Goal: Task Accomplishment & Management: Manage account settings

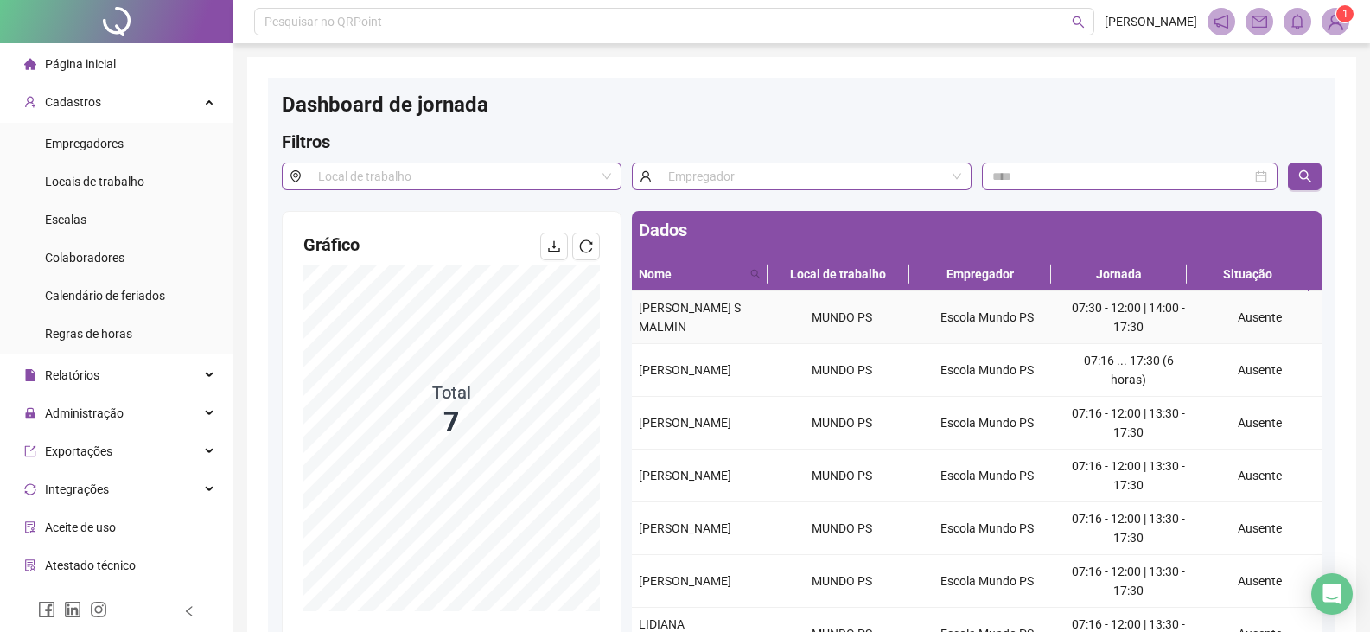
scroll to position [145, 0]
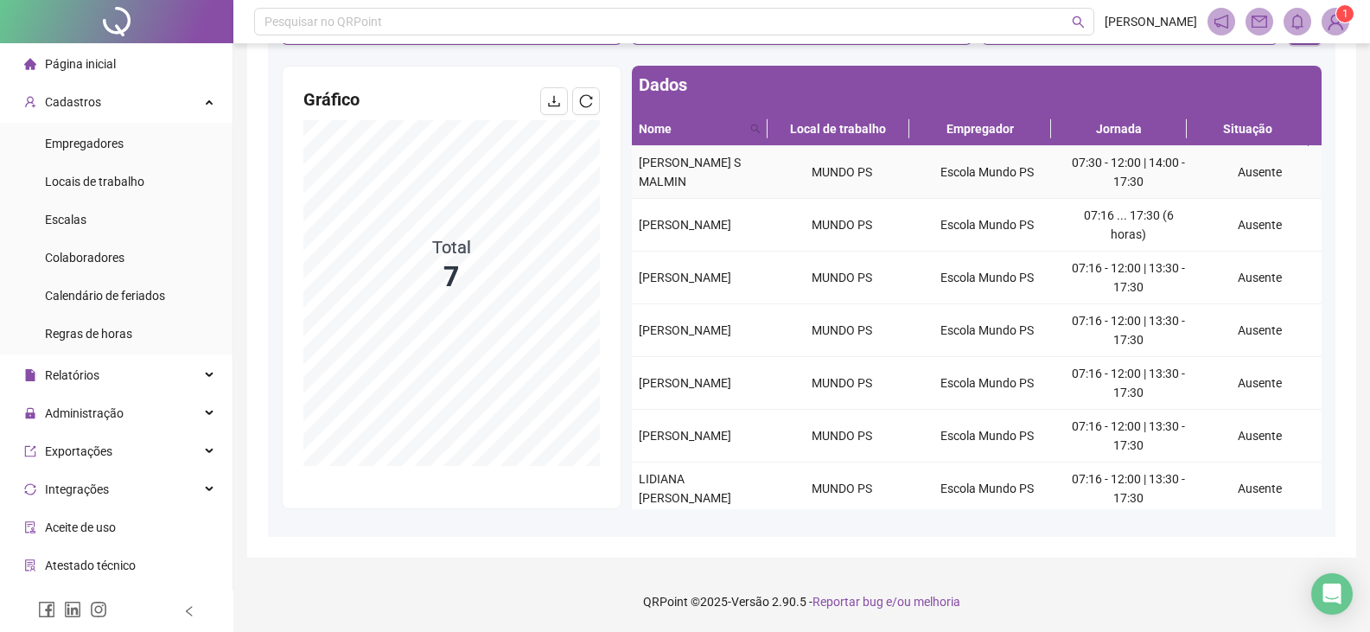
drag, startPoint x: 633, startPoint y: 160, endPoint x: 760, endPoint y: 184, distance: 129.4
click at [760, 184] on td "[PERSON_NAME] S MALMIN" at bounding box center [701, 172] width 138 height 53
copy span "[PERSON_NAME] S MALMIN"
drag, startPoint x: 703, startPoint y: 233, endPoint x: 639, endPoint y: 211, distance: 67.5
click at [639, 215] on div "[PERSON_NAME]" at bounding box center [701, 224] width 124 height 19
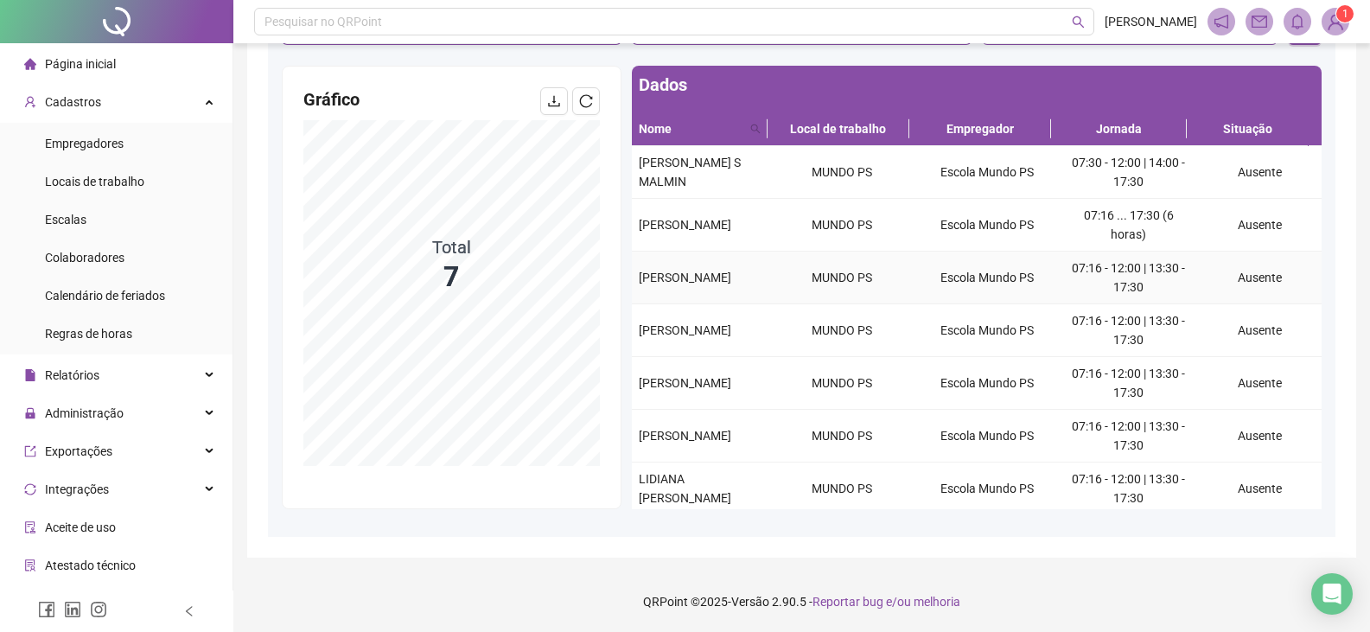
click at [712, 271] on span "[PERSON_NAME]" at bounding box center [685, 278] width 92 height 14
drag, startPoint x: 671, startPoint y: 286, endPoint x: 634, endPoint y: 263, distance: 43.9
click at [634, 263] on td "[PERSON_NAME]" at bounding box center [701, 278] width 138 height 53
copy span "[PERSON_NAME]"
drag, startPoint x: 690, startPoint y: 345, endPoint x: 633, endPoint y: 323, distance: 61.0
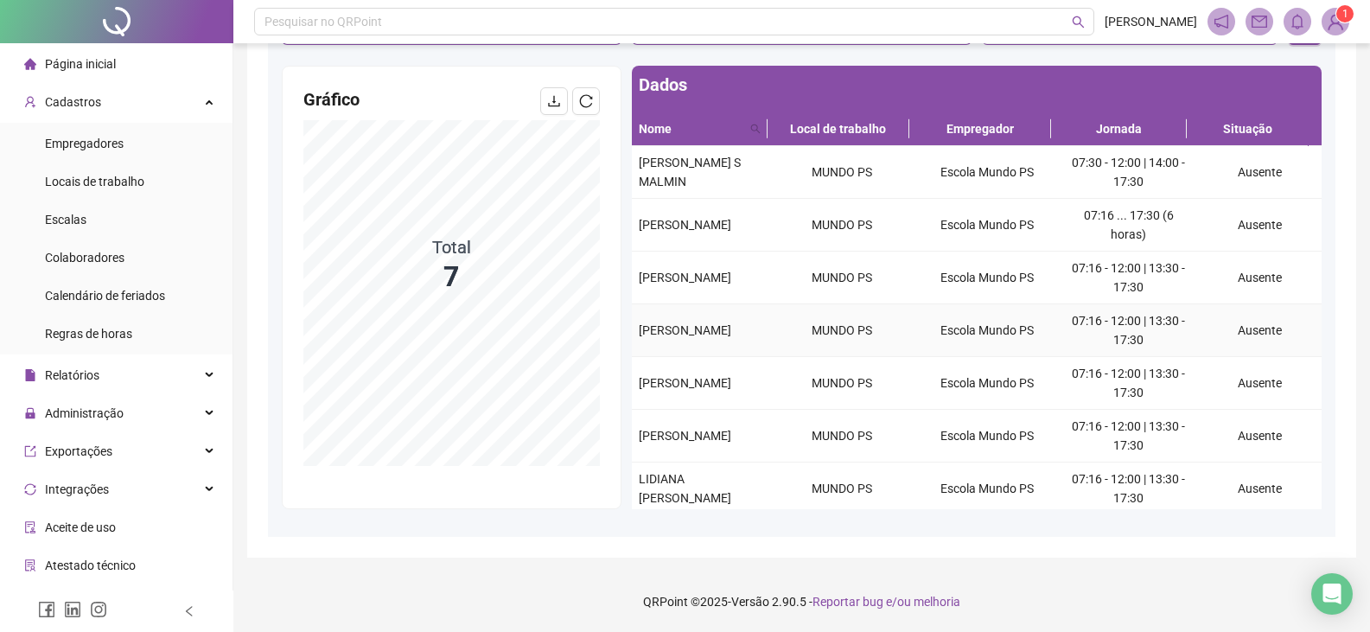
click at [633, 323] on td "[PERSON_NAME]" at bounding box center [701, 330] width 138 height 53
copy span "[PERSON_NAME]"
drag, startPoint x: 696, startPoint y: 397, endPoint x: 641, endPoint y: 369, distance: 61.9
click at [641, 373] on div "[PERSON_NAME]" at bounding box center [701, 382] width 124 height 19
copy span "[PERSON_NAME]"
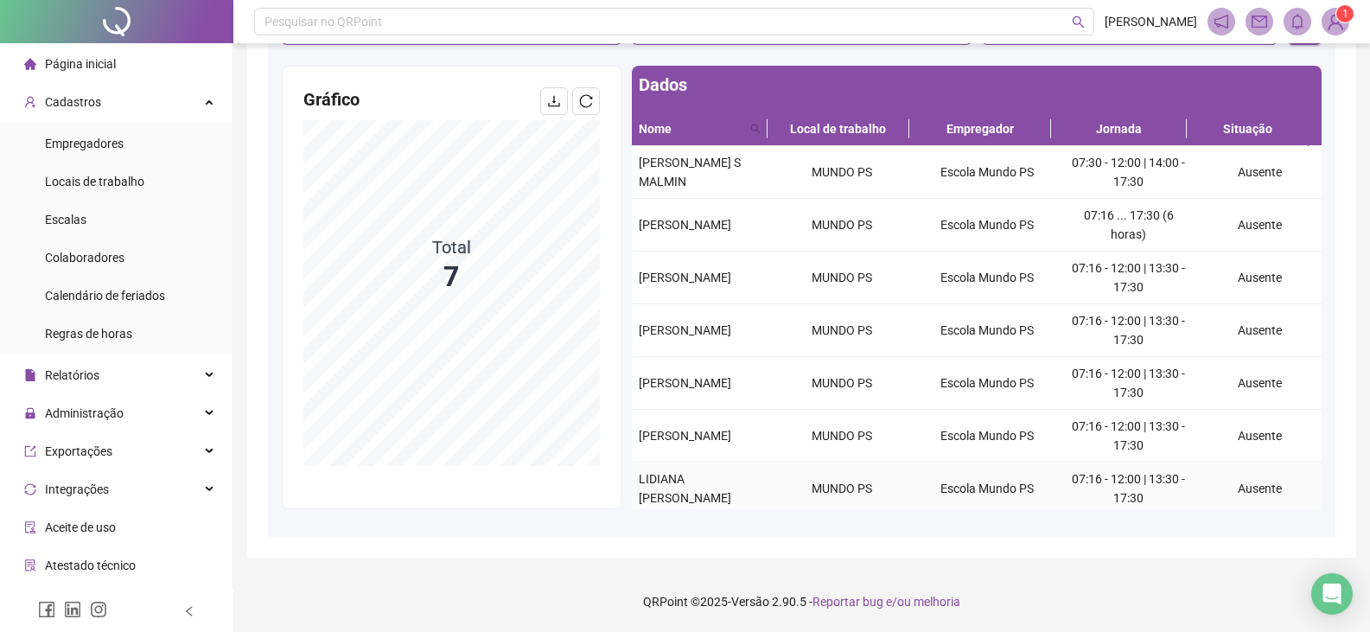
scroll to position [6, 0]
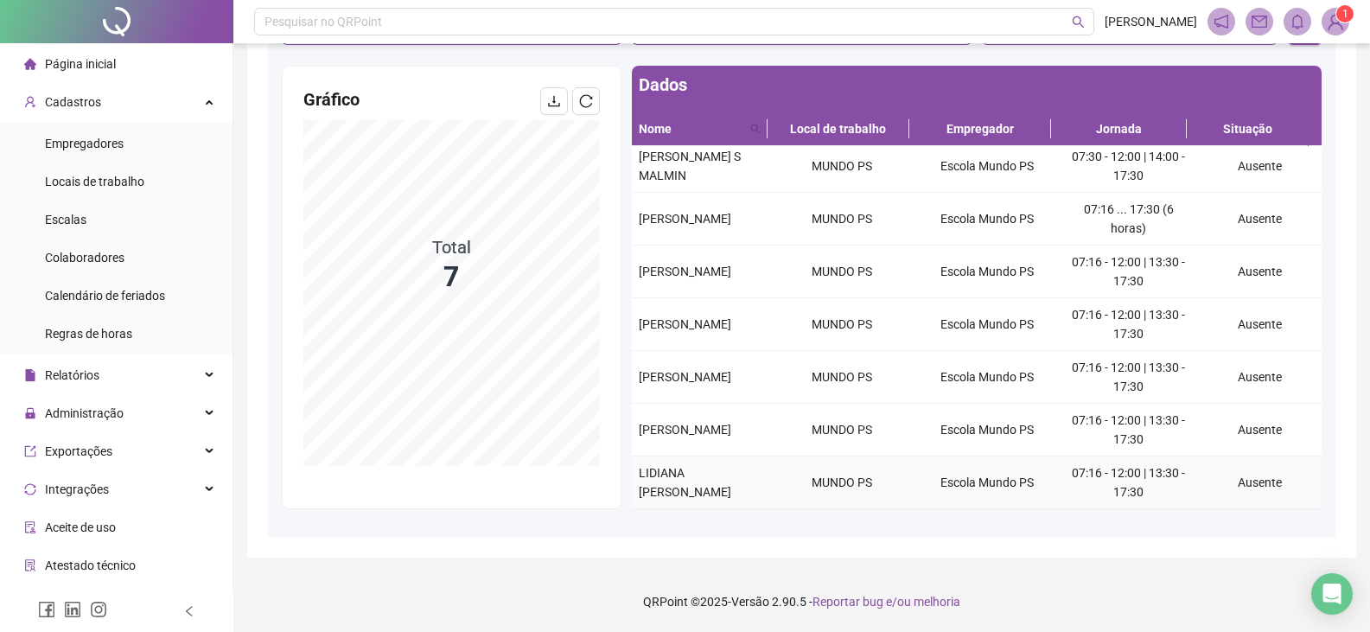
drag, startPoint x: 742, startPoint y: 503, endPoint x: 632, endPoint y: 470, distance: 114.6
click at [632, 470] on td "LIDIANA [PERSON_NAME]" at bounding box center [701, 482] width 138 height 53
copy span "LIDIANA [PERSON_NAME]"
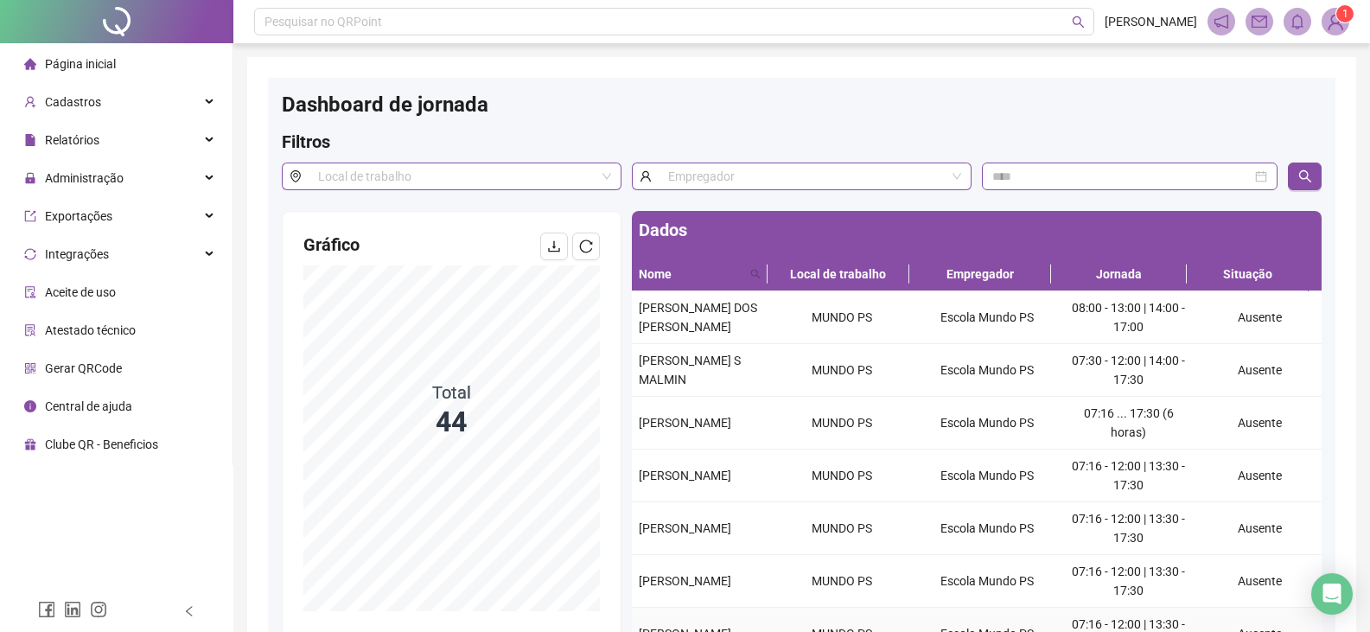
scroll to position [145, 0]
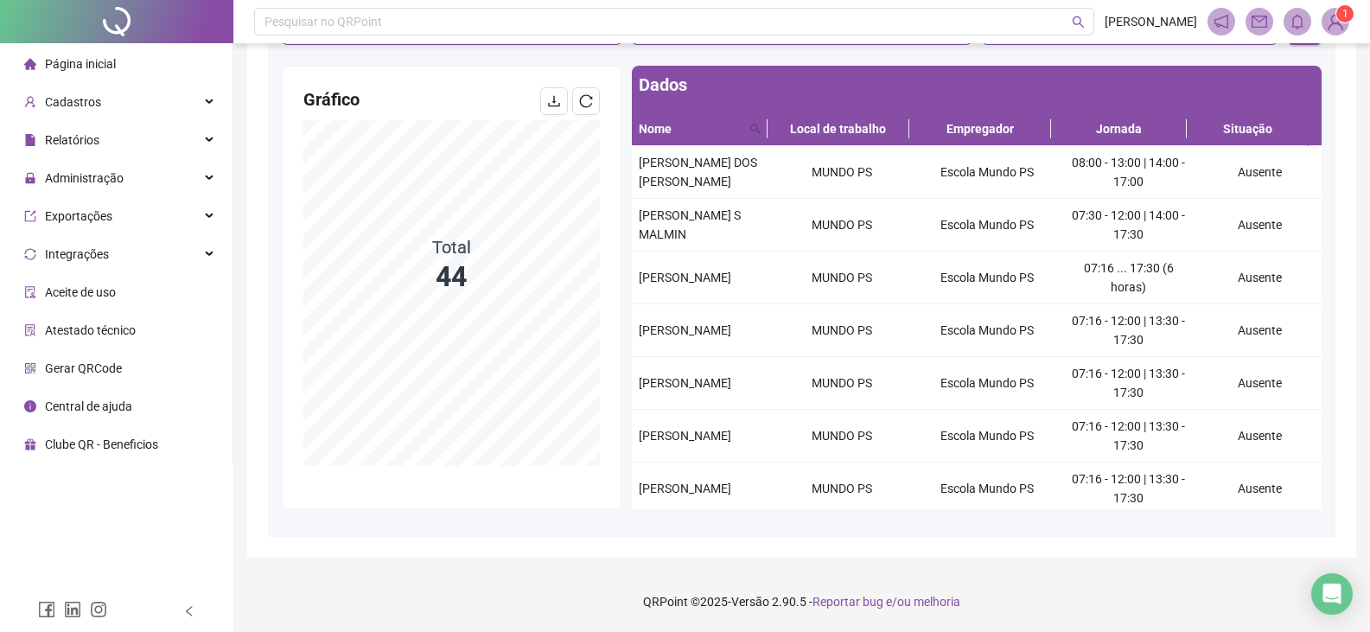
drag, startPoint x: 682, startPoint y: 510, endPoint x: 629, endPoint y: 469, distance: 67.1
click at [629, 469] on div "Gráfico Total 44 Dados Nome Local de trabalho Empregador Jornada Situação [PERS…" at bounding box center [802, 294] width 1050 height 457
click at [675, 498] on div "[PERSON_NAME]" at bounding box center [701, 488] width 124 height 19
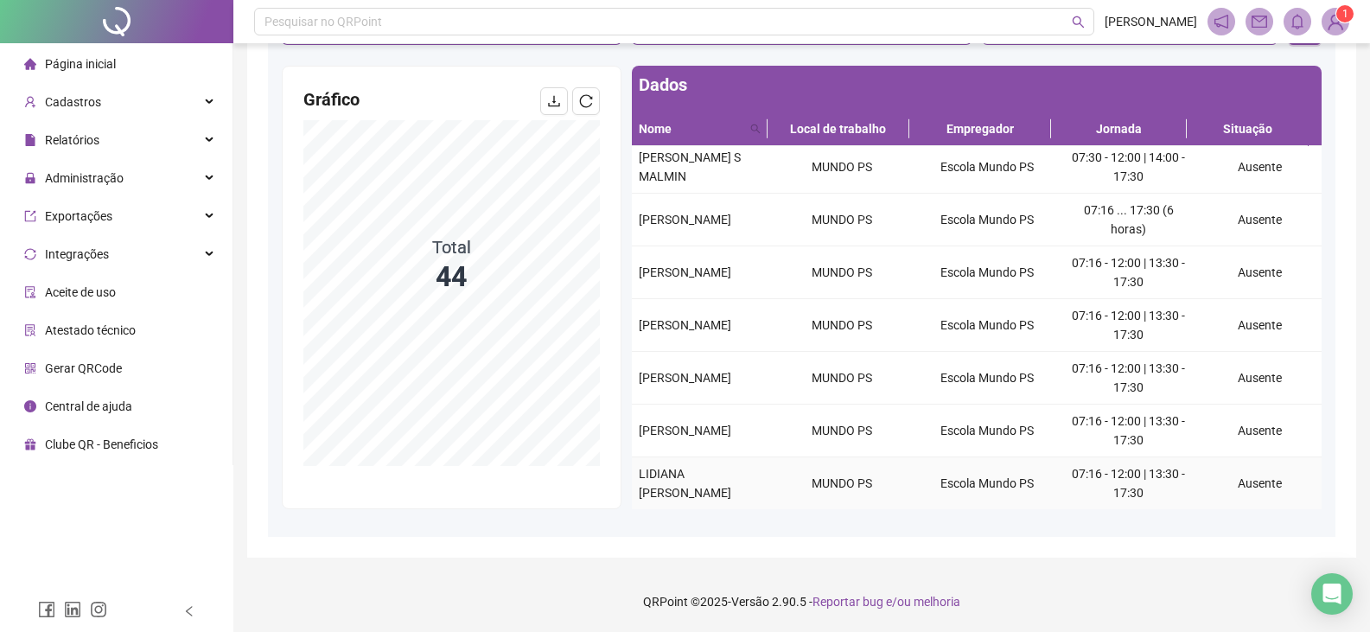
scroll to position [59, 0]
drag, startPoint x: 668, startPoint y: 502, endPoint x: 635, endPoint y: 464, distance: 50.3
click at [633, 462] on tbody "ANA CRISTINA PAIVA DOS SANTOS VIEIRA MUNDO PS Escola Mundo PS 08:00 - 13:00 | 1…" at bounding box center [977, 298] width 690 height 422
click at [478, 531] on div "Dashboard de jornada Filtros Local de trabalho Empregador Gráfico Total 44 Dado…" at bounding box center [802, 235] width 1068 height 604
drag, startPoint x: 633, startPoint y: 411, endPoint x: 708, endPoint y: 441, distance: 80.7
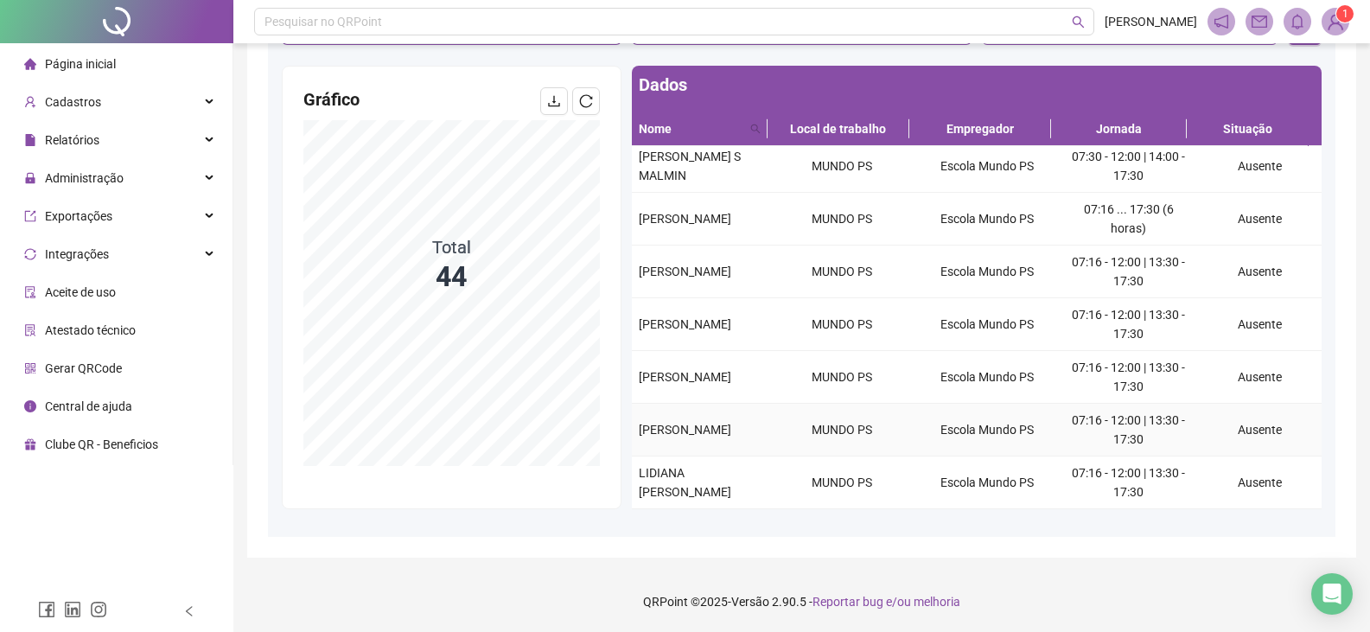
click at [708, 441] on td "[PERSON_NAME]" at bounding box center [701, 430] width 138 height 53
copy span "[PERSON_NAME]"
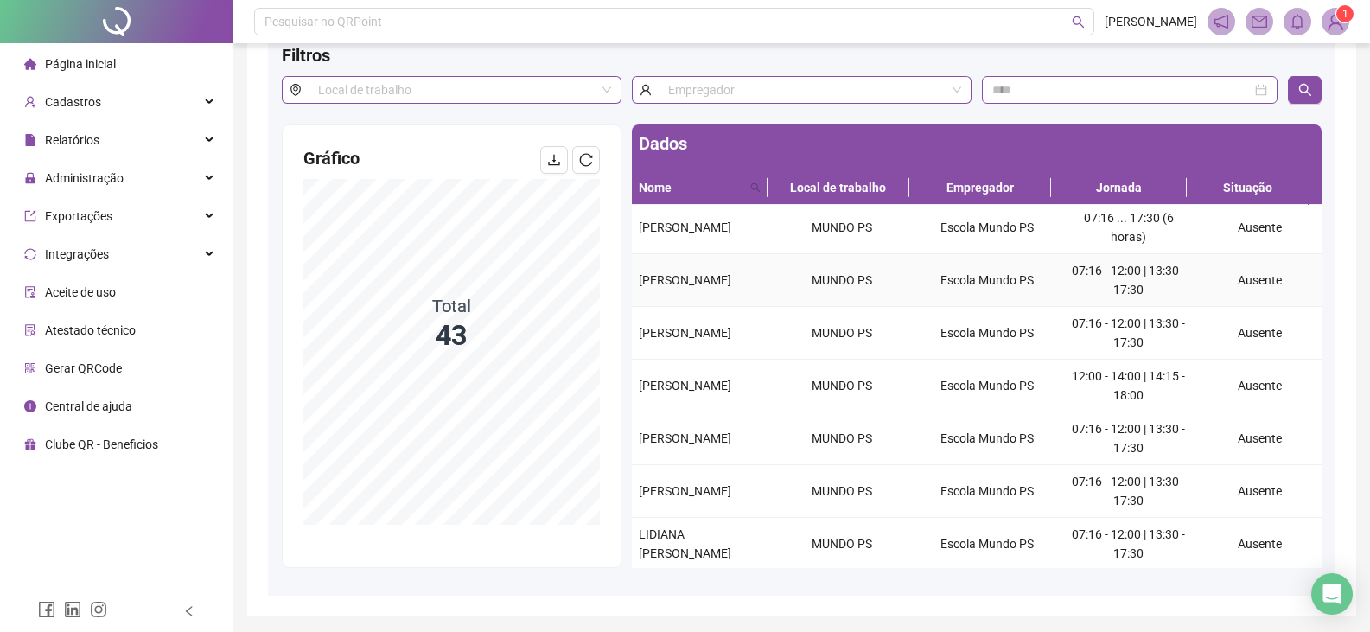
scroll to position [86, 0]
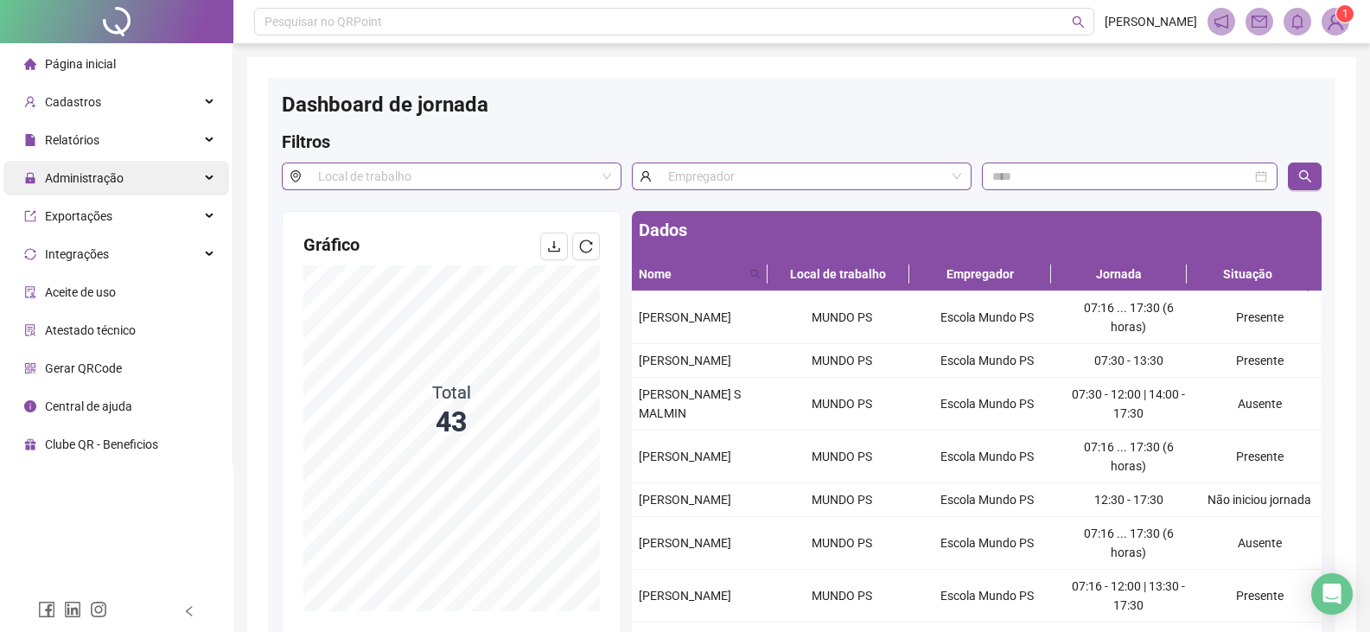
click at [123, 177] on div "Administração" at bounding box center [116, 178] width 226 height 35
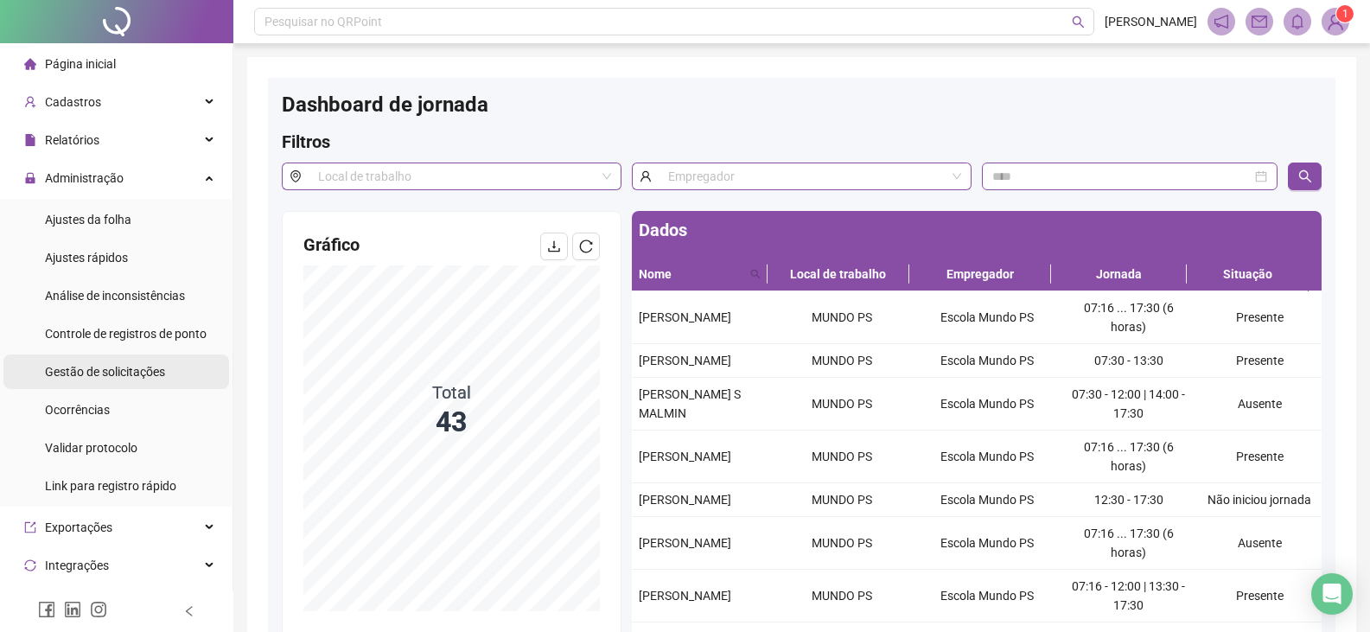
click at [156, 385] on div "Gestão de solicitações" at bounding box center [105, 371] width 120 height 35
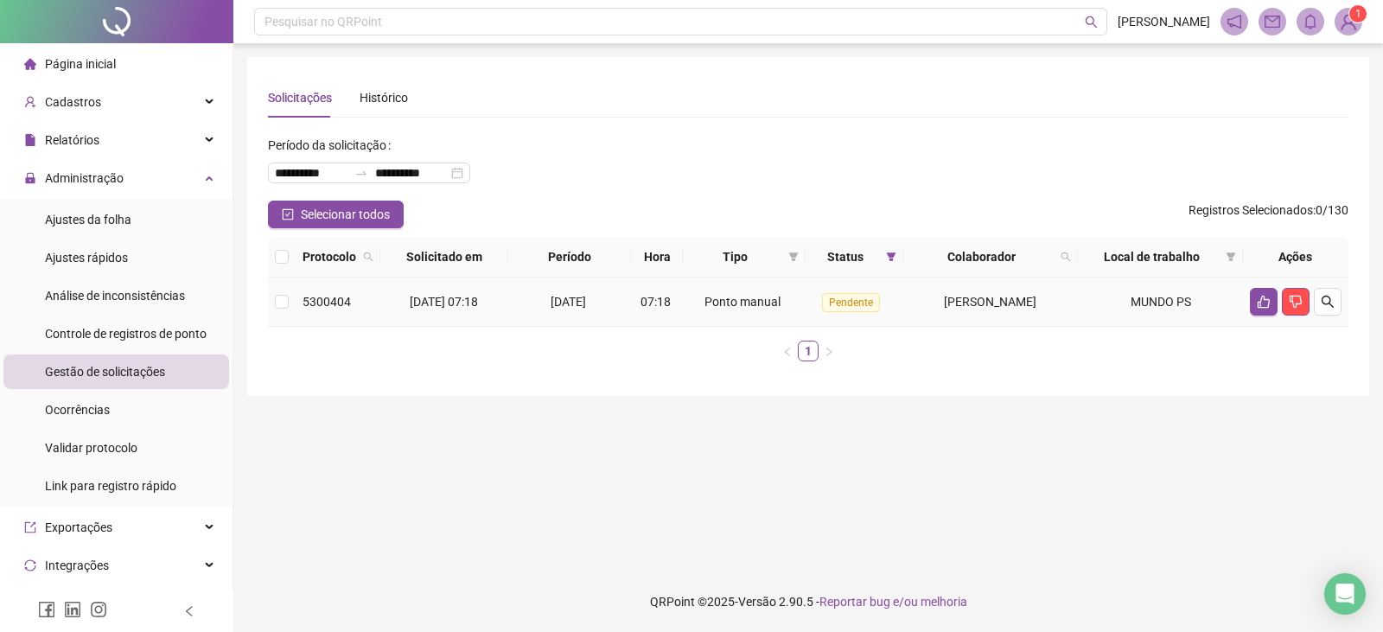
click at [1248, 298] on td at bounding box center [1295, 301] width 105 height 49
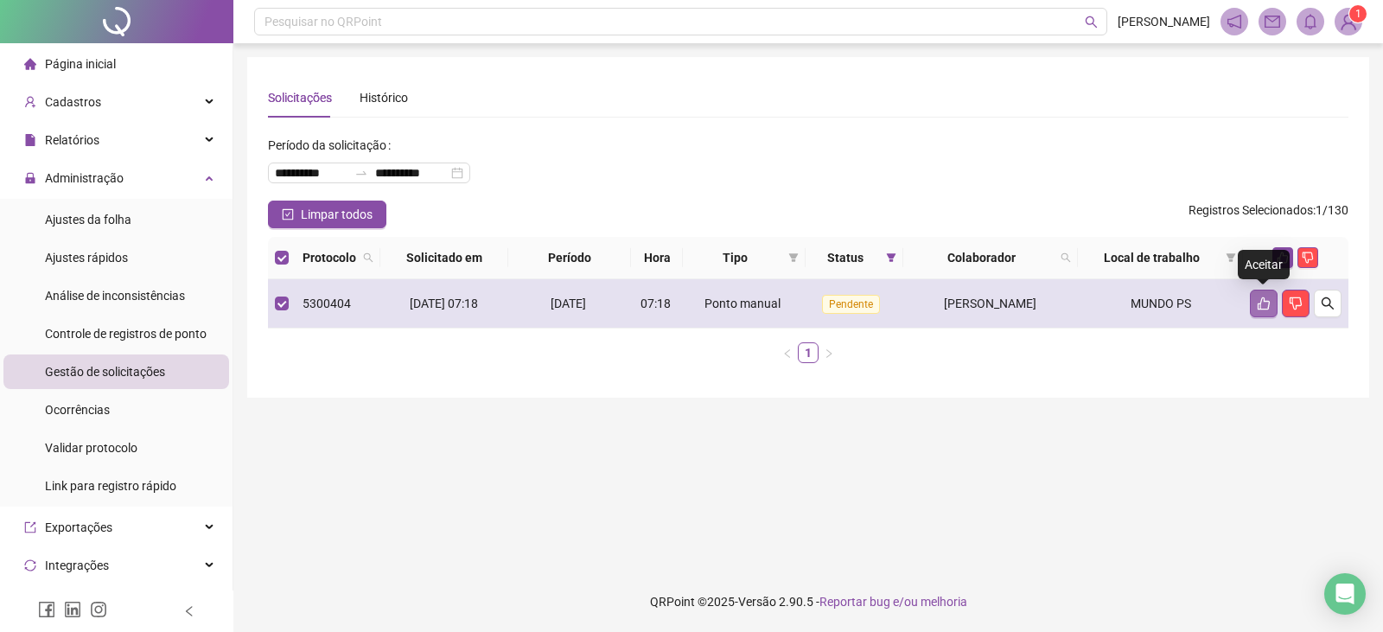
click at [1259, 305] on icon "like" at bounding box center [1264, 303] width 12 height 13
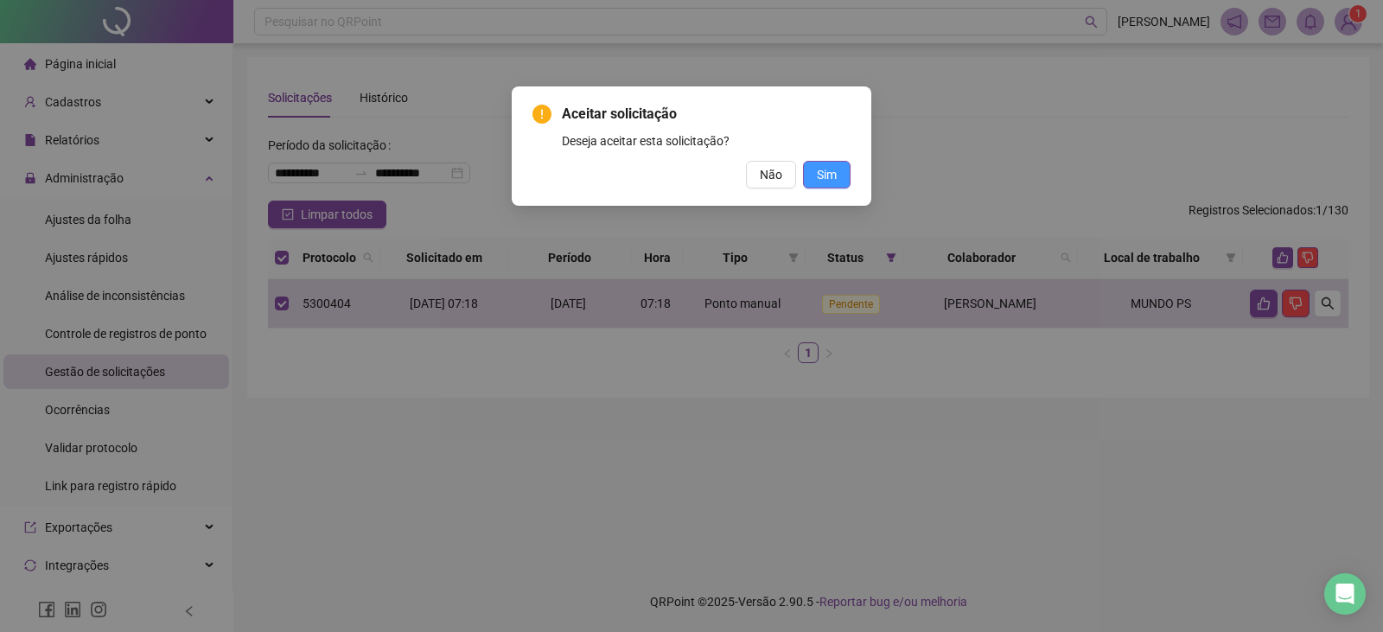
click at [833, 181] on span "Sim" at bounding box center [827, 174] width 20 height 19
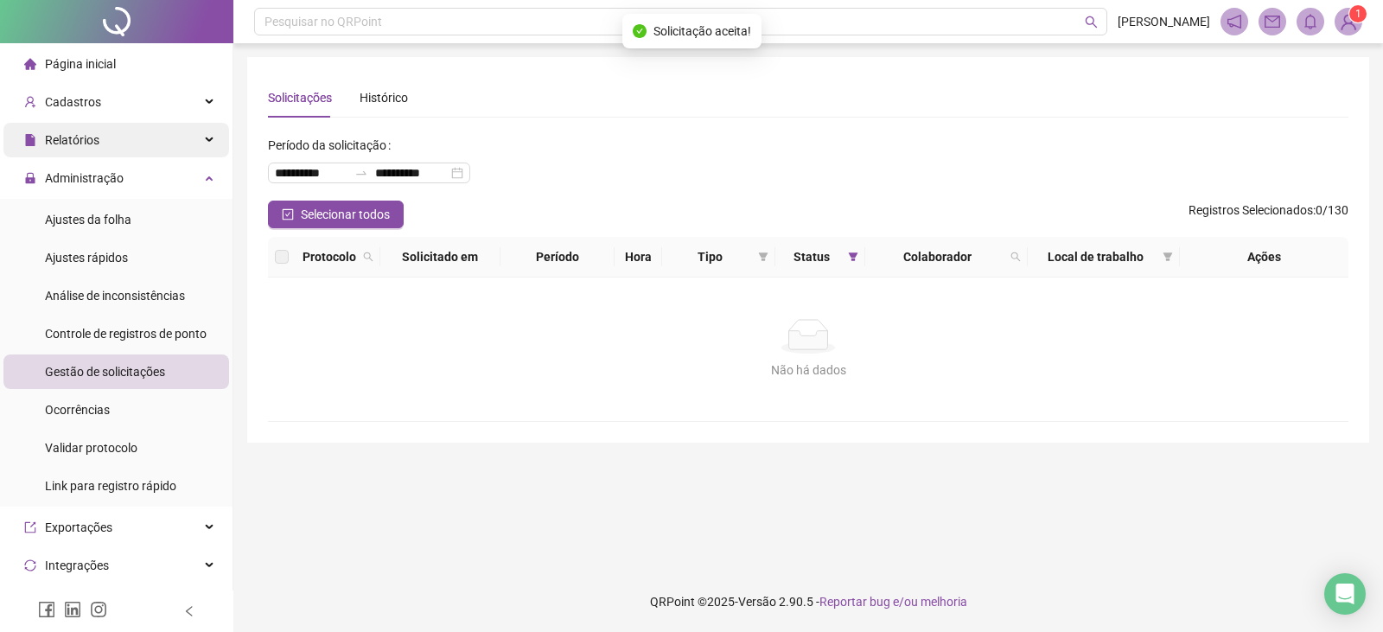
click at [97, 141] on span "Relatórios" at bounding box center [72, 140] width 54 height 14
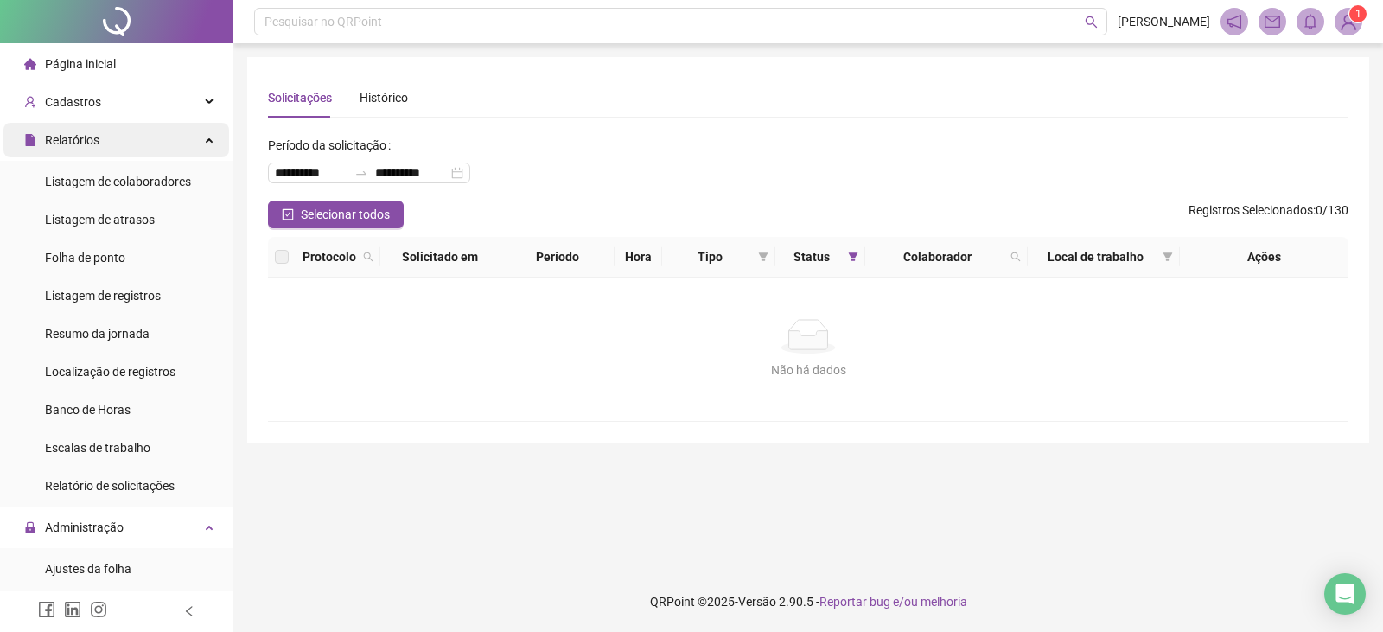
click at [97, 141] on span "Relatórios" at bounding box center [72, 140] width 54 height 14
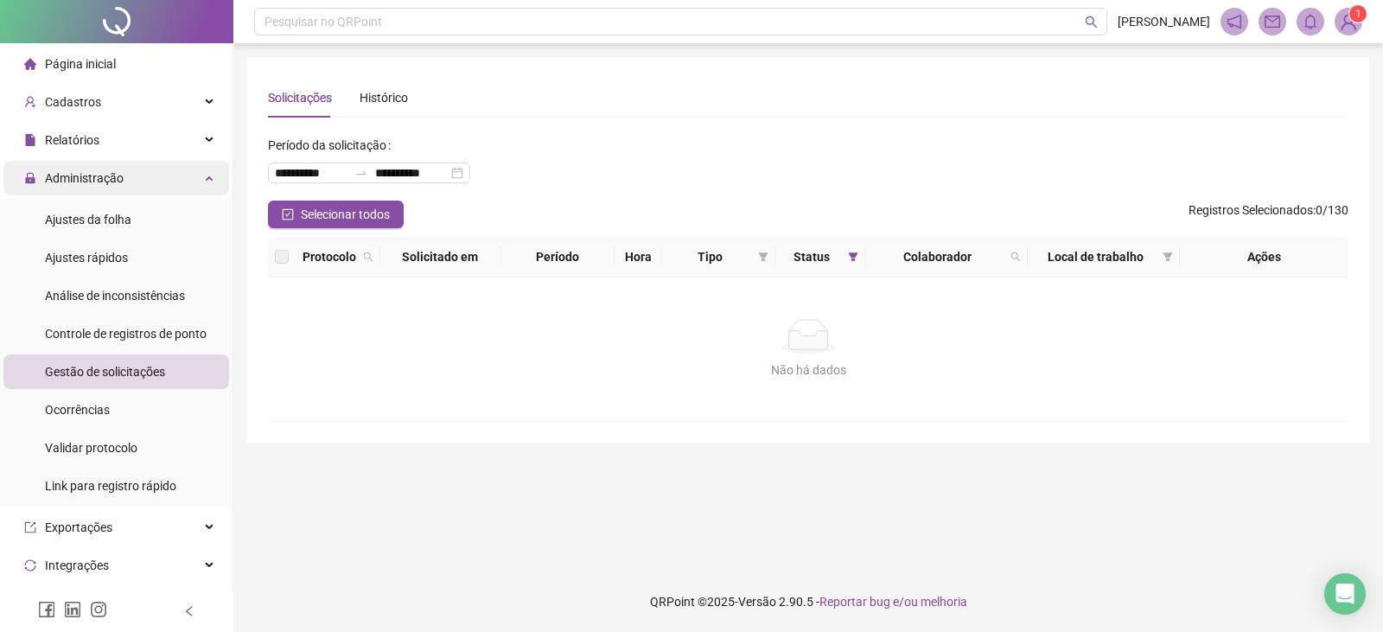
click at [104, 174] on span "Administração" at bounding box center [84, 178] width 79 height 14
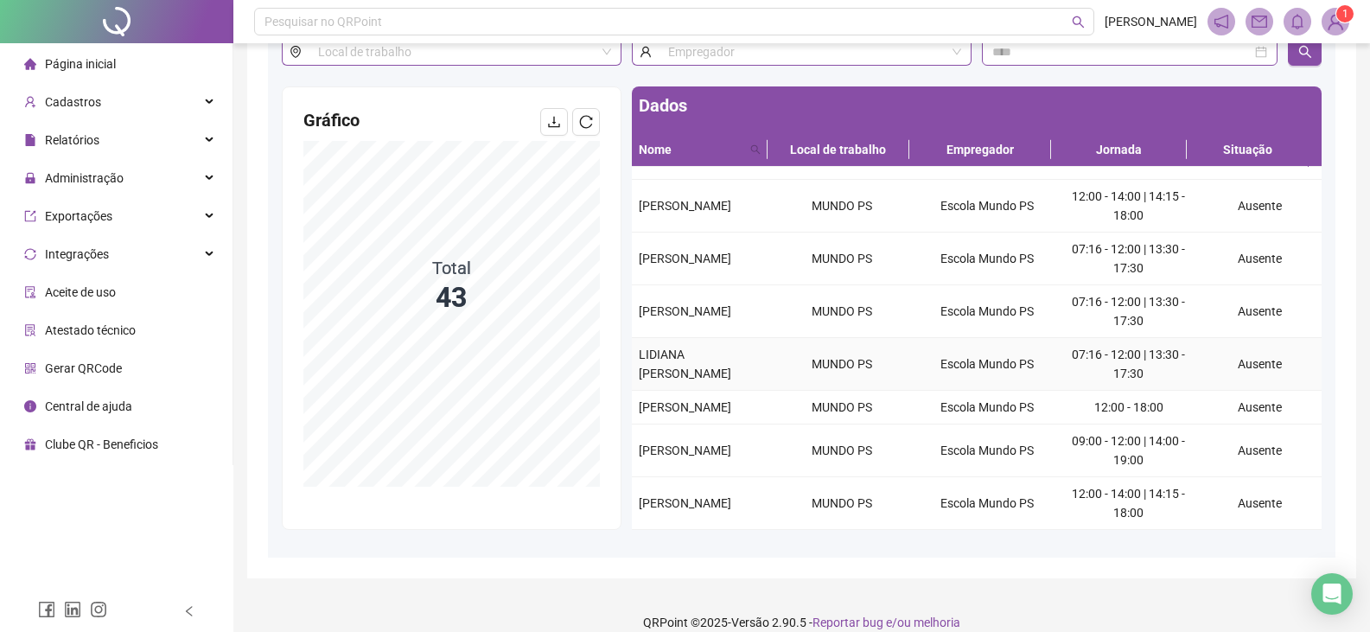
scroll to position [145, 0]
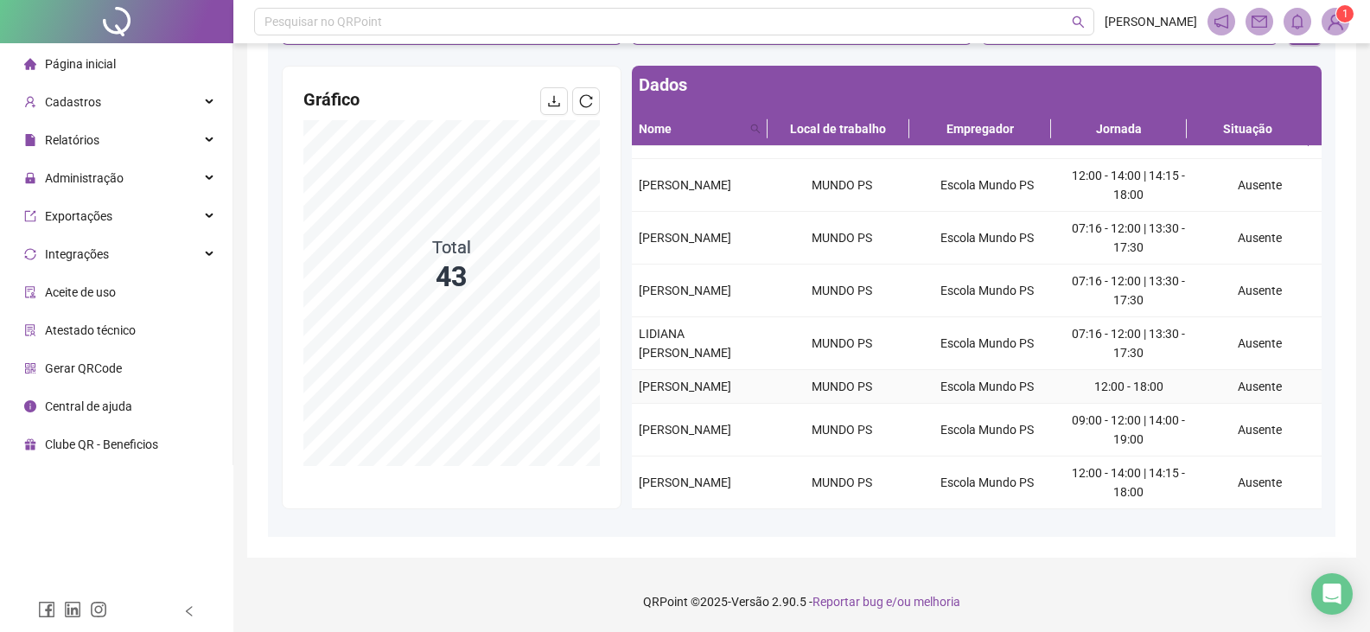
drag, startPoint x: 765, startPoint y: 382, endPoint x: 635, endPoint y: 374, distance: 129.9
click at [635, 374] on td "[PERSON_NAME]" at bounding box center [701, 387] width 138 height 34
copy span "[PERSON_NAME]"
drag, startPoint x: 703, startPoint y: 496, endPoint x: 633, endPoint y: 468, distance: 75.6
click at [633, 468] on td "[PERSON_NAME]" at bounding box center [701, 482] width 138 height 53
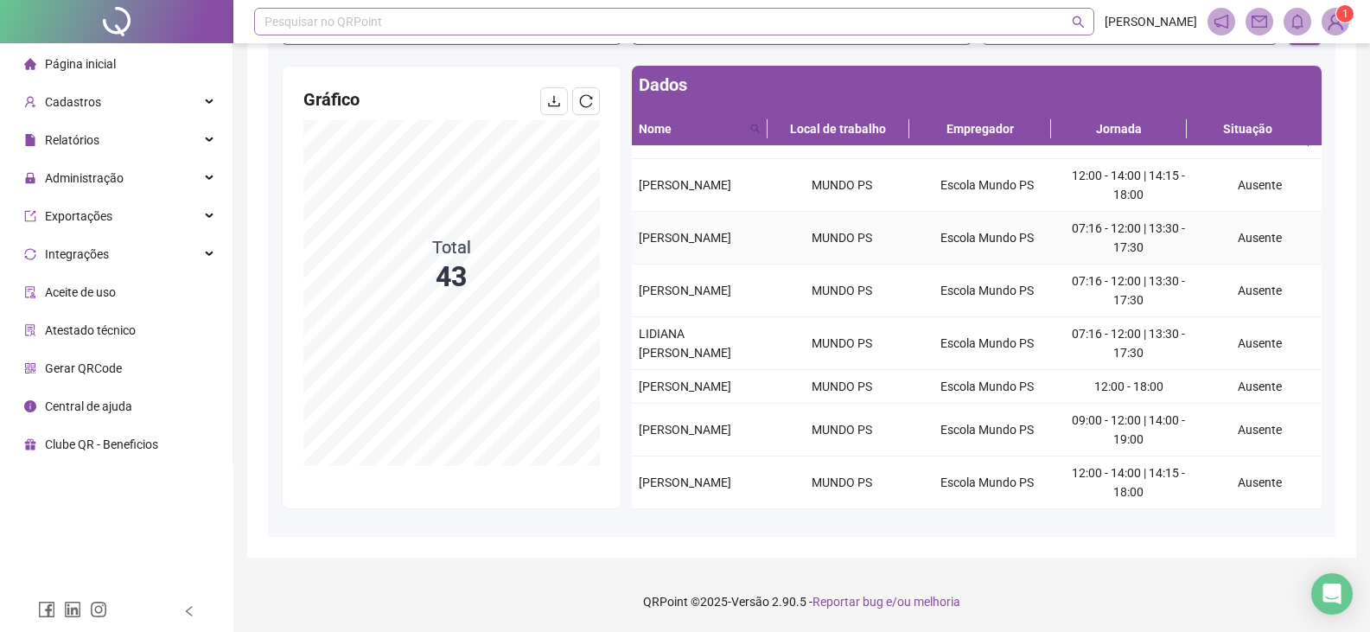
copy span "[PERSON_NAME]"
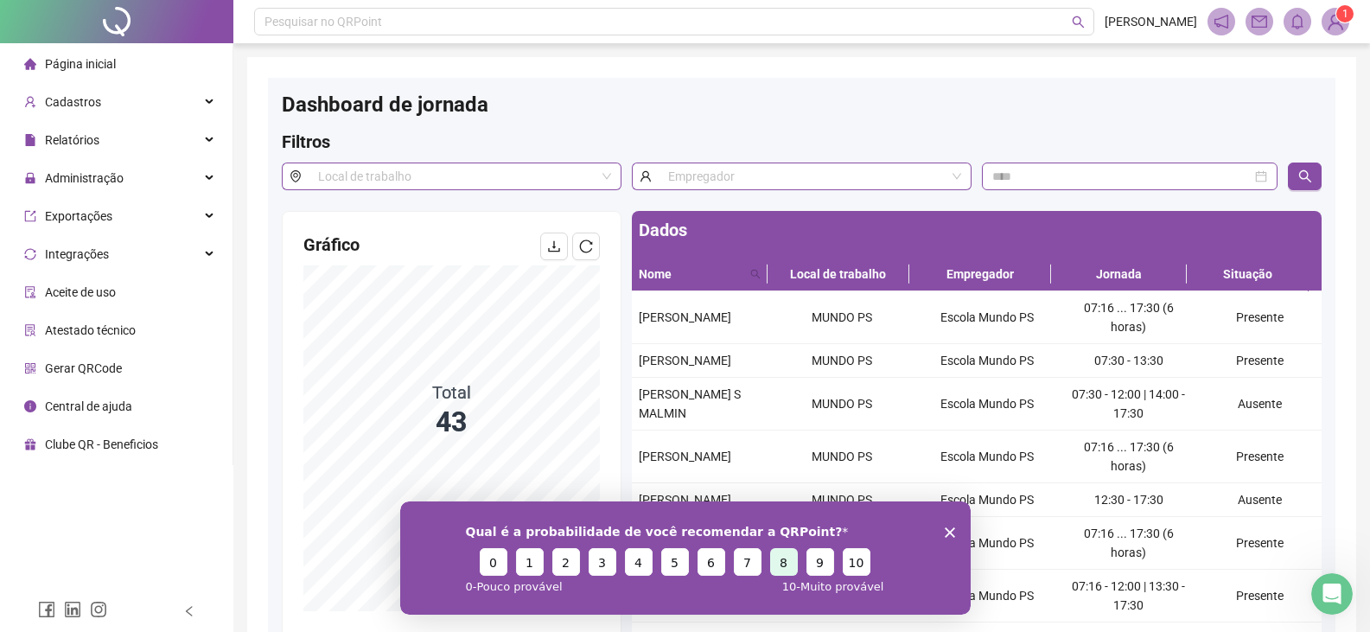
click at [788, 556] on button "8" at bounding box center [783, 561] width 28 height 28
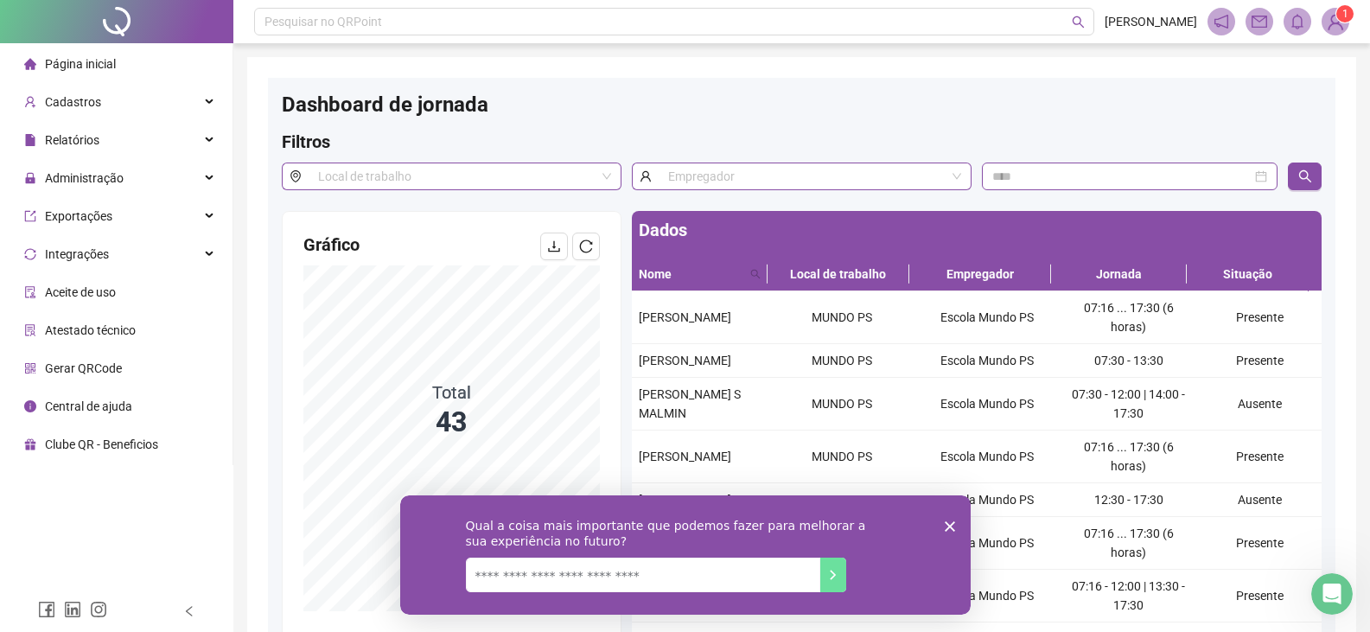
click at [946, 528] on polygon "Encerrar pesquisa" at bounding box center [949, 525] width 10 height 10
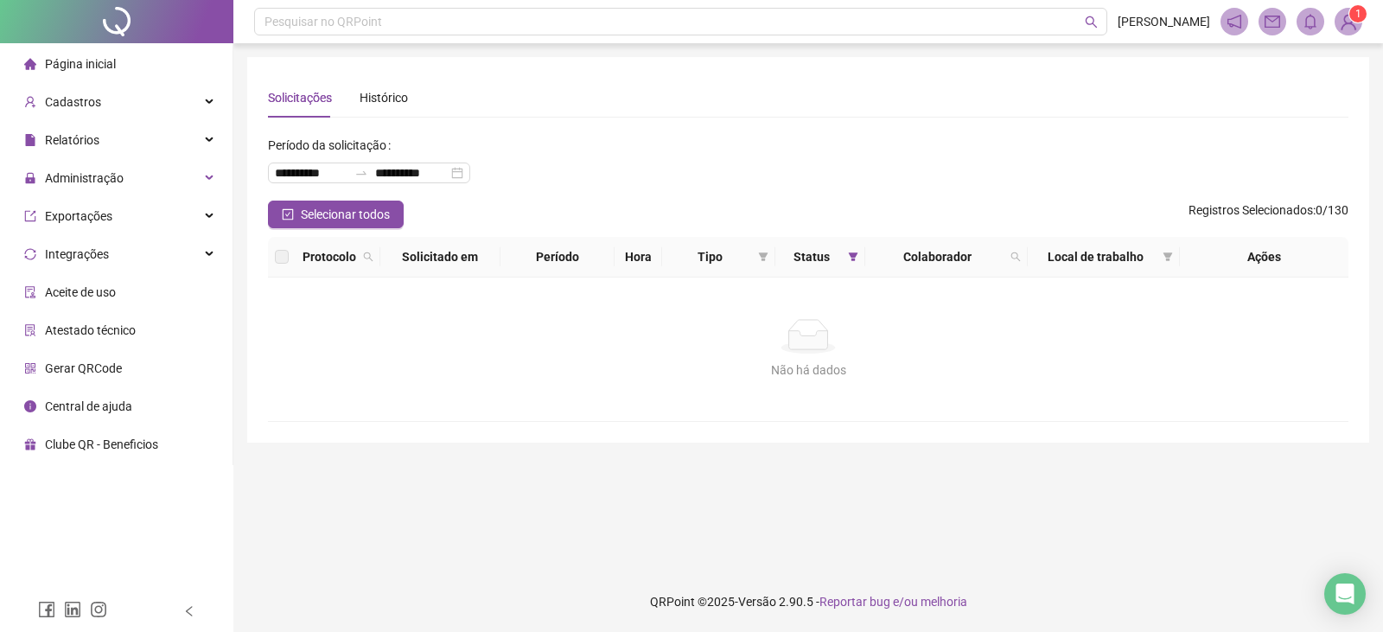
click at [89, 57] on span "Página inicial" at bounding box center [80, 64] width 71 height 14
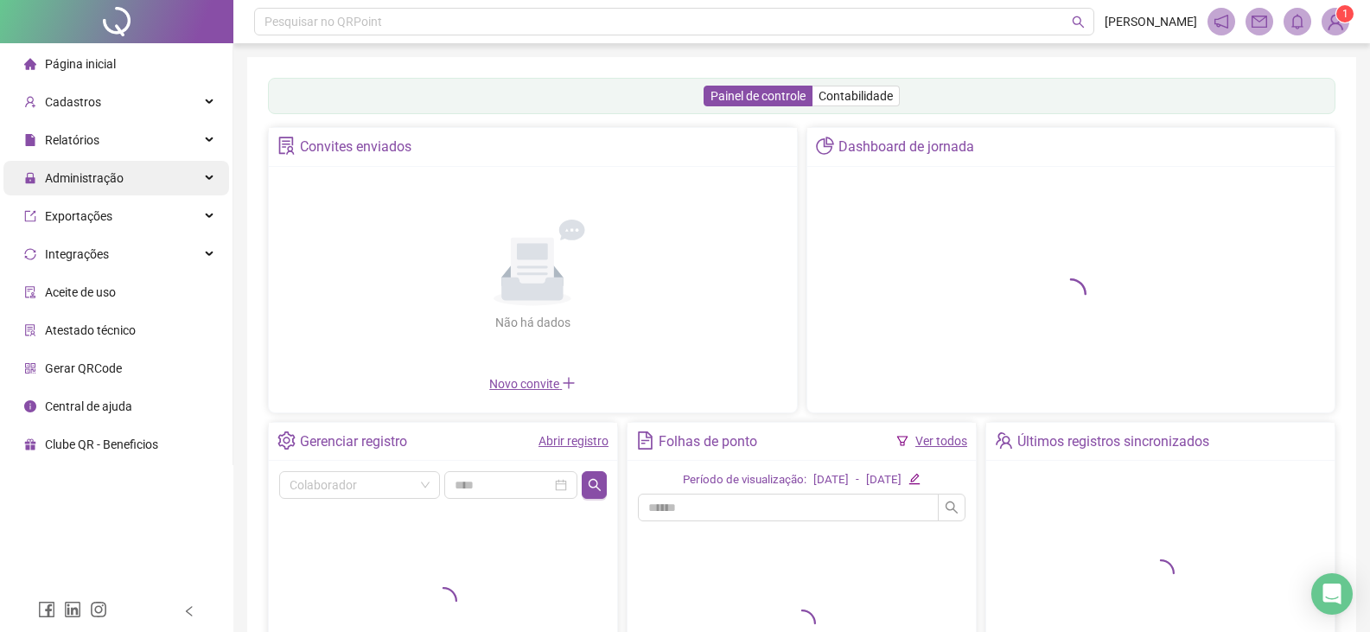
click at [100, 173] on span "Administração" at bounding box center [84, 178] width 79 height 14
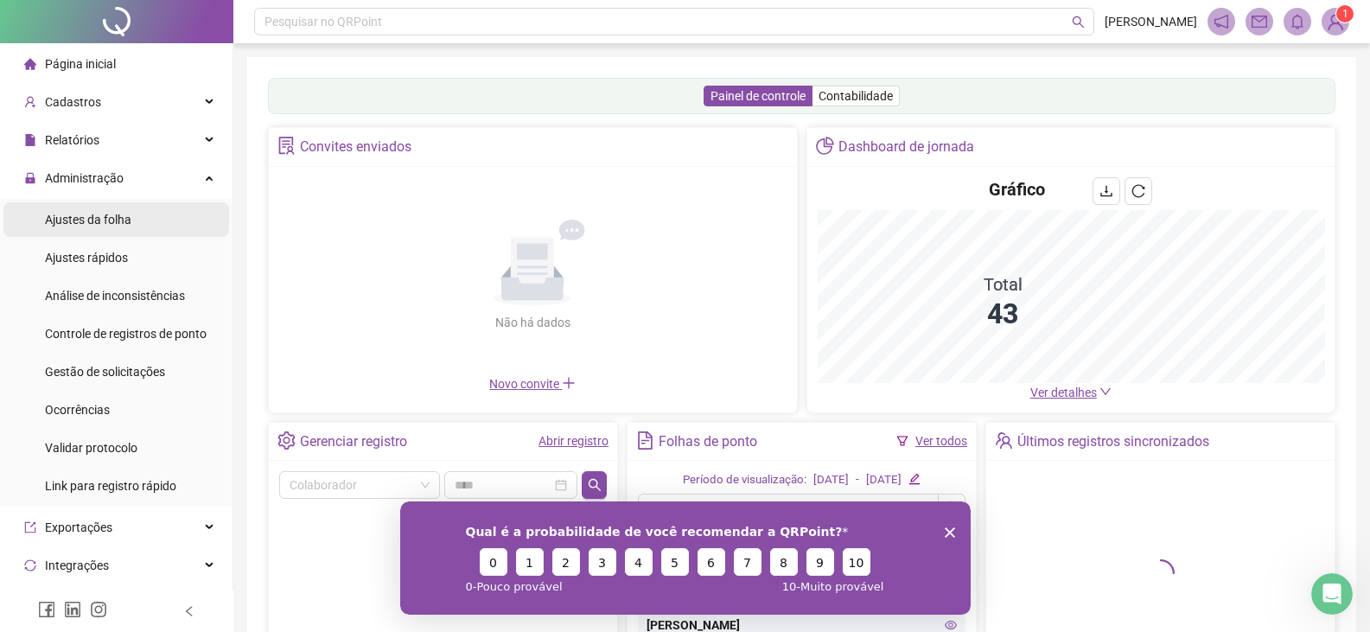
click at [109, 223] on span "Ajustes da folha" at bounding box center [88, 220] width 86 height 14
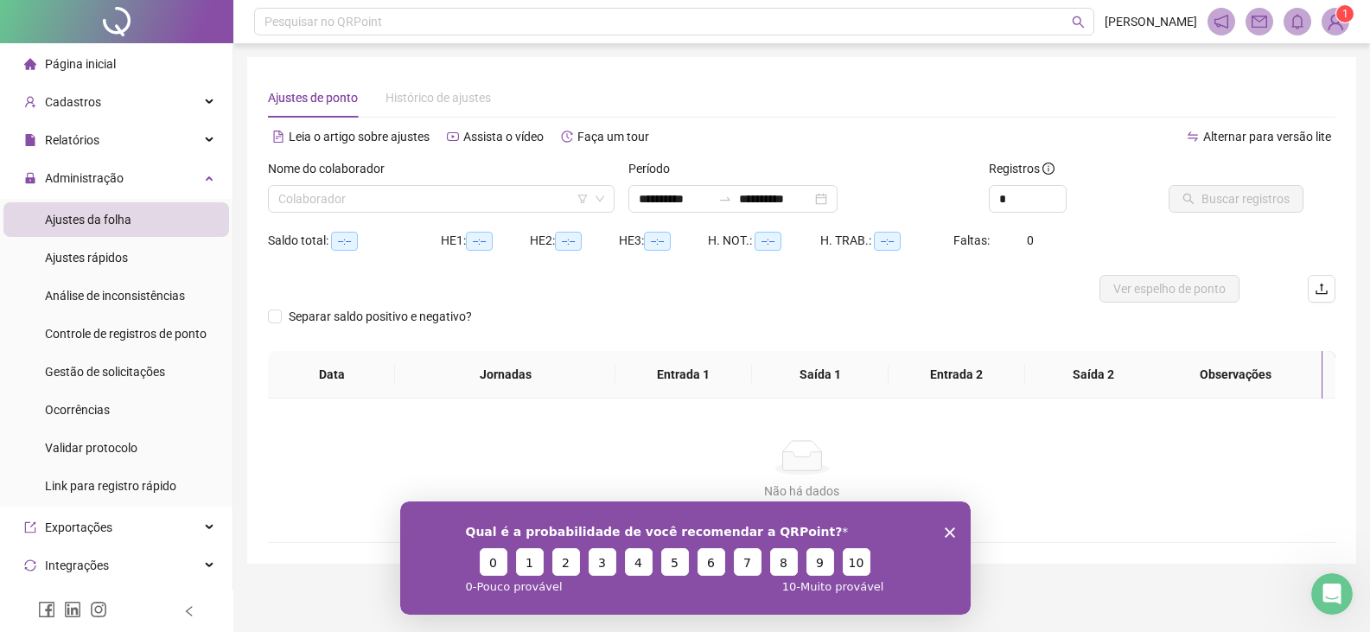
type input "**********"
click at [116, 372] on span "Gestão de solicitações" at bounding box center [105, 372] width 120 height 14
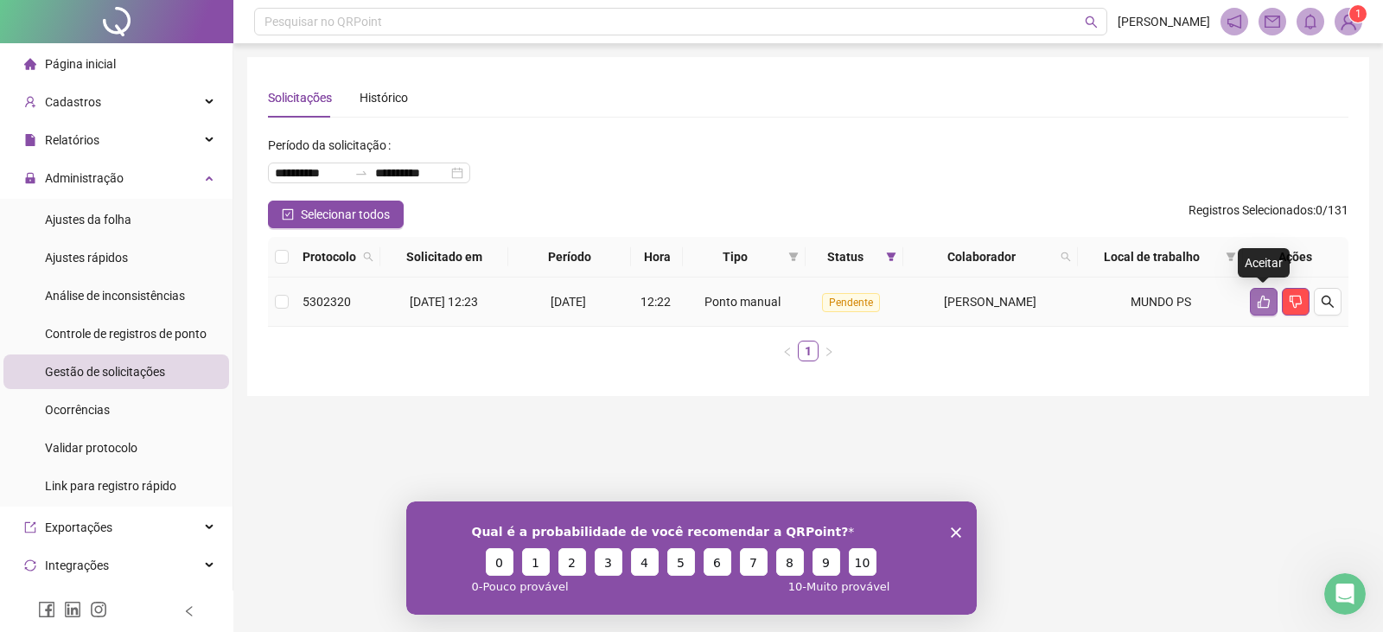
click at [1259, 304] on icon "like" at bounding box center [1264, 302] width 12 height 13
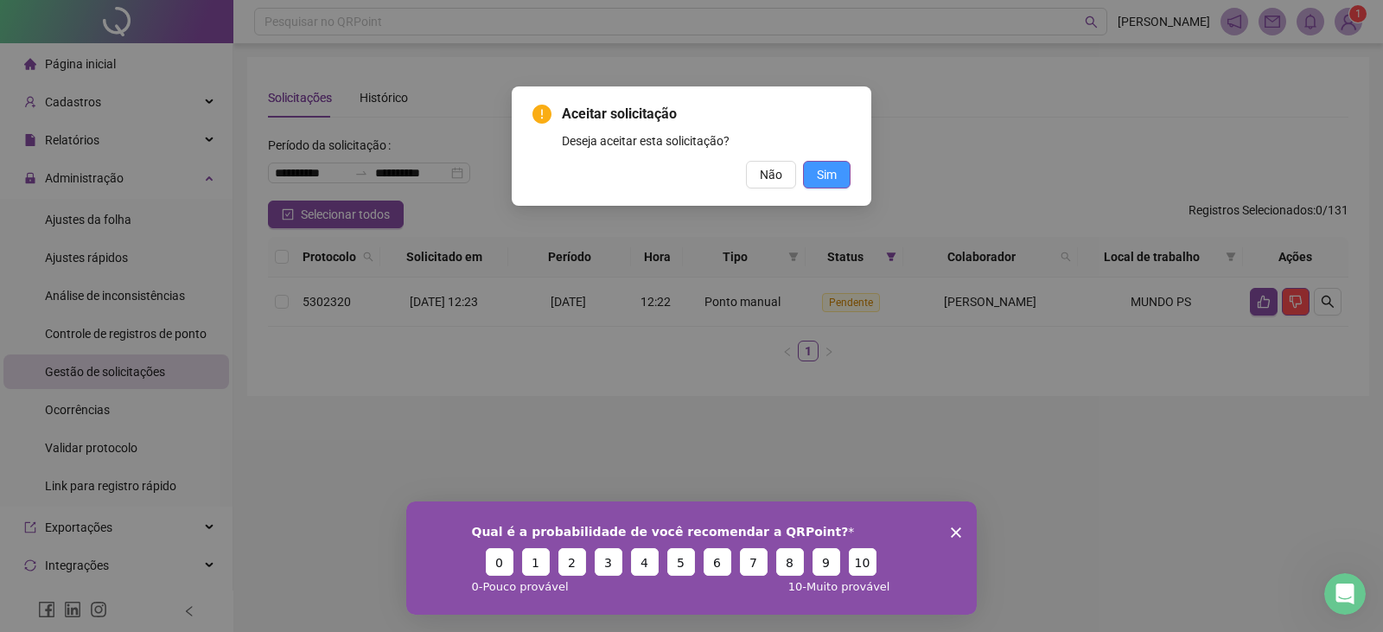
click at [821, 175] on span "Sim" at bounding box center [827, 174] width 20 height 19
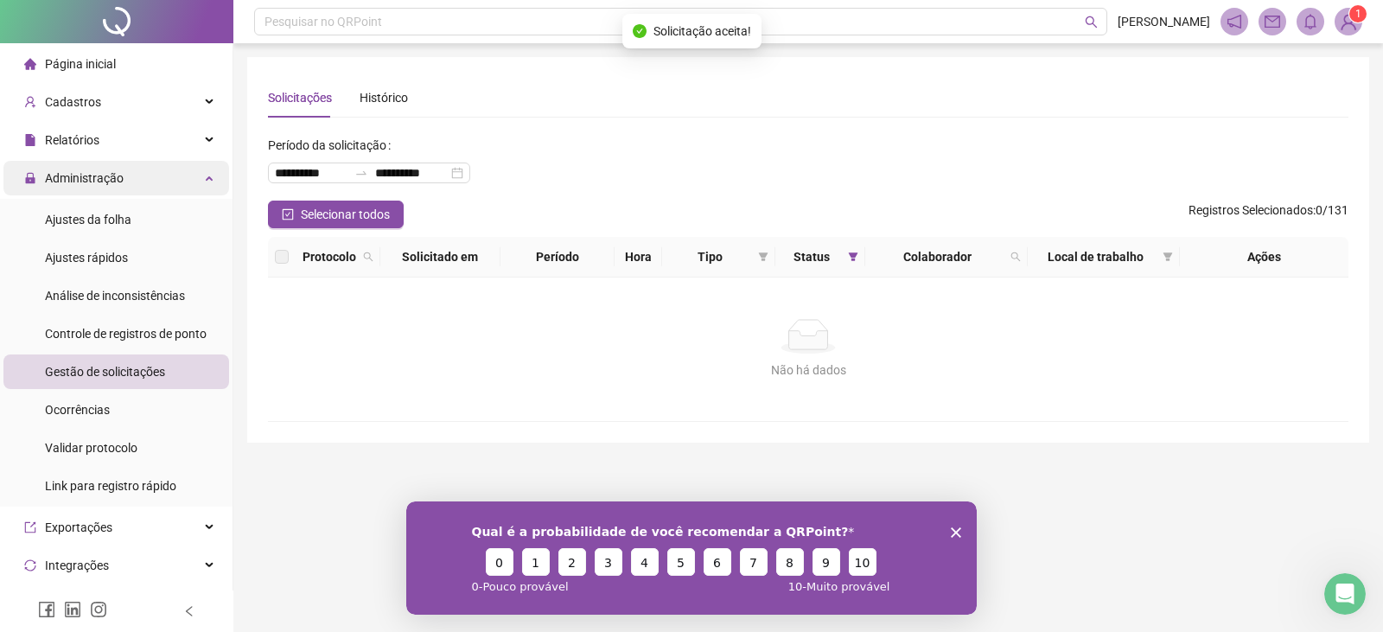
click at [140, 186] on div "Administração" at bounding box center [116, 178] width 226 height 35
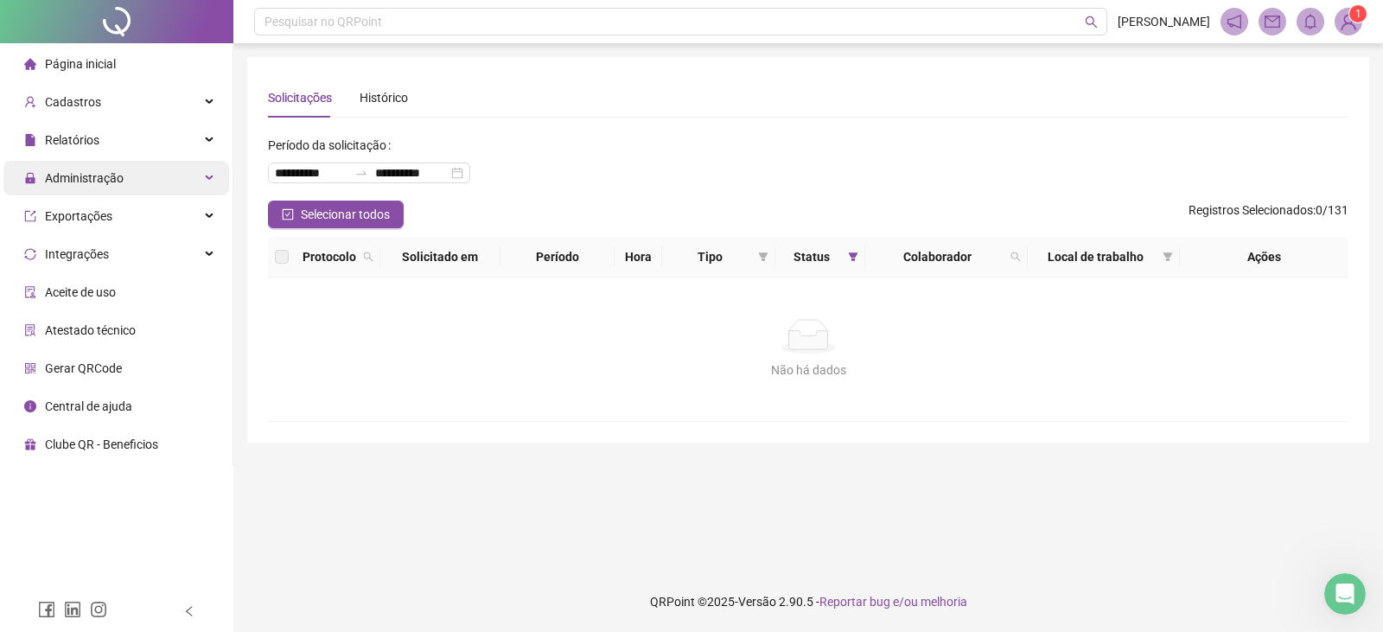
click at [92, 178] on span "Administração" at bounding box center [84, 178] width 79 height 14
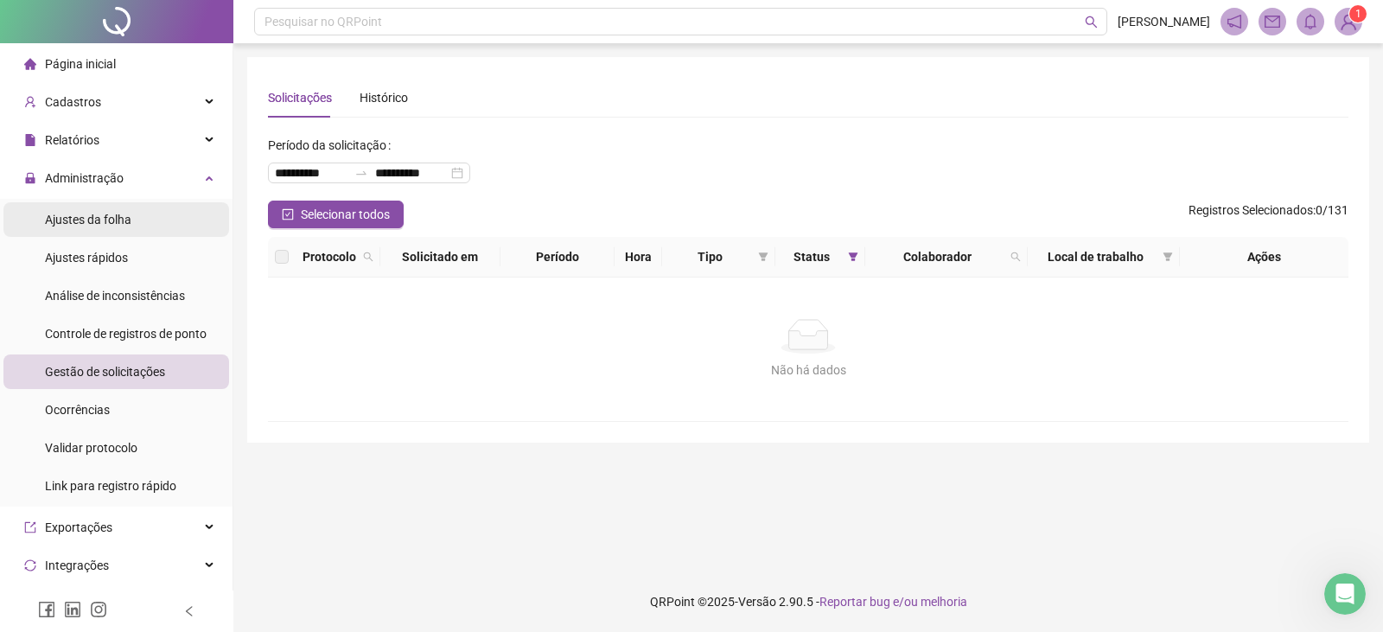
click at [102, 224] on span "Ajustes da folha" at bounding box center [88, 220] width 86 height 14
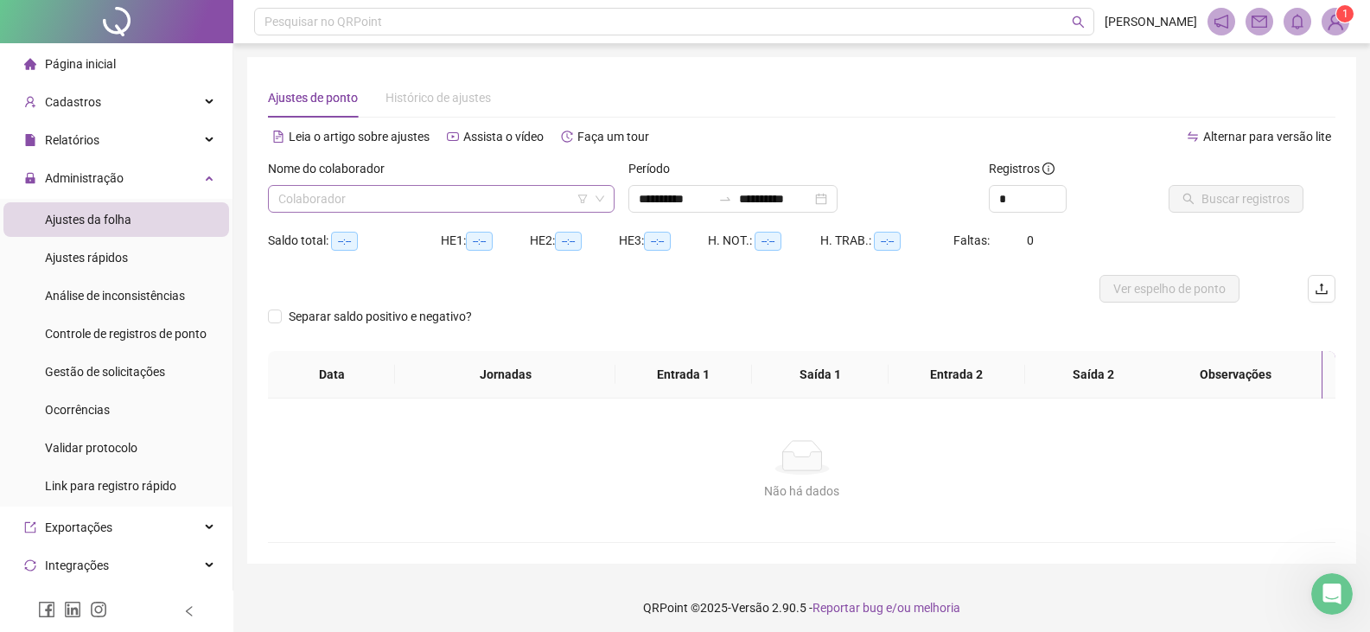
type input "**********"
click at [355, 200] on input "search" at bounding box center [433, 199] width 310 height 26
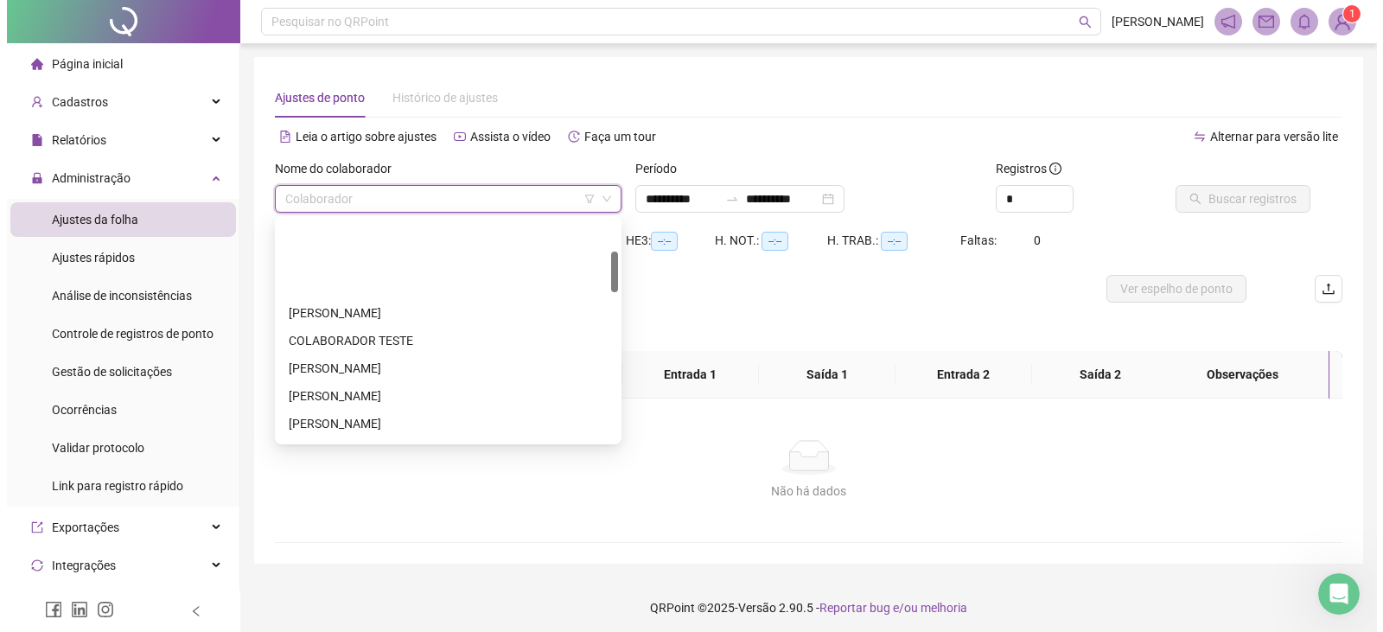
scroll to position [173, 0]
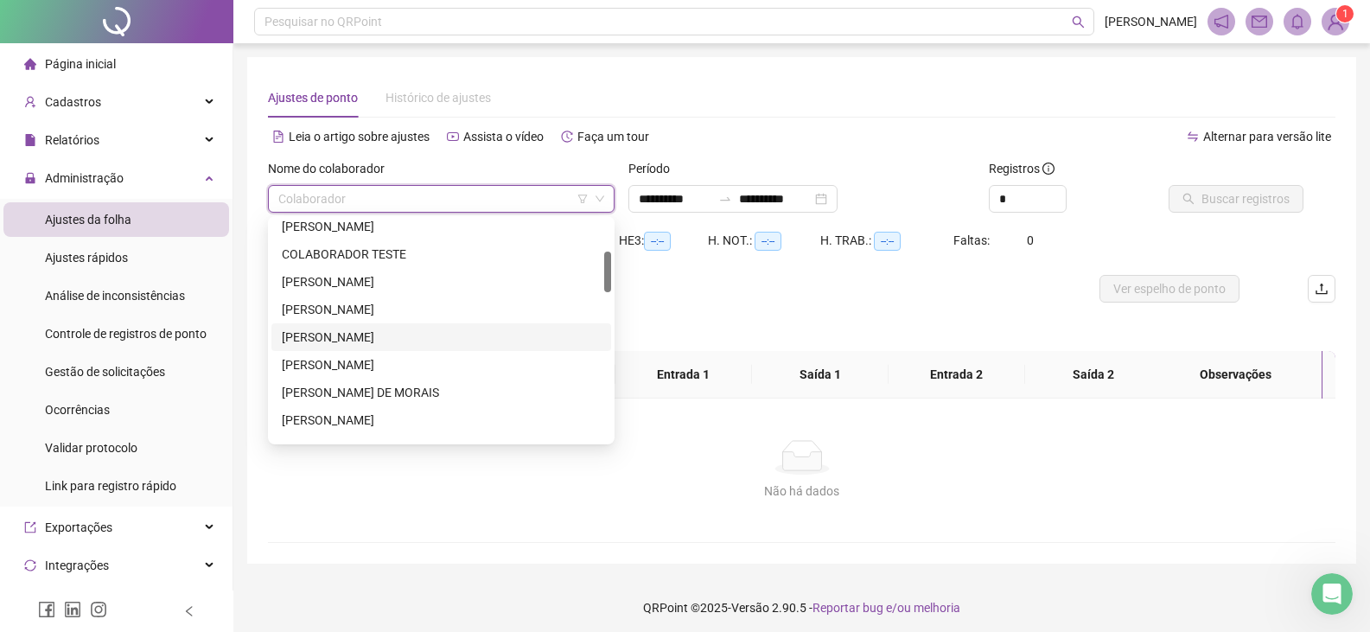
click at [291, 346] on div "[PERSON_NAME]" at bounding box center [441, 337] width 319 height 19
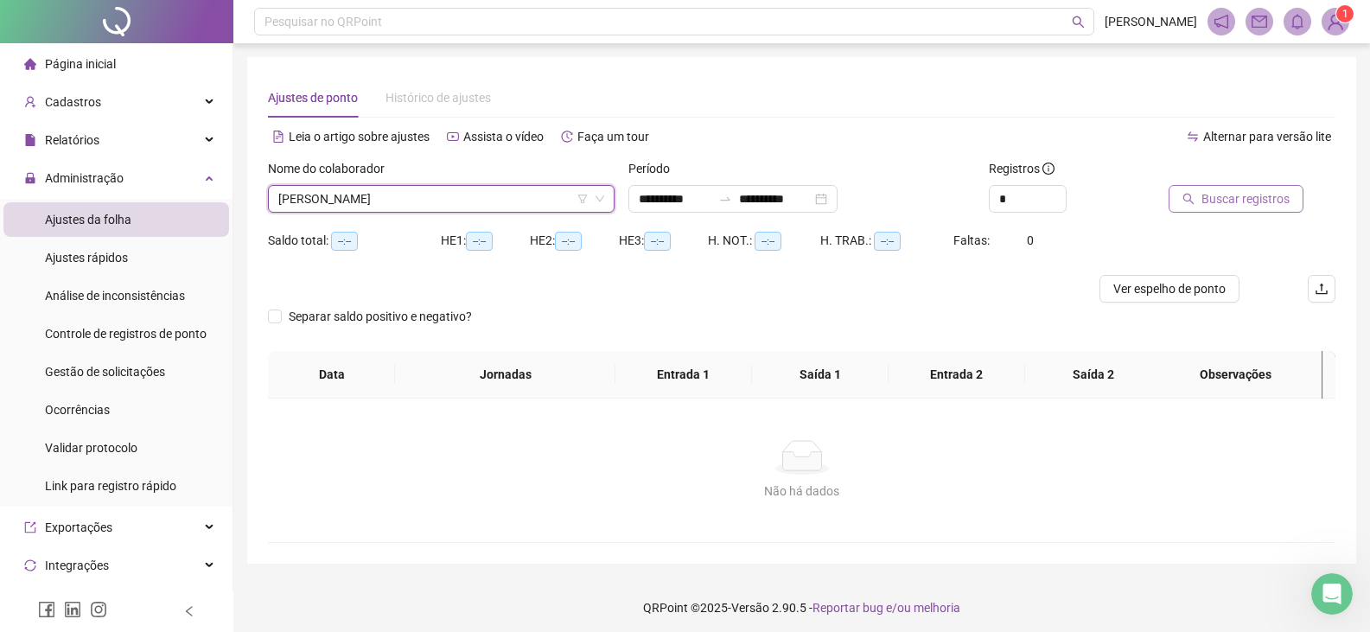
click at [1218, 210] on button "Buscar registros" at bounding box center [1236, 199] width 135 height 28
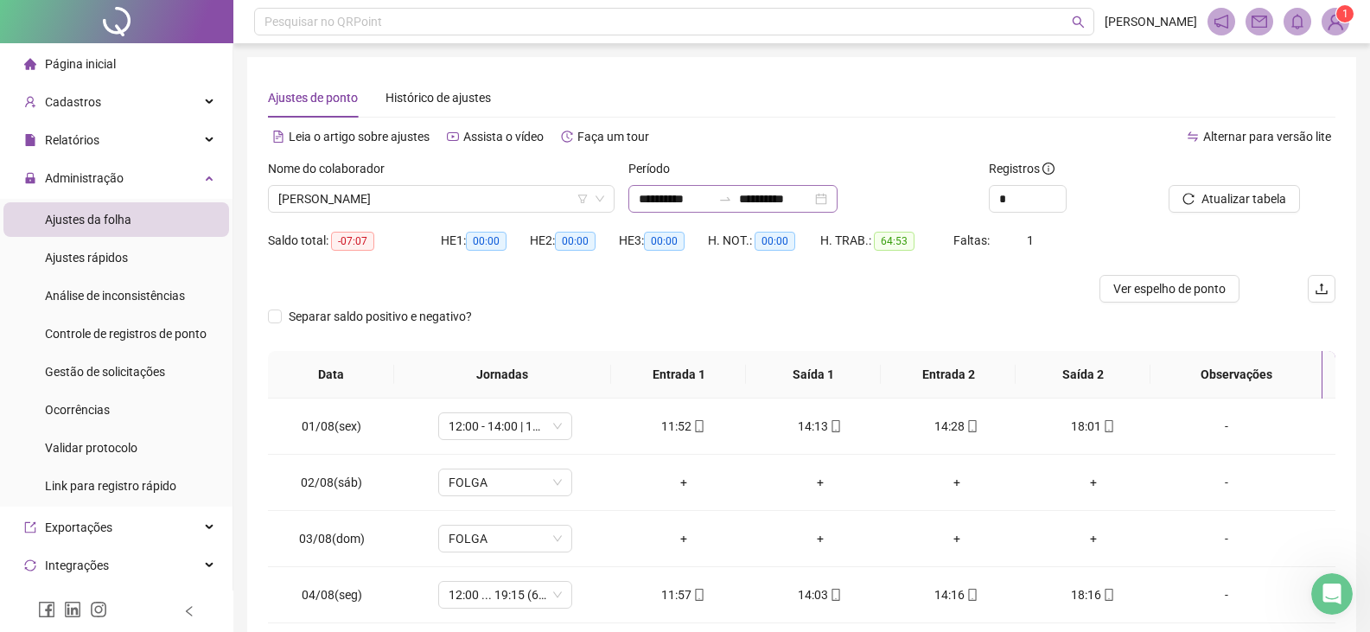
click at [838, 198] on div "**********" at bounding box center [732, 199] width 209 height 28
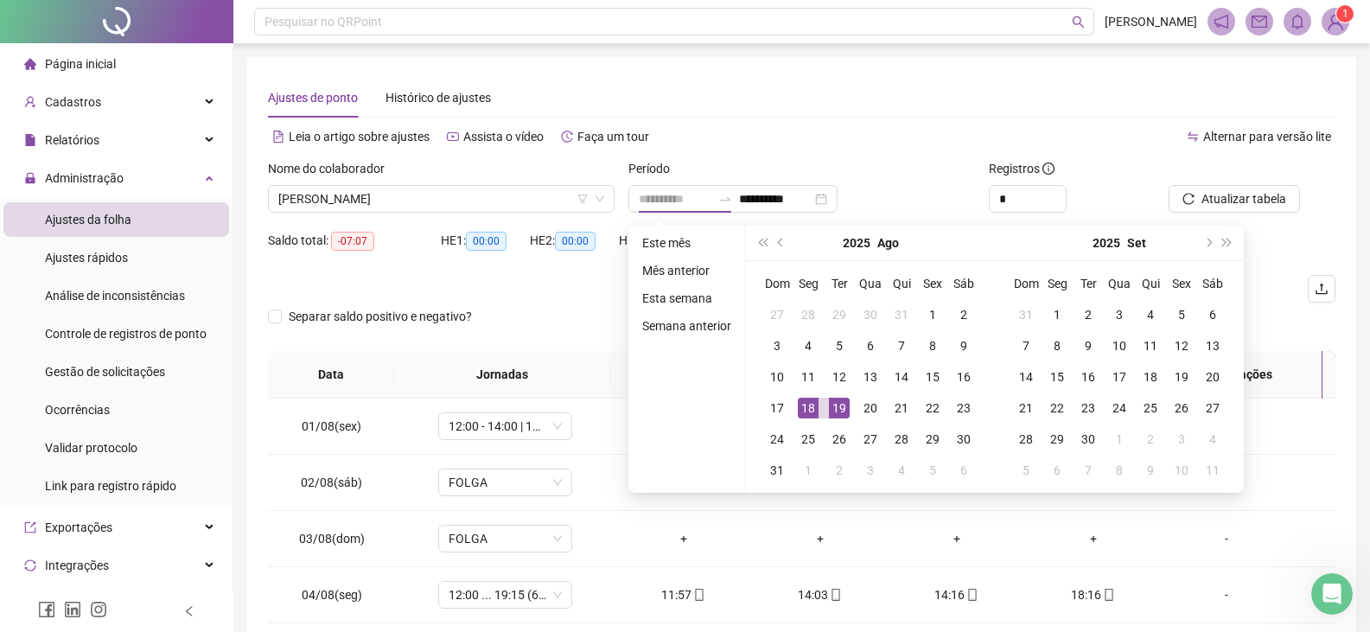
click at [832, 410] on div "19" at bounding box center [839, 408] width 21 height 21
click at [811, 405] on div "18" at bounding box center [808, 408] width 21 height 21
type input "**********"
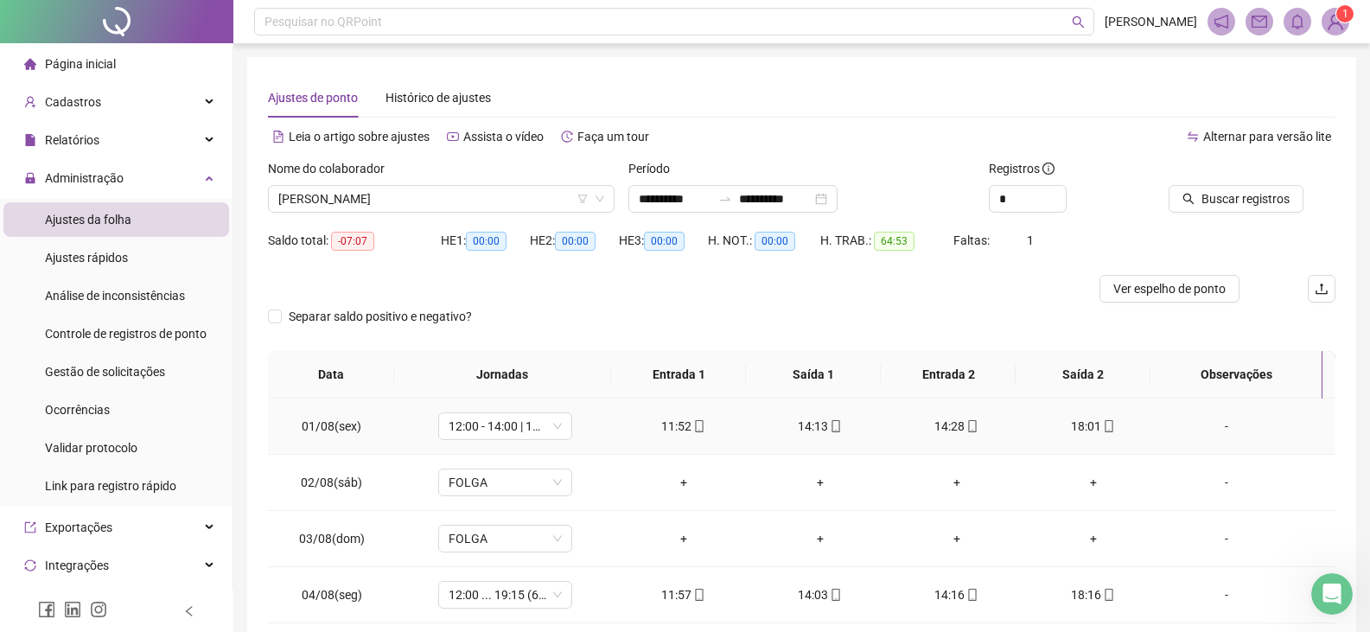
click at [831, 405] on td "14:13" at bounding box center [820, 426] width 137 height 56
click at [1244, 188] on button "Buscar registros" at bounding box center [1236, 199] width 135 height 28
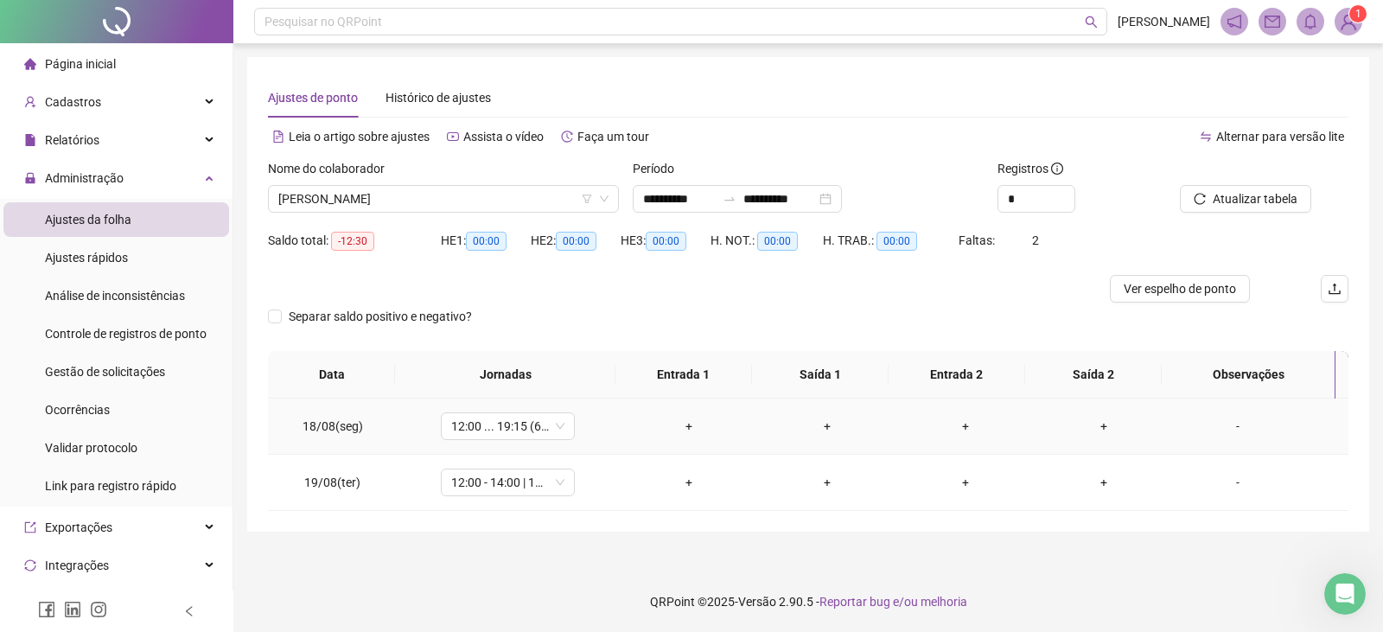
click at [1228, 426] on div "-" at bounding box center [1238, 426] width 102 height 19
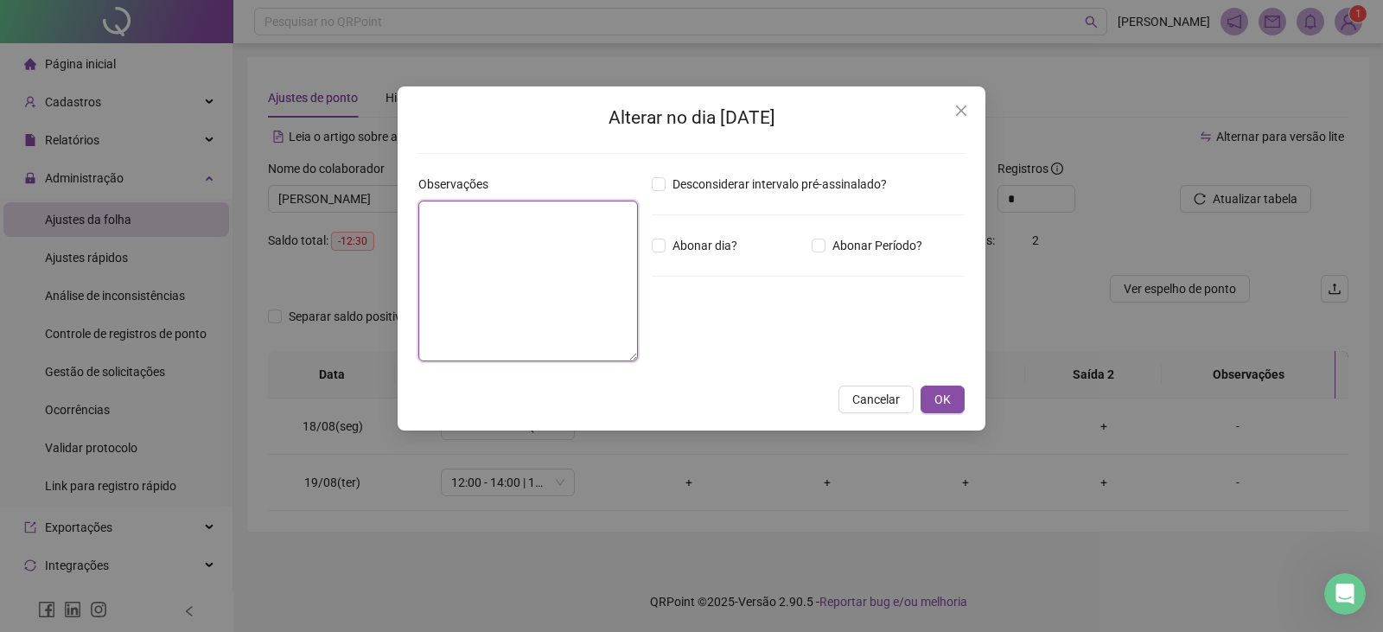
click at [591, 237] on textarea at bounding box center [528, 281] width 220 height 161
click at [587, 239] on textarea "**********" at bounding box center [528, 281] width 220 height 161
type textarea "**********"
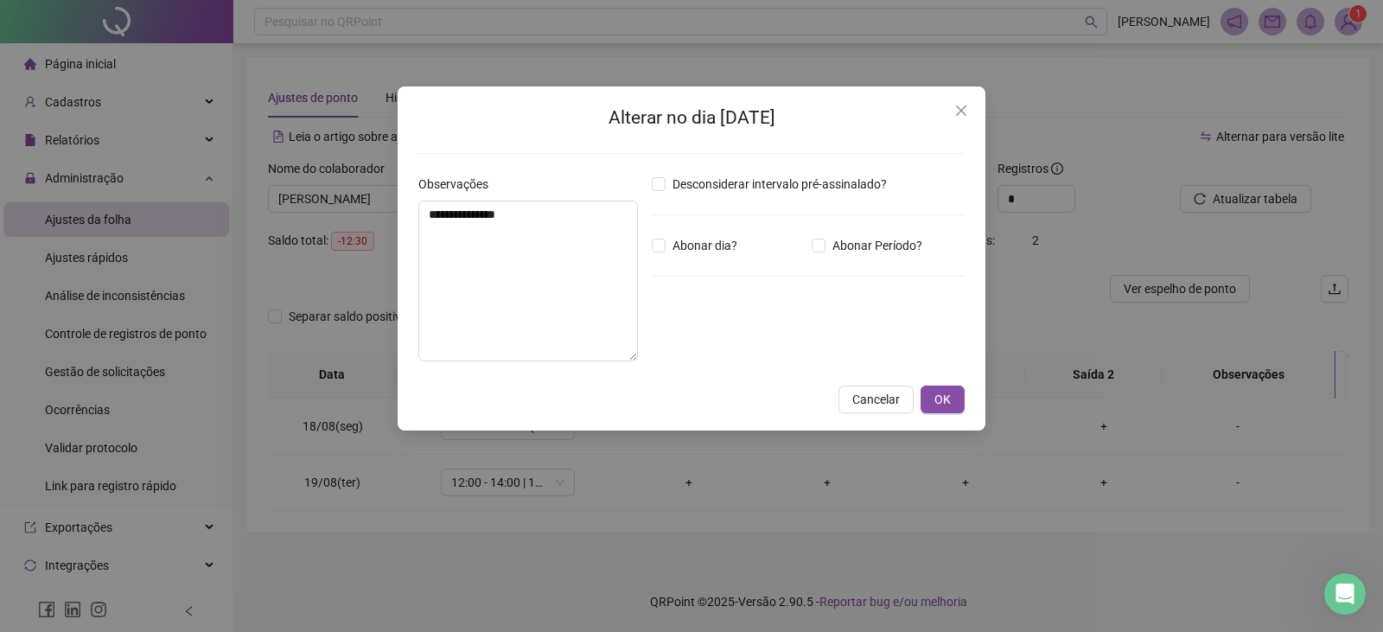
click at [651, 242] on div "Abonar dia?" at bounding box center [728, 245] width 160 height 19
click at [947, 393] on span "OK" at bounding box center [942, 399] width 16 height 19
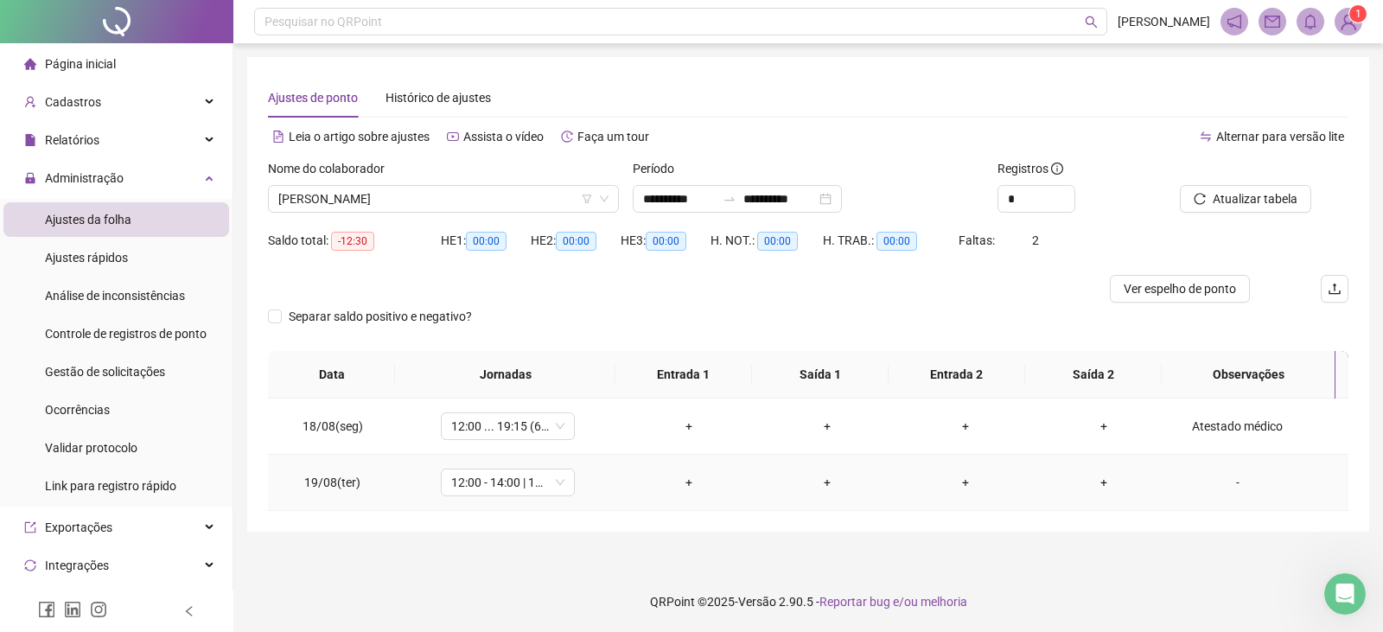
click at [1224, 488] on div "-" at bounding box center [1238, 482] width 102 height 19
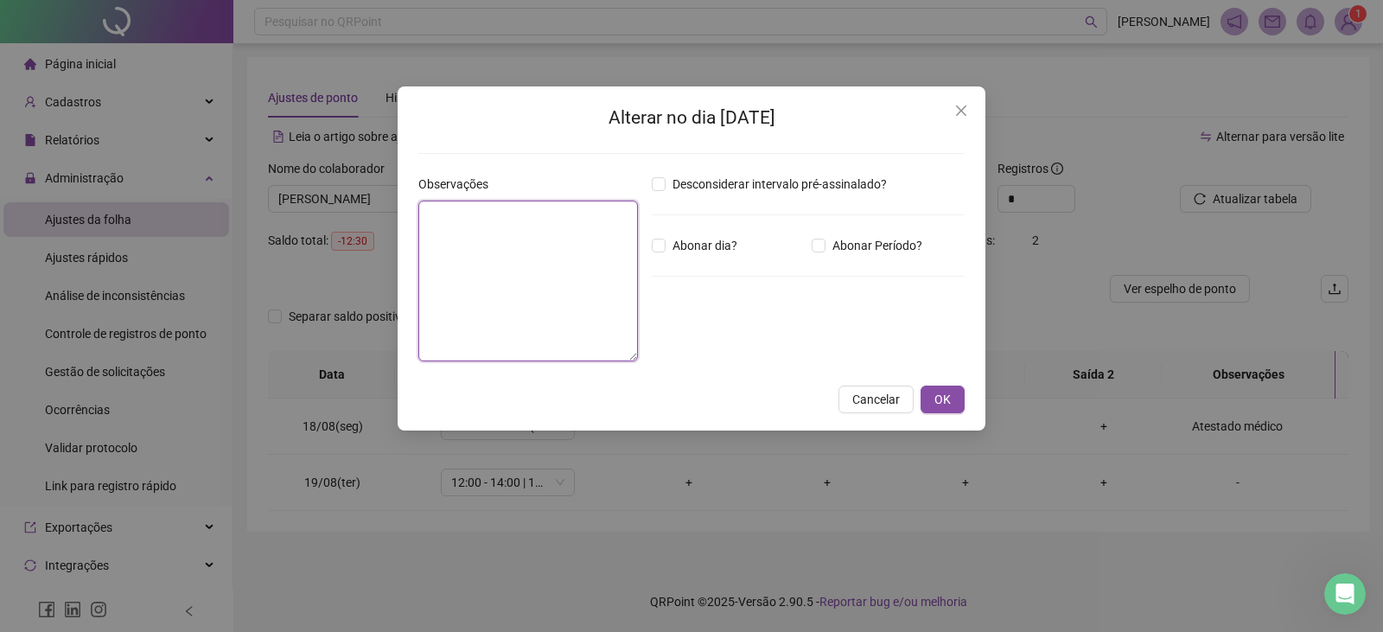
click at [500, 235] on textarea at bounding box center [528, 281] width 220 height 161
paste textarea "**********"
type textarea "**********"
click at [939, 396] on span "OK" at bounding box center [942, 399] width 16 height 19
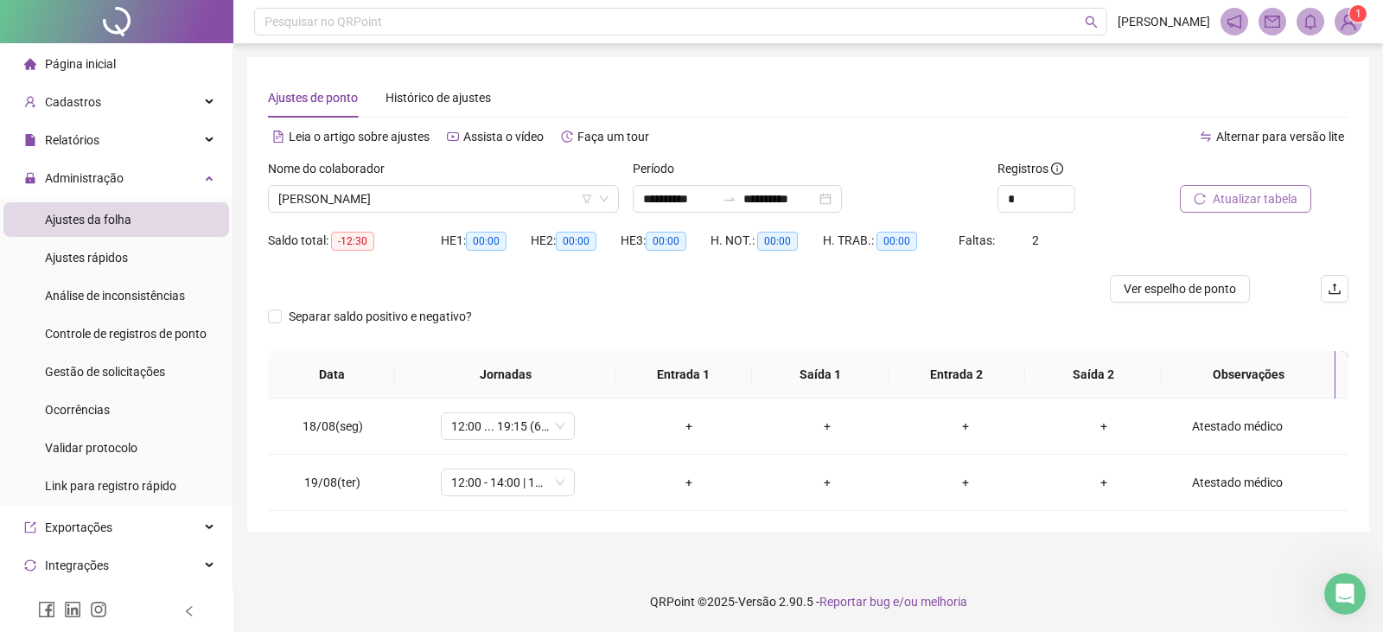
click at [1249, 201] on span "Atualizar tabela" at bounding box center [1255, 198] width 85 height 19
click at [472, 198] on span "[PERSON_NAME]" at bounding box center [443, 199] width 330 height 26
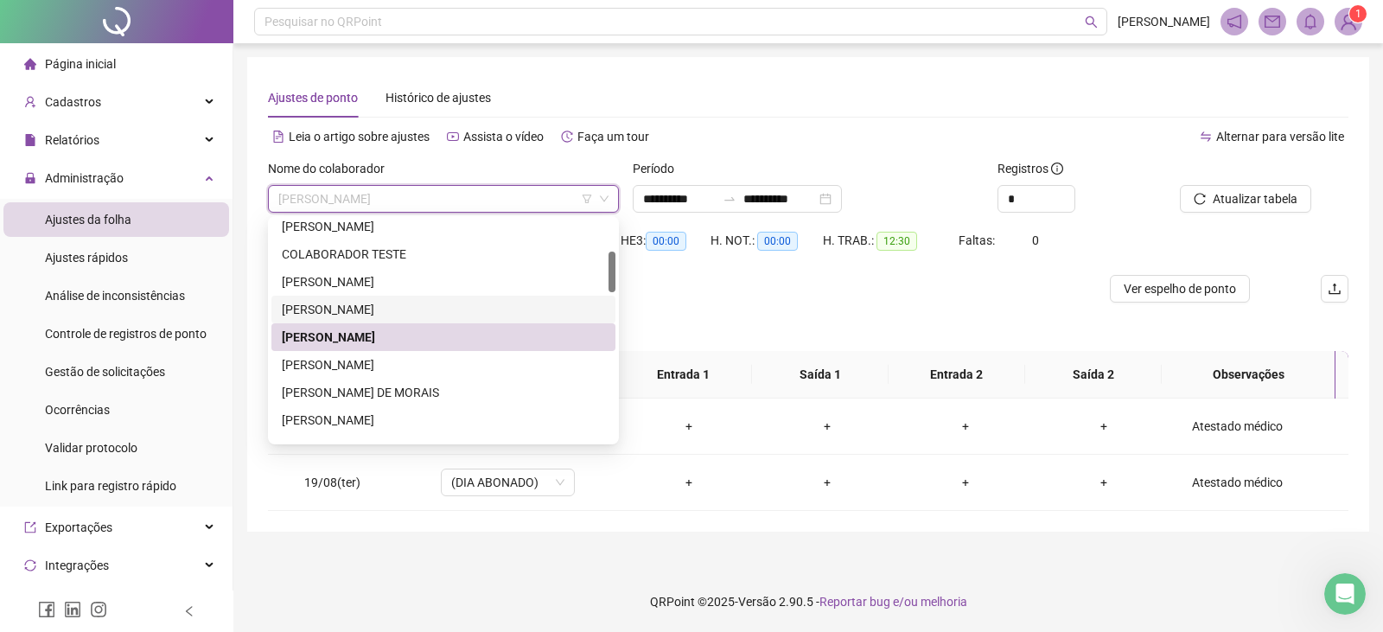
click at [311, 310] on div "[PERSON_NAME]" at bounding box center [443, 309] width 323 height 19
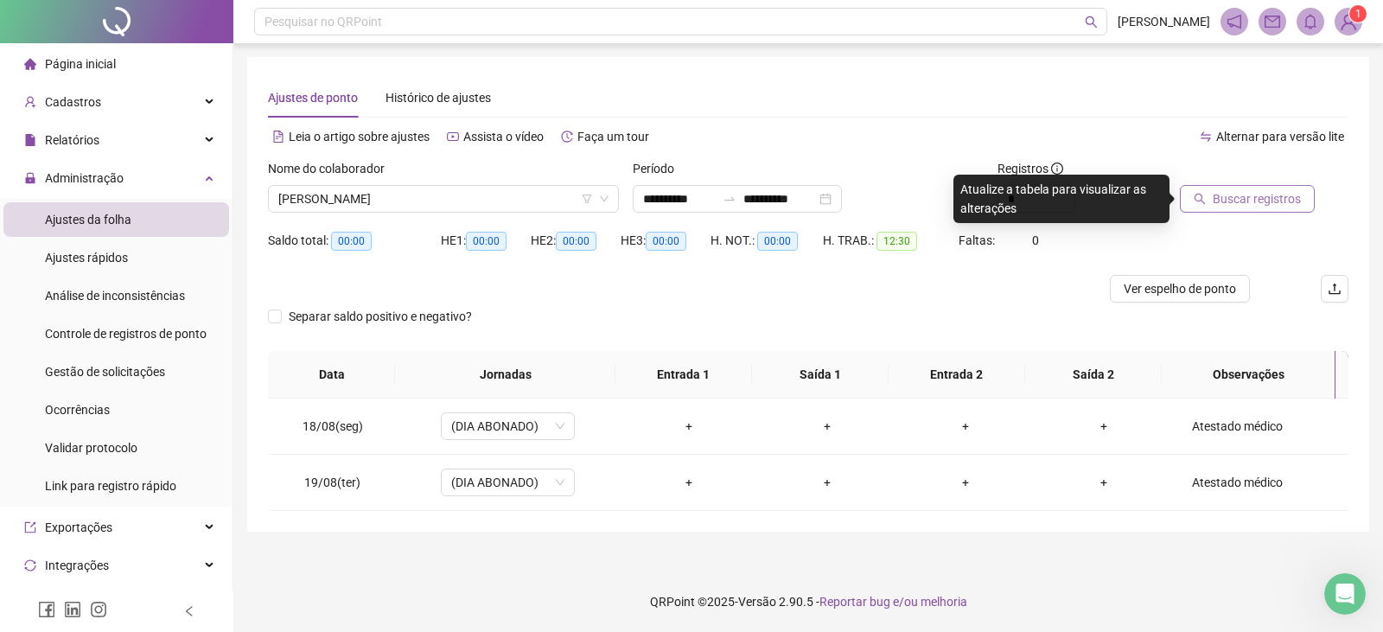
click at [1259, 204] on span "Buscar registros" at bounding box center [1257, 198] width 88 height 19
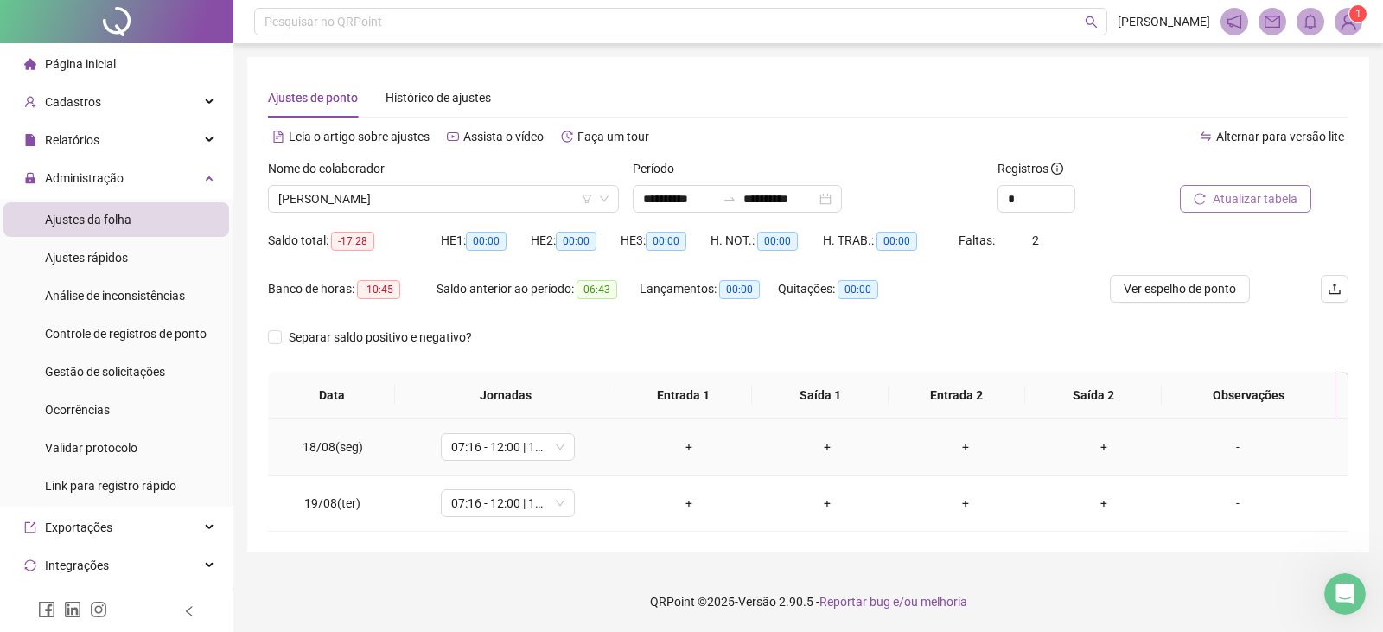
click at [1229, 449] on div "-" at bounding box center [1238, 446] width 102 height 19
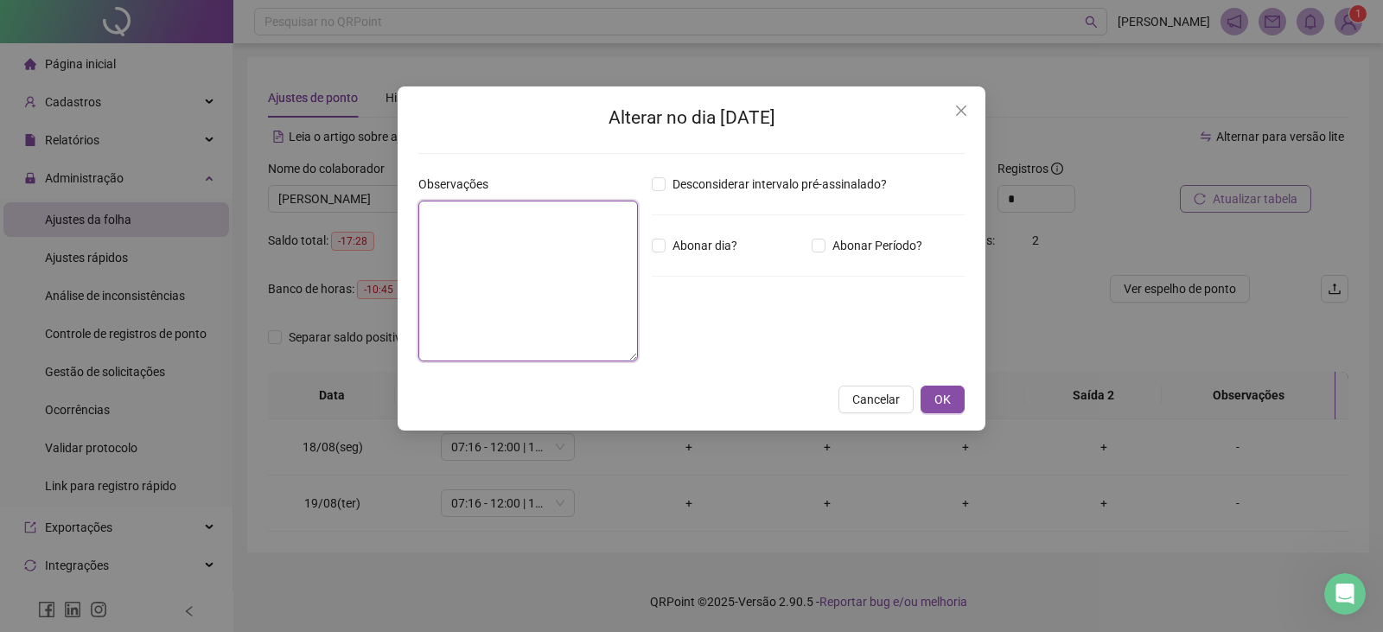
click at [542, 284] on textarea at bounding box center [528, 281] width 220 height 161
paste textarea "**********"
type textarea "**********"
click at [943, 403] on span "OK" at bounding box center [942, 399] width 16 height 19
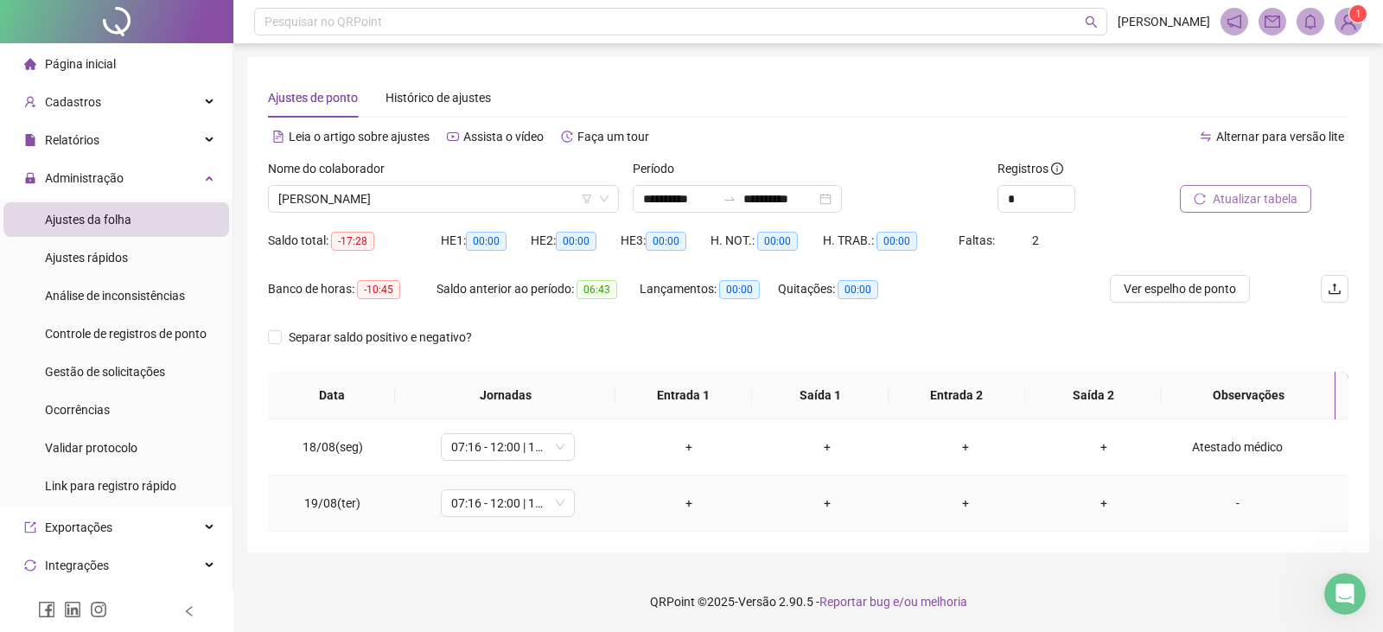
click at [1227, 508] on div "-" at bounding box center [1238, 503] width 102 height 19
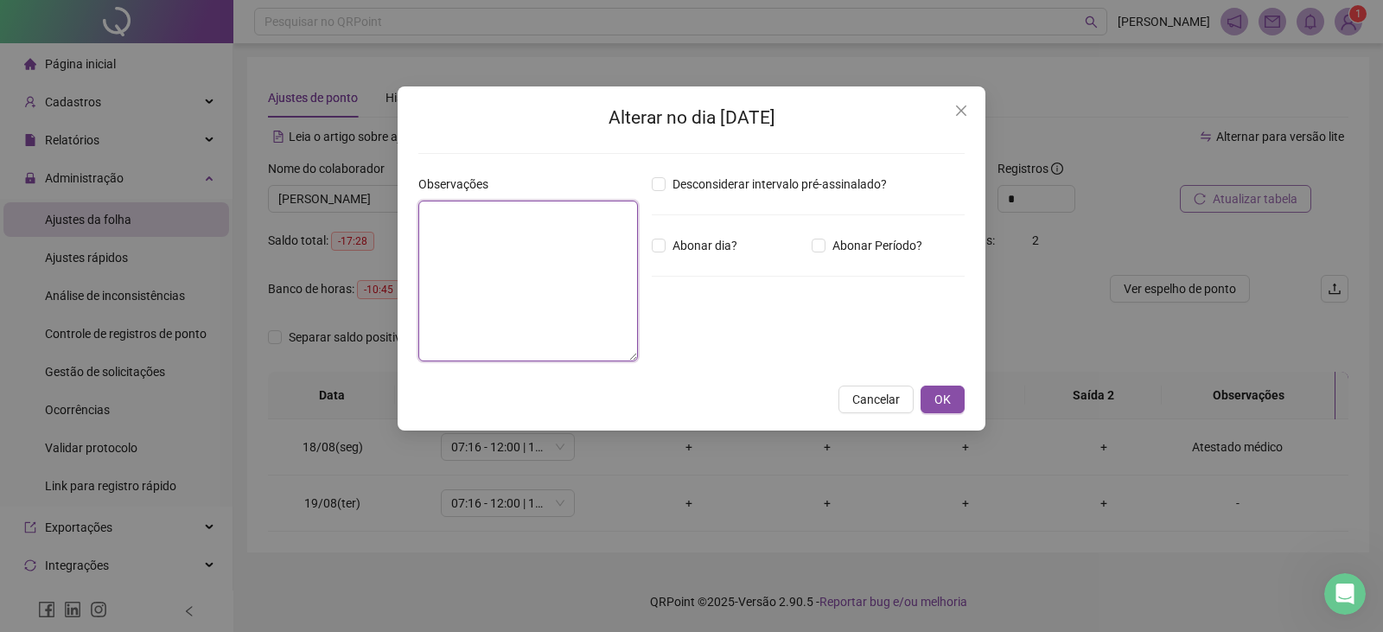
click at [513, 286] on textarea at bounding box center [528, 281] width 220 height 161
paste textarea "**********"
type textarea "**********"
click at [926, 401] on button "OK" at bounding box center [943, 400] width 44 height 28
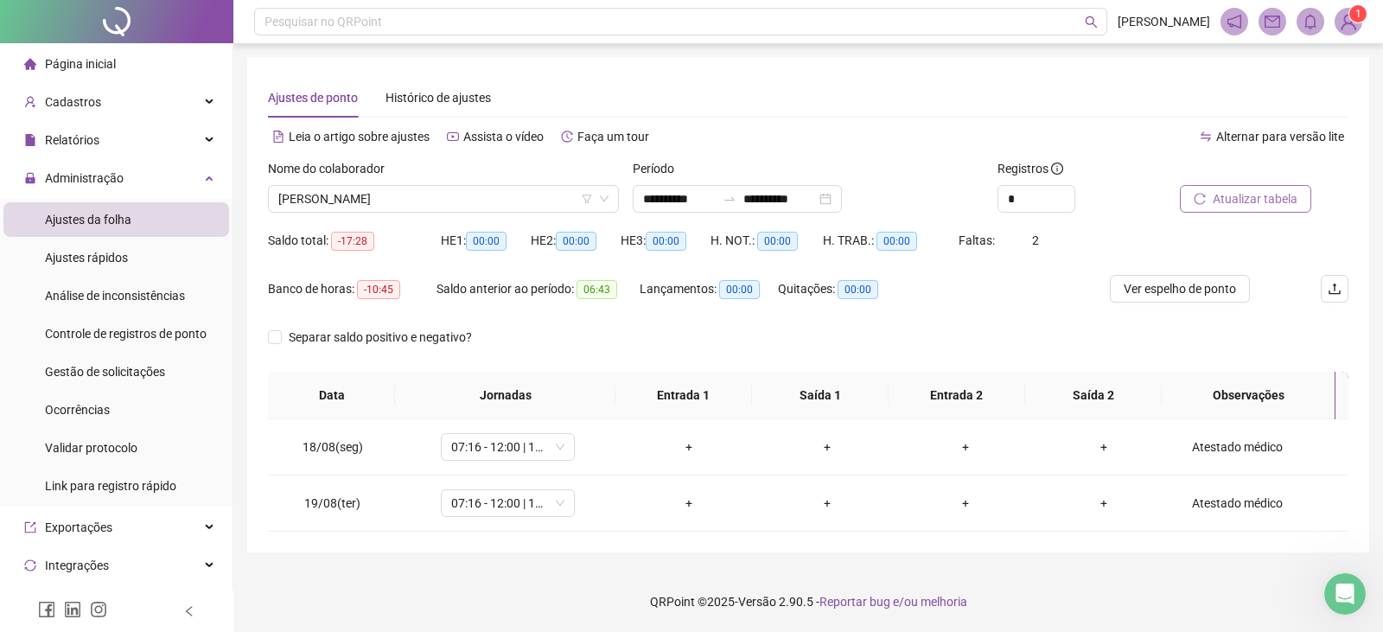
click at [1250, 197] on span "Atualizar tabela" at bounding box center [1255, 198] width 85 height 19
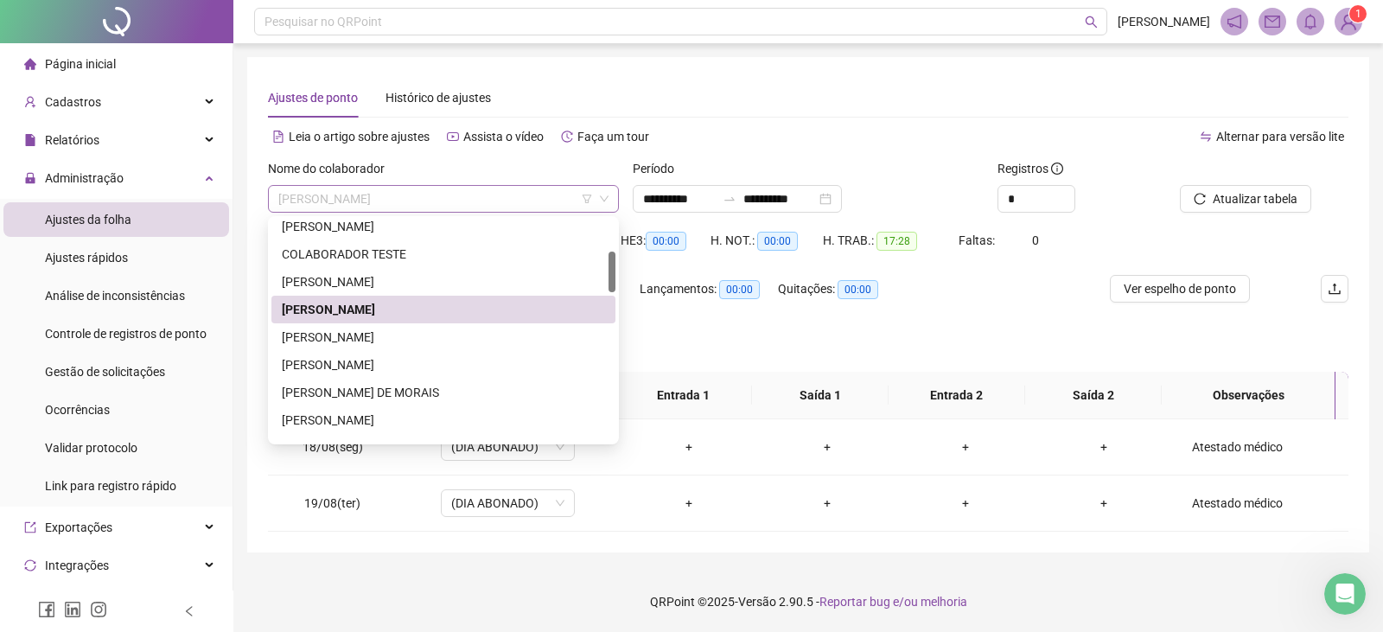
click at [441, 196] on span "[PERSON_NAME]" at bounding box center [443, 199] width 330 height 26
click at [326, 281] on div "[PERSON_NAME]" at bounding box center [443, 281] width 323 height 19
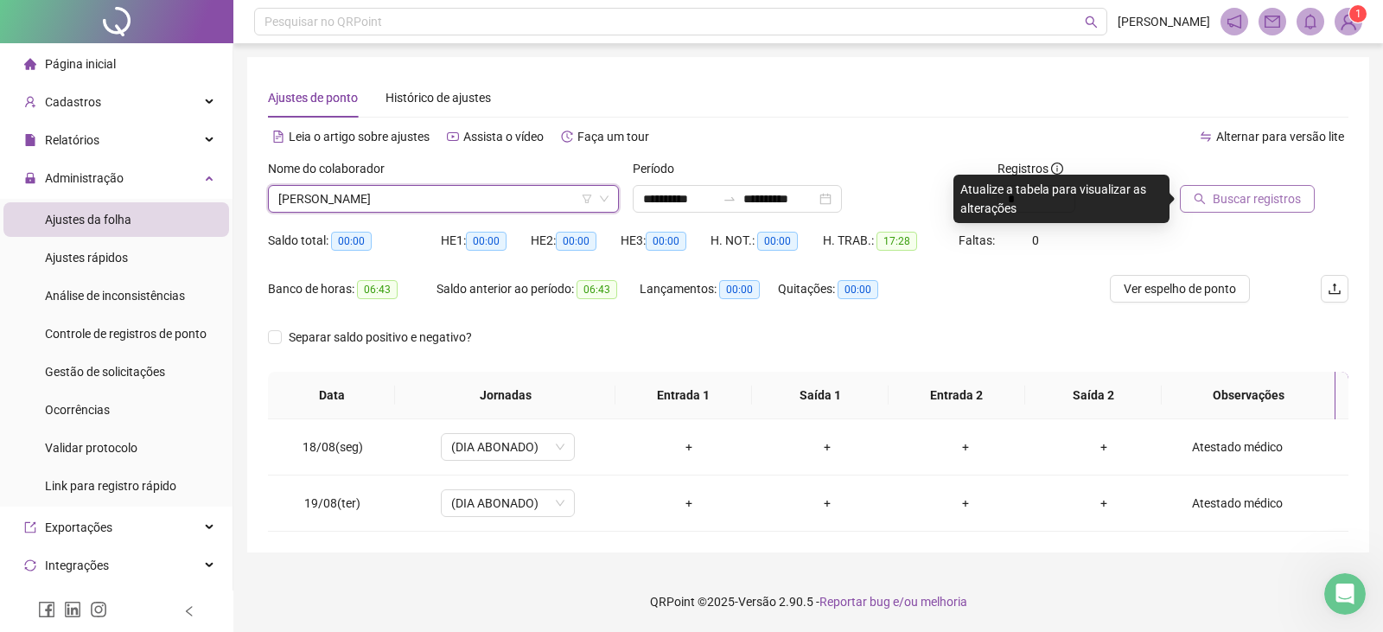
click at [1221, 208] on button "Buscar registros" at bounding box center [1247, 199] width 135 height 28
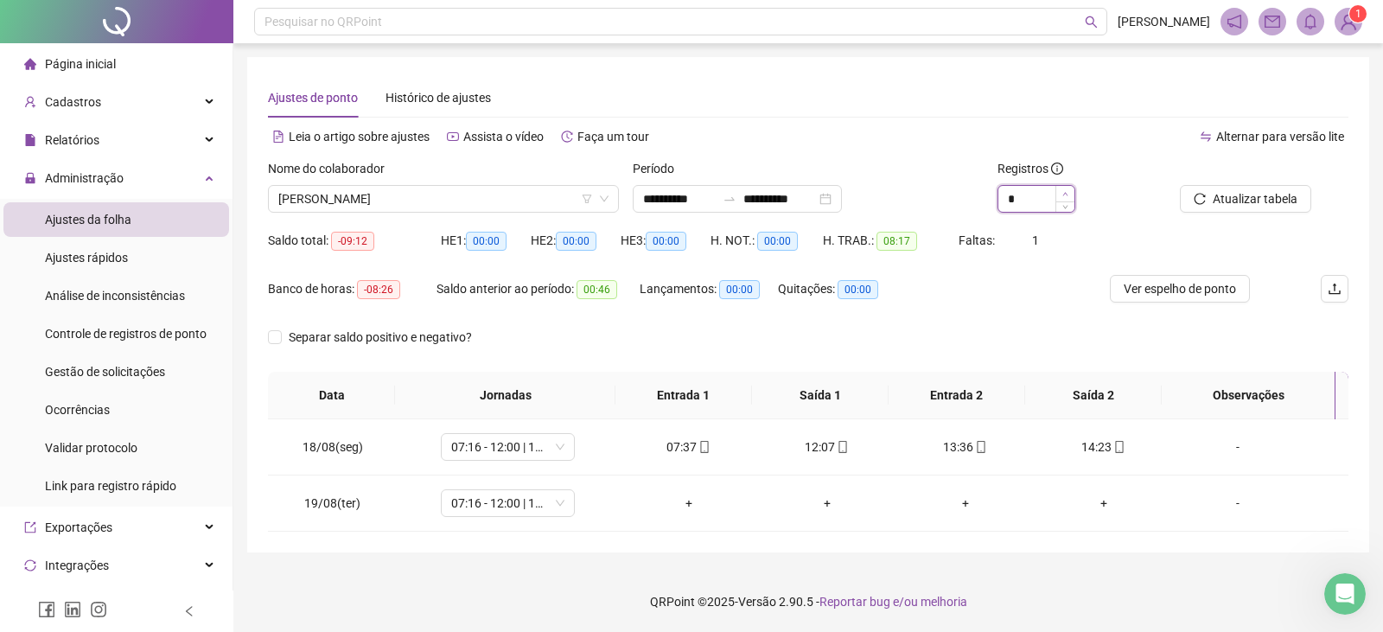
type input "*"
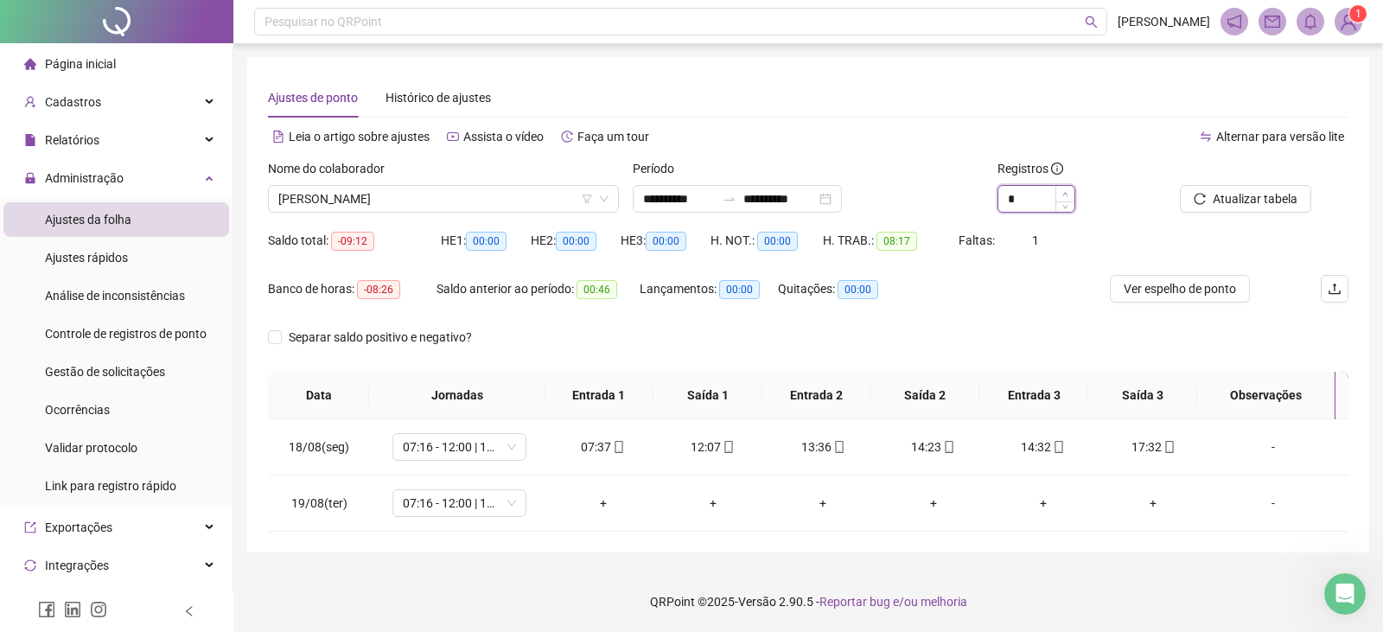
click at [1062, 191] on span "Increase Value" at bounding box center [1064, 194] width 19 height 16
click at [1266, 504] on div "-" at bounding box center [1273, 503] width 102 height 19
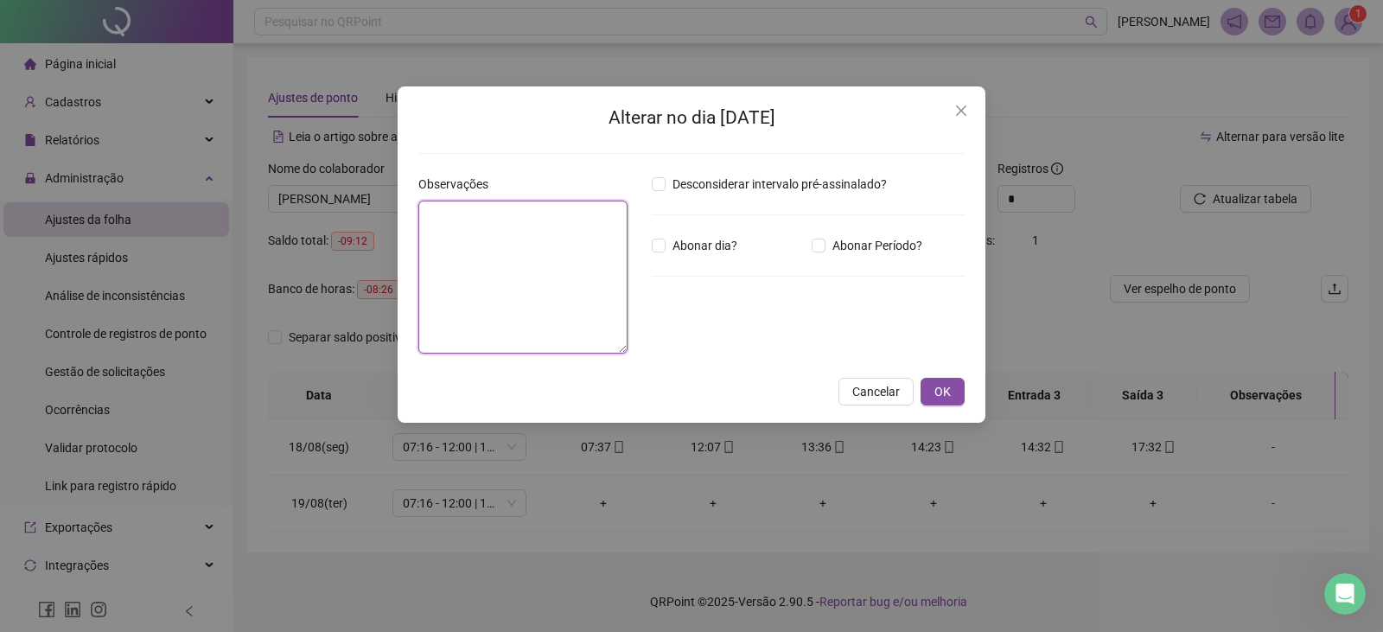
click at [522, 259] on textarea at bounding box center [522, 277] width 209 height 153
paste textarea "**********"
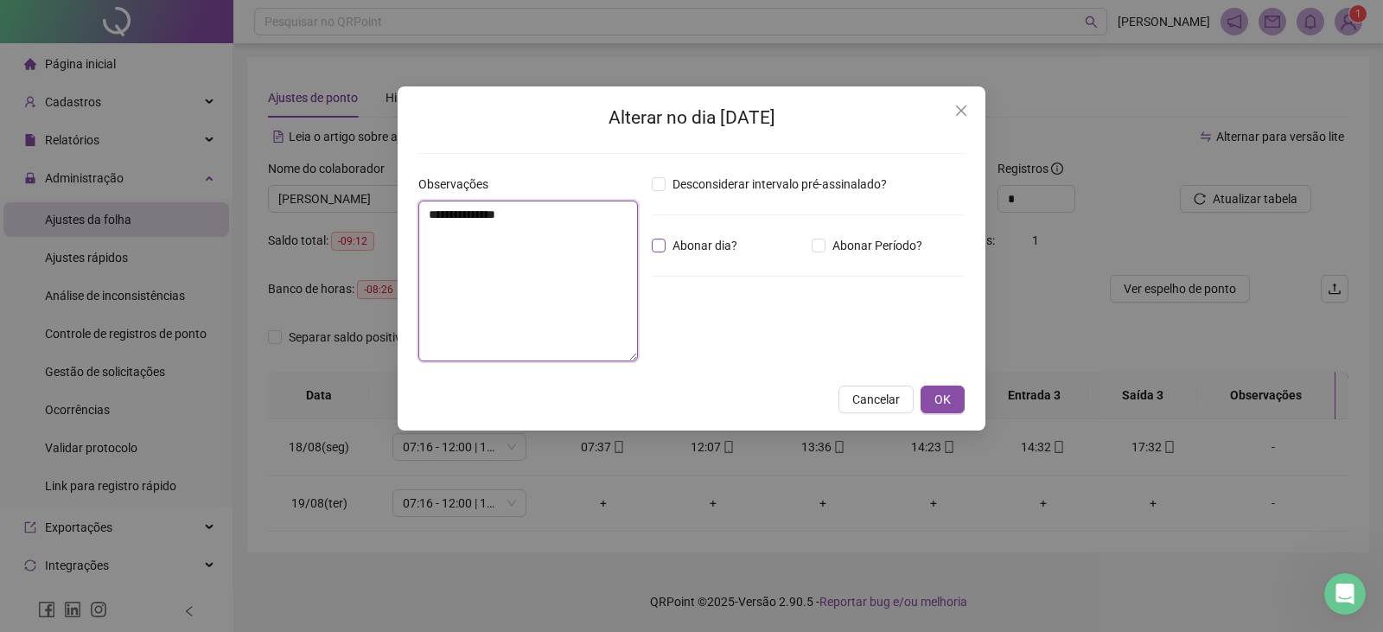
type textarea "**********"
click at [951, 395] on button "OK" at bounding box center [943, 400] width 44 height 28
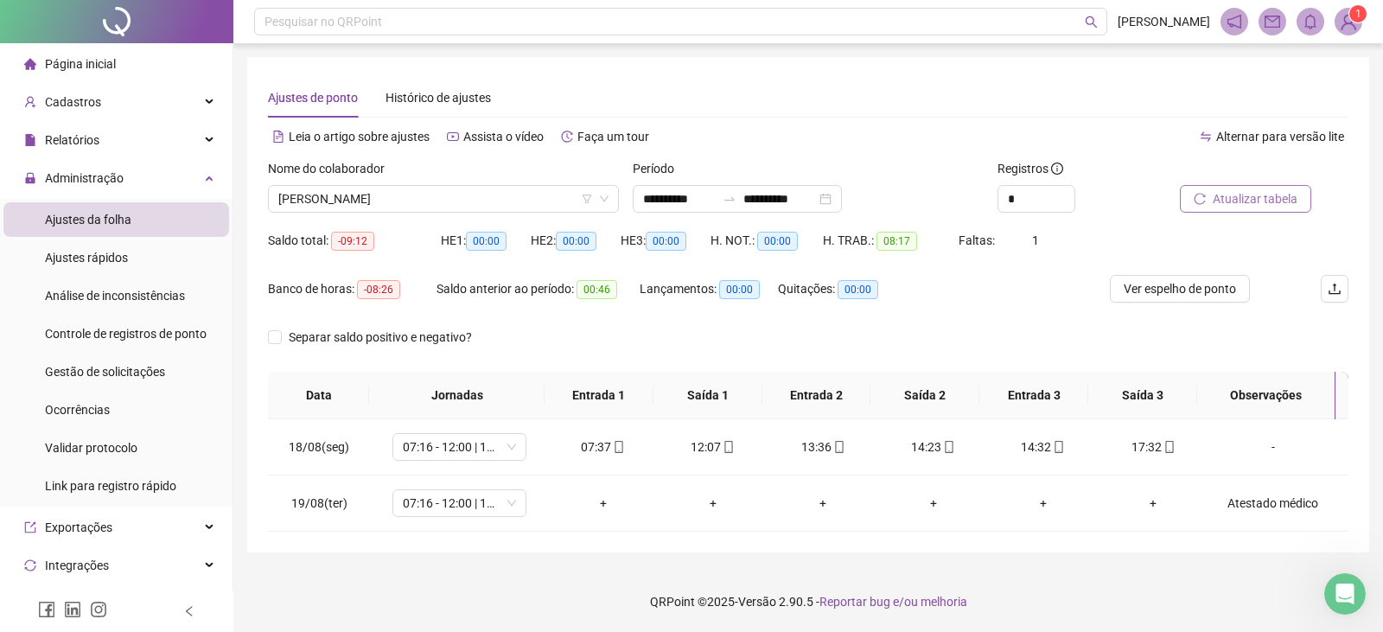
click at [1237, 197] on span "Atualizar tabela" at bounding box center [1255, 198] width 85 height 19
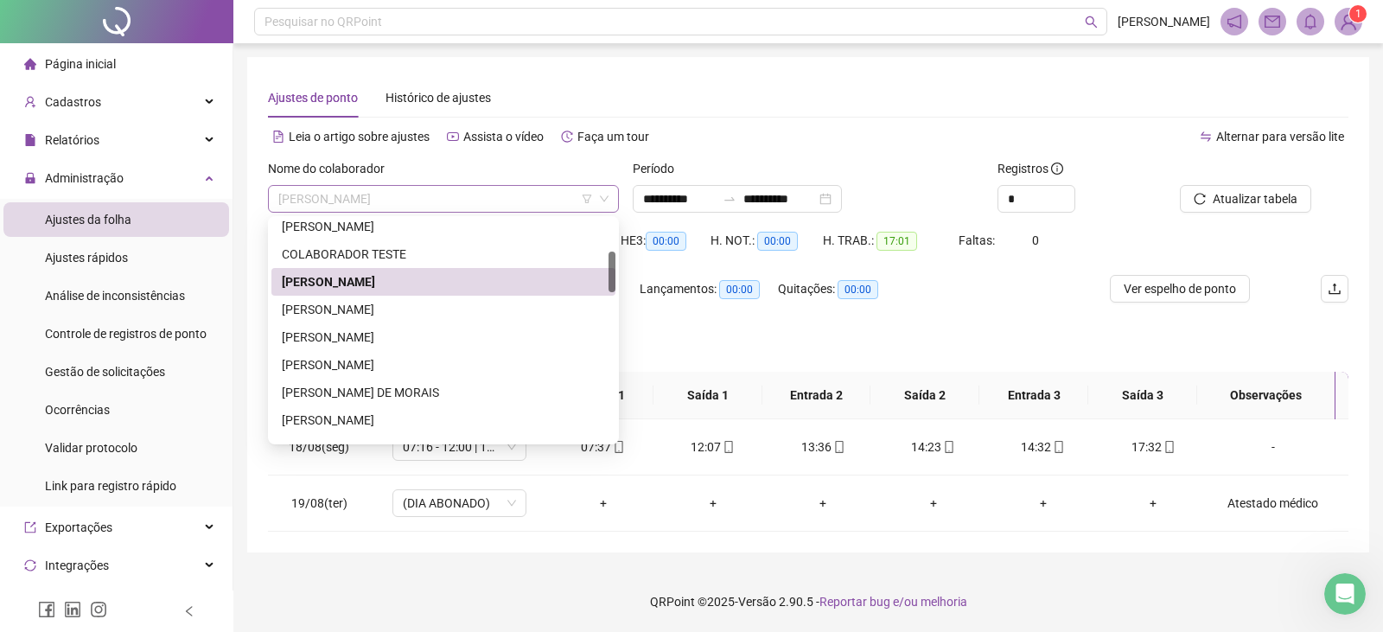
click at [468, 191] on span "[PERSON_NAME]" at bounding box center [443, 199] width 330 height 26
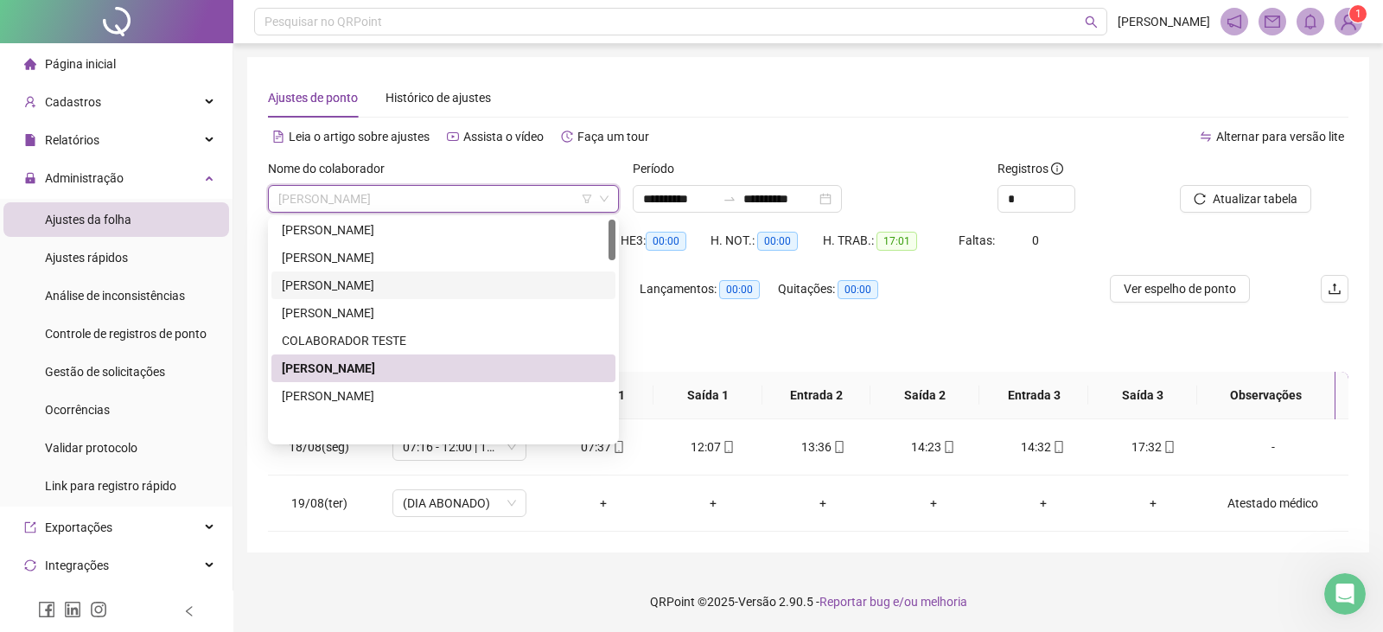
scroll to position [0, 0]
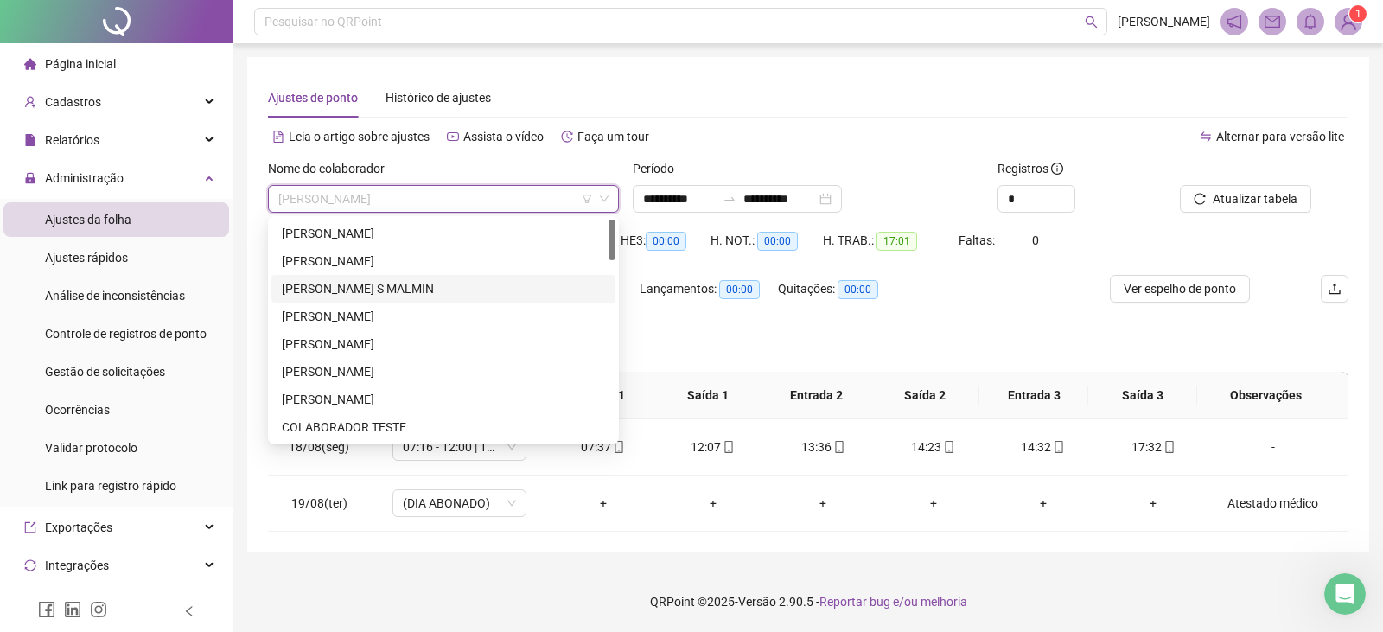
click at [373, 280] on div "[PERSON_NAME] S MALMIN" at bounding box center [443, 288] width 323 height 19
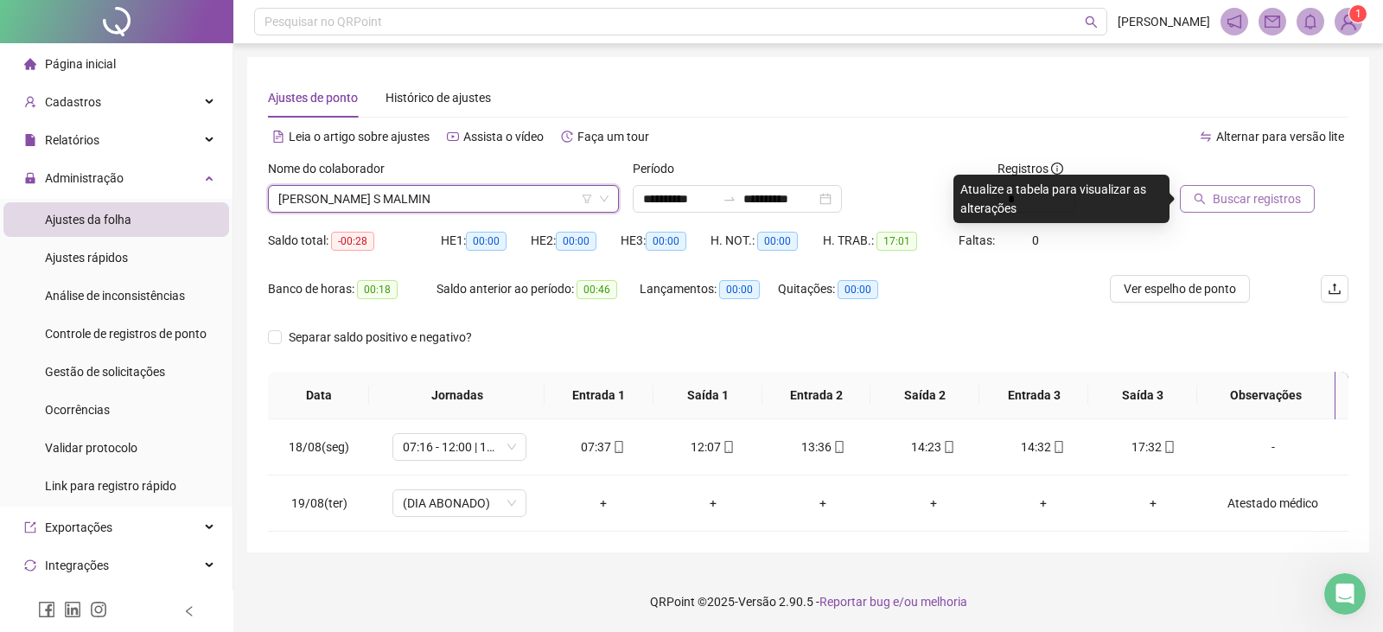
click at [1245, 197] on span "Buscar registros" at bounding box center [1257, 198] width 88 height 19
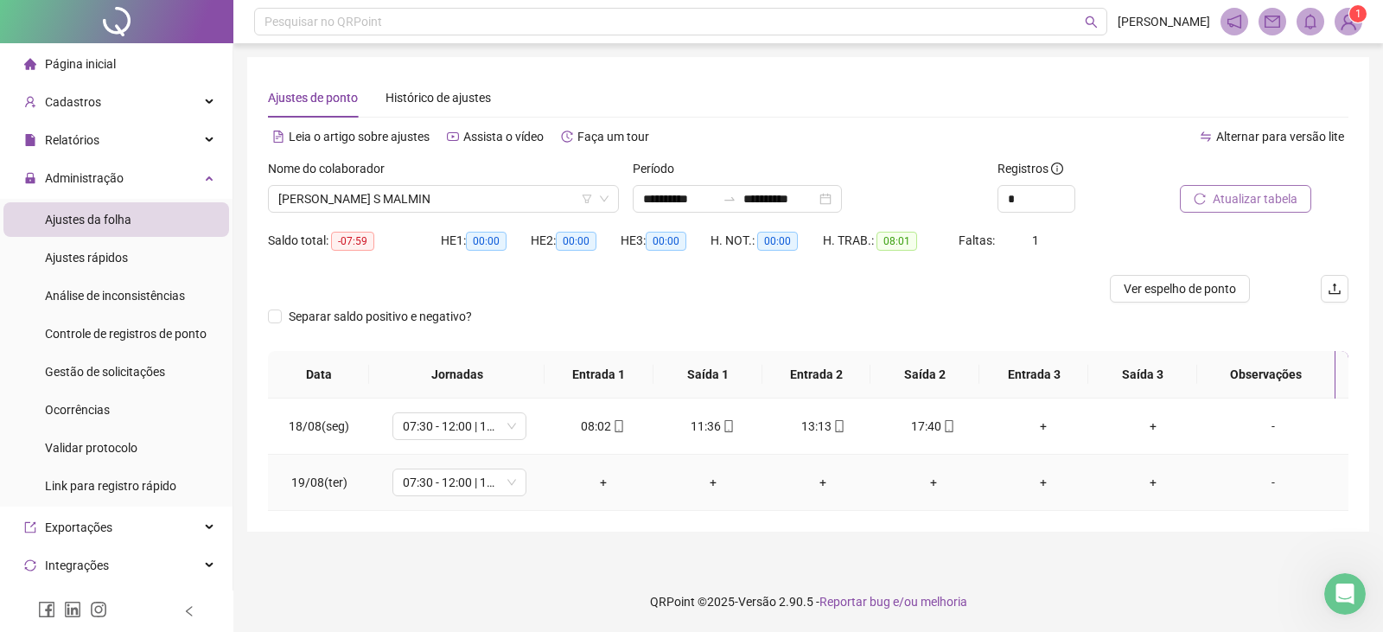
click at [1268, 482] on div "-" at bounding box center [1273, 482] width 102 height 19
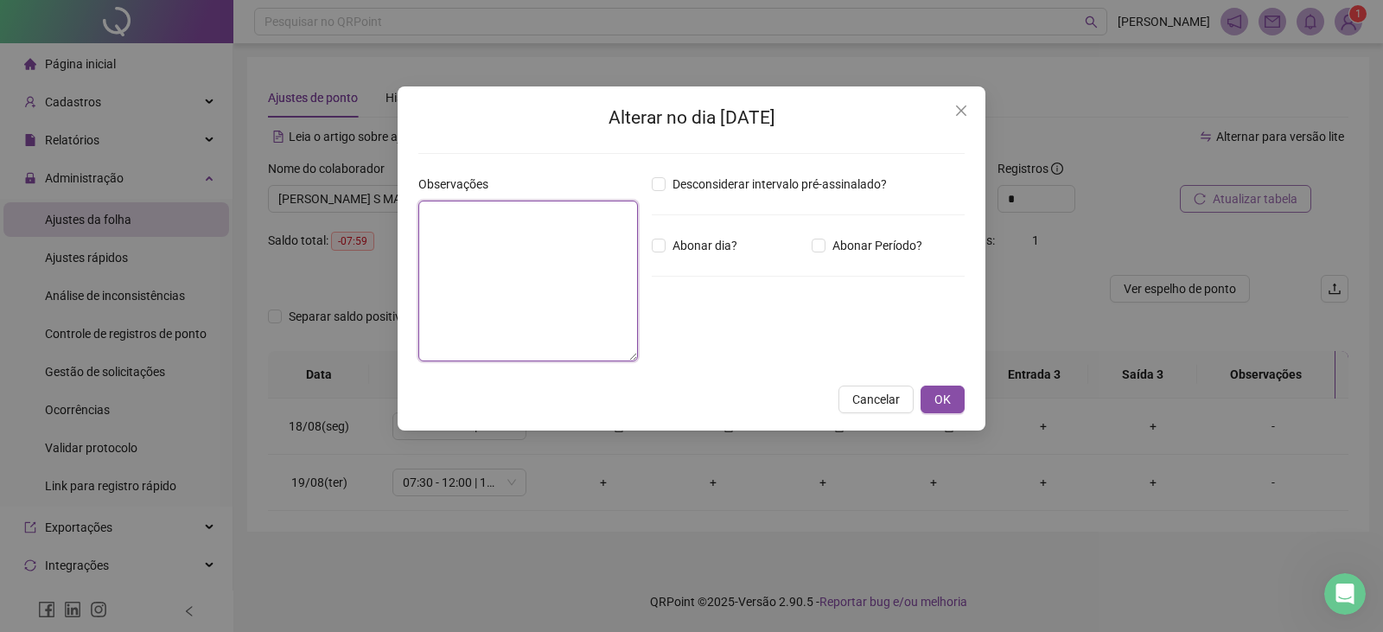
click at [519, 233] on textarea at bounding box center [528, 281] width 220 height 161
paste textarea "**********"
type textarea "**********"
click at [935, 400] on span "OK" at bounding box center [942, 399] width 16 height 19
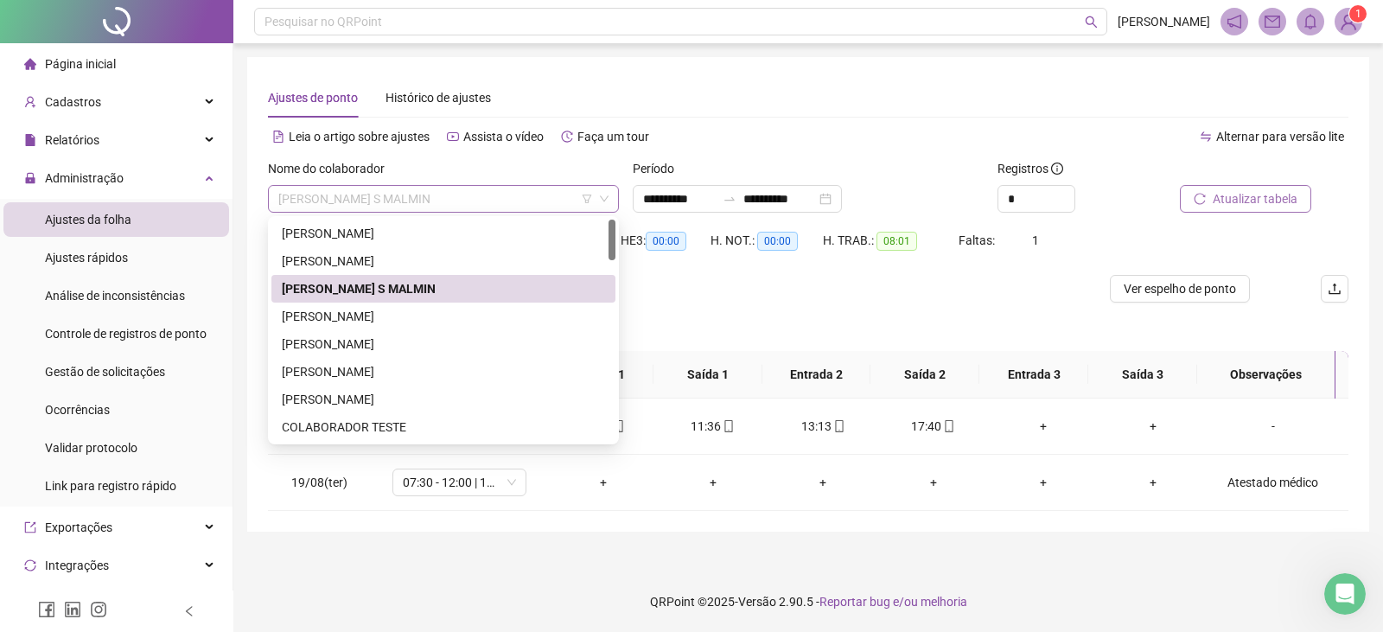
drag, startPoint x: 284, startPoint y: 200, endPoint x: 416, endPoint y: 193, distance: 132.4
click at [416, 193] on span "[PERSON_NAME] S MALMIN" at bounding box center [443, 199] width 330 height 26
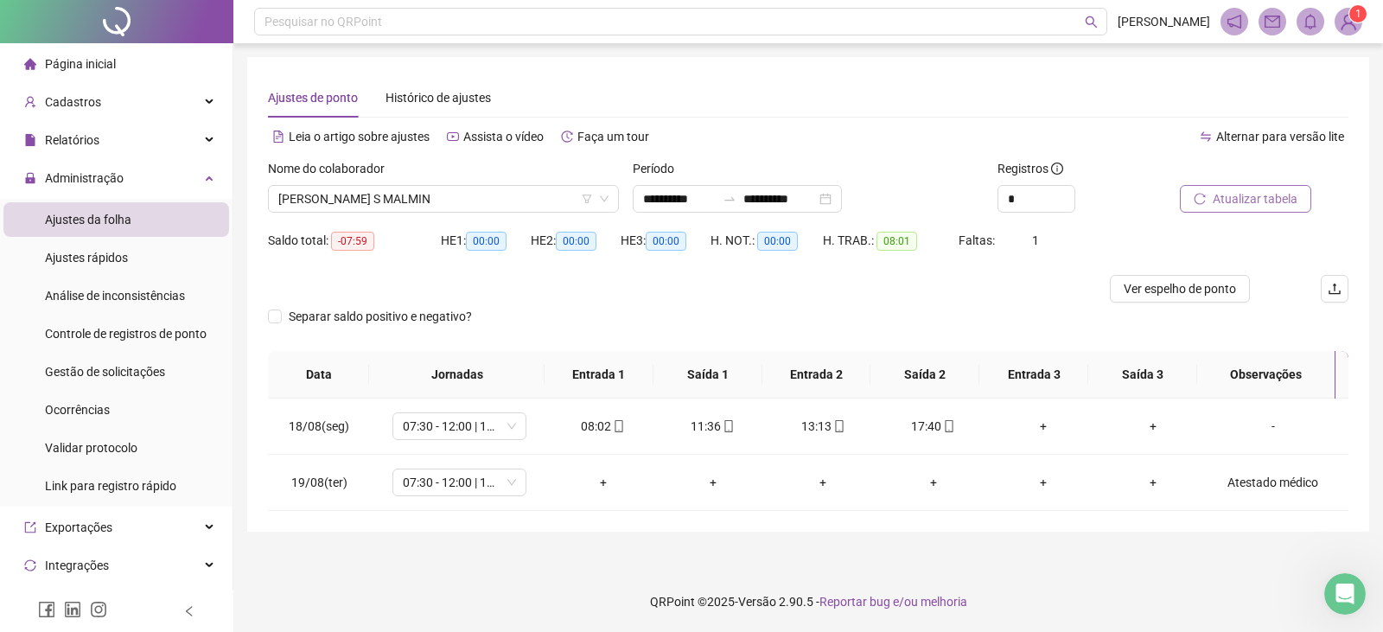
click at [770, 100] on div "Ajustes de ponto Histórico de ajustes" at bounding box center [808, 98] width 1081 height 40
click at [1278, 201] on span "Atualizar tabela" at bounding box center [1255, 198] width 85 height 19
click at [468, 210] on div "Atualizando tabela Atualizando e reorganizando os registros... OK" at bounding box center [691, 316] width 1383 height 632
click at [467, 204] on span "[PERSON_NAME] S MALMIN" at bounding box center [443, 199] width 330 height 26
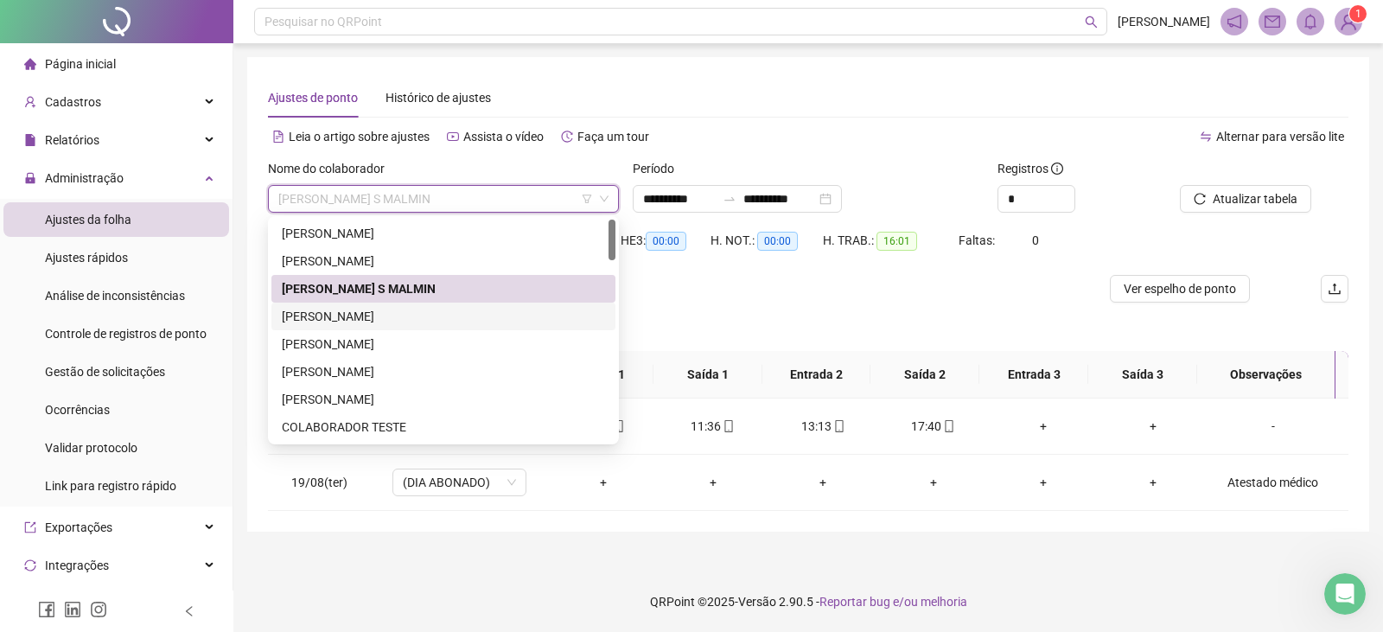
click at [315, 319] on div "[PERSON_NAME]" at bounding box center [443, 316] width 323 height 19
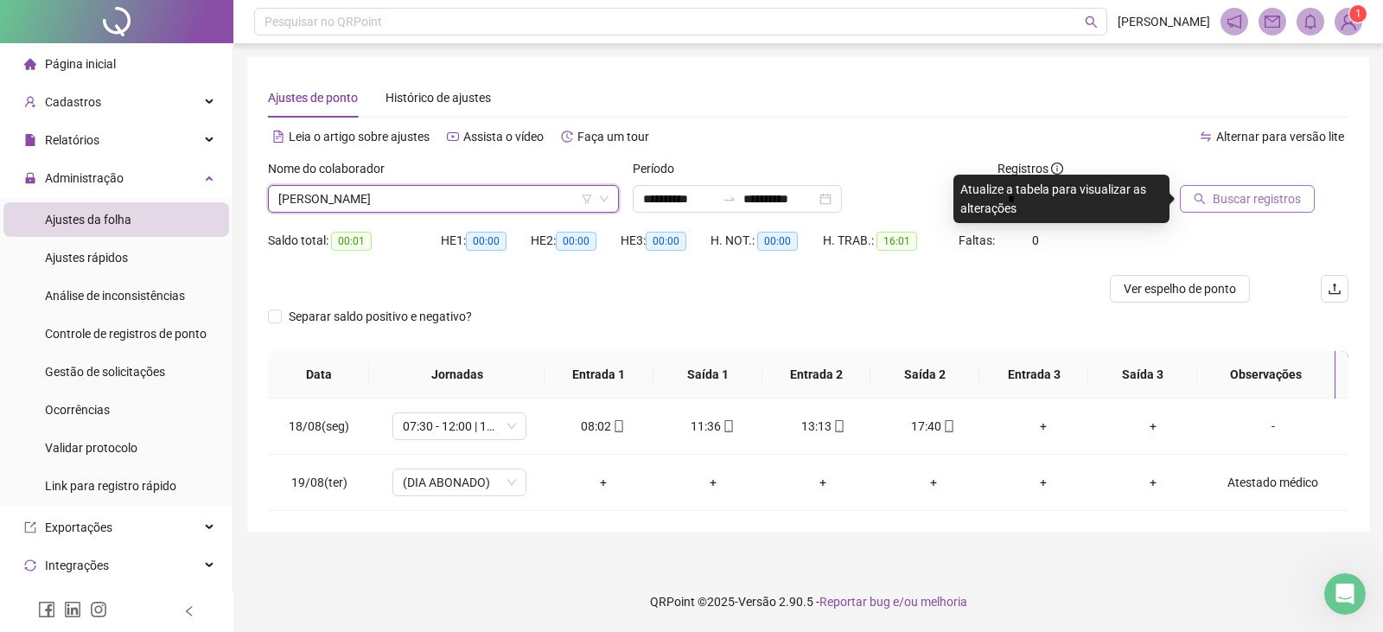
click at [1227, 190] on span "Buscar registros" at bounding box center [1257, 198] width 88 height 19
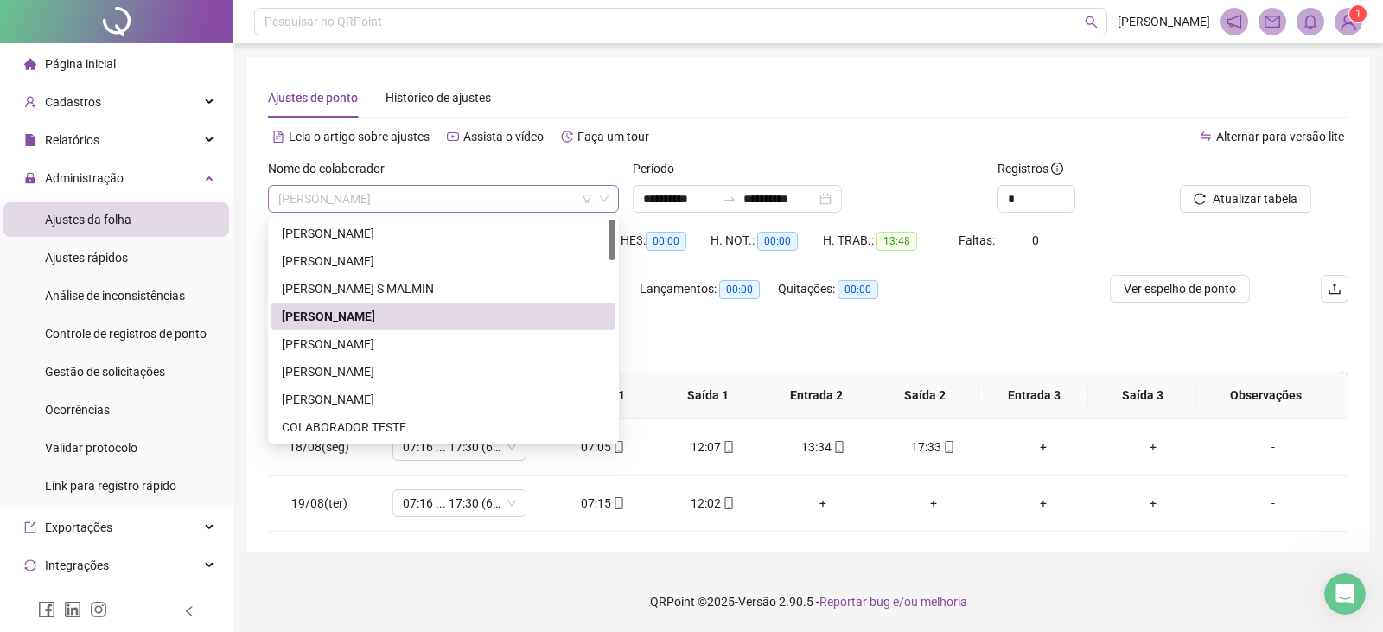
click at [392, 190] on span "[PERSON_NAME]" at bounding box center [443, 199] width 330 height 26
click at [328, 341] on div "[PERSON_NAME]" at bounding box center [443, 344] width 323 height 19
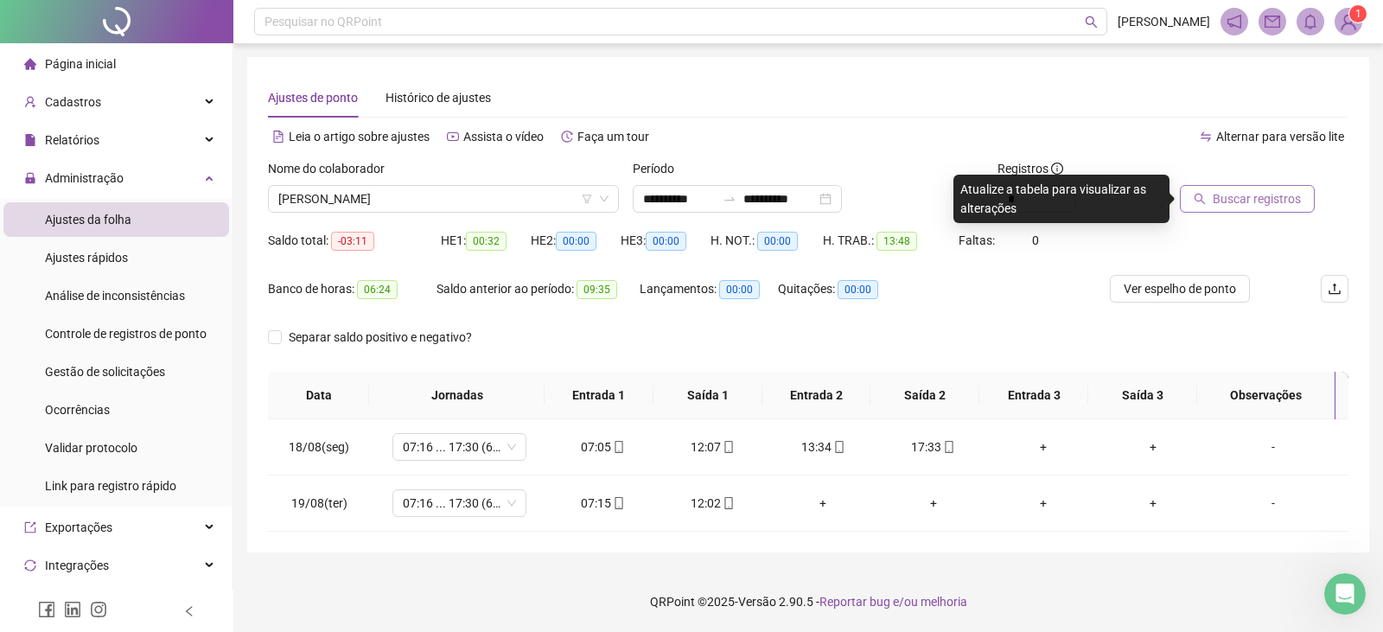
click at [1266, 195] on span "Buscar registros" at bounding box center [1257, 198] width 88 height 19
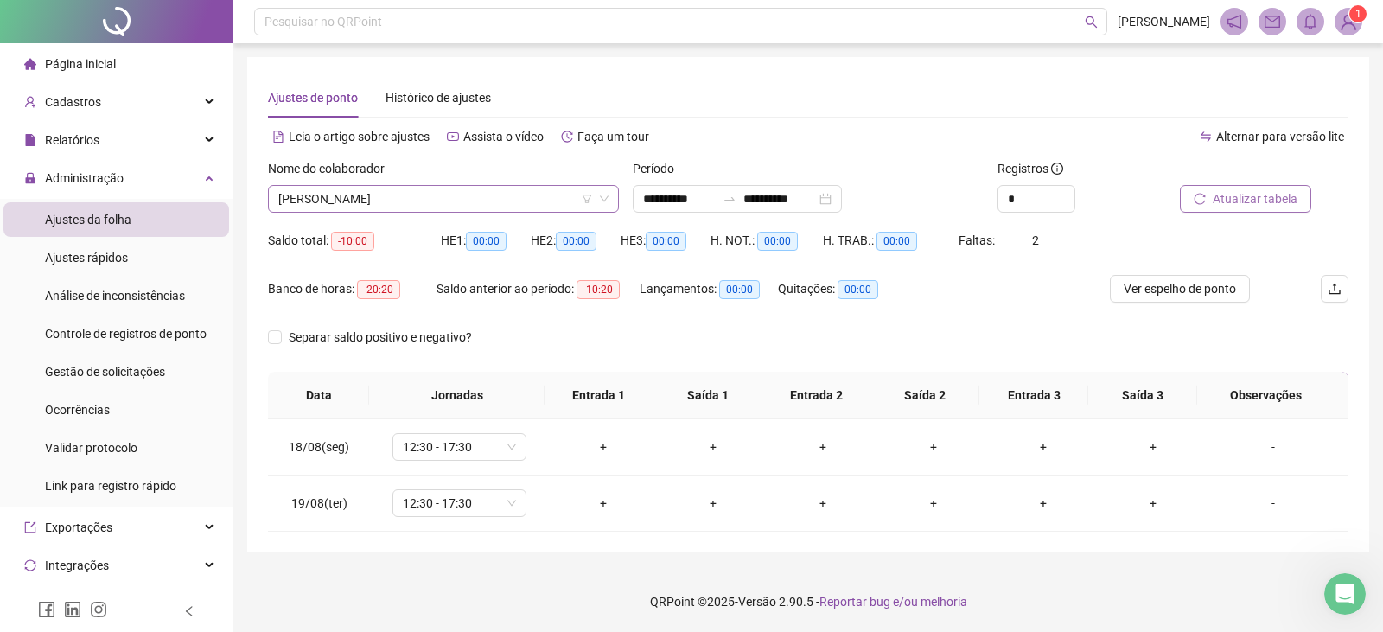
click at [483, 201] on span "[PERSON_NAME]" at bounding box center [443, 199] width 330 height 26
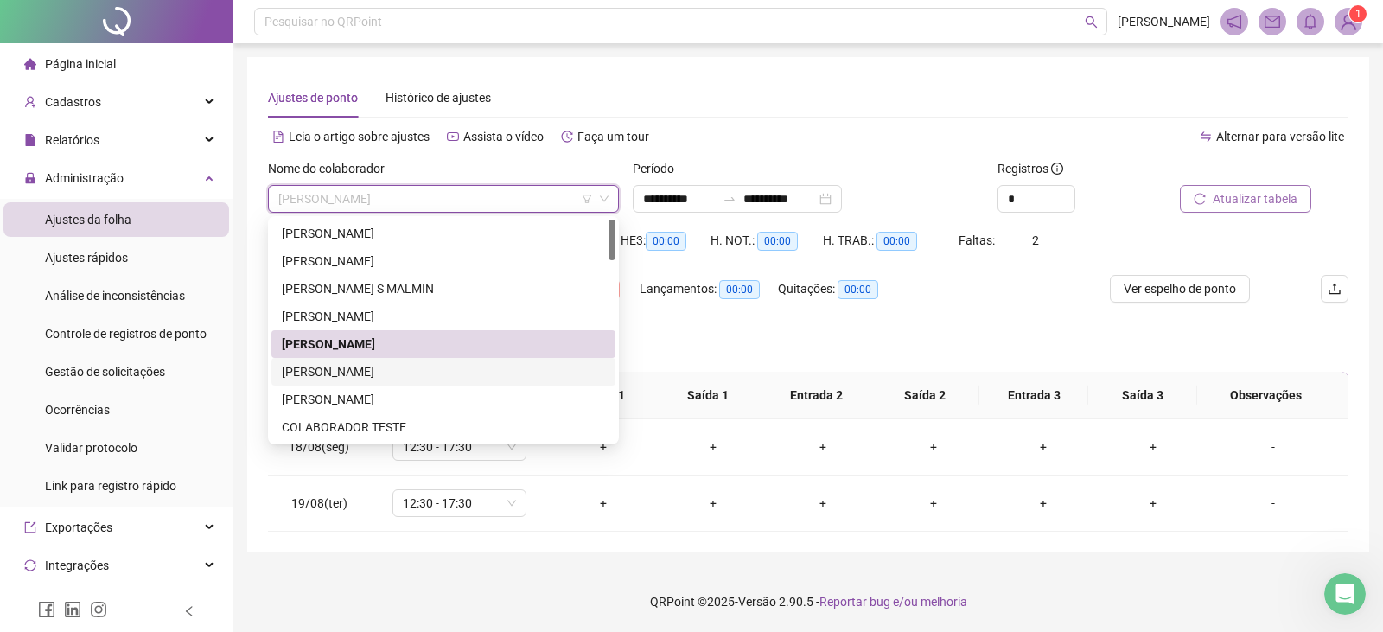
click at [349, 376] on div "[PERSON_NAME]" at bounding box center [443, 371] width 323 height 19
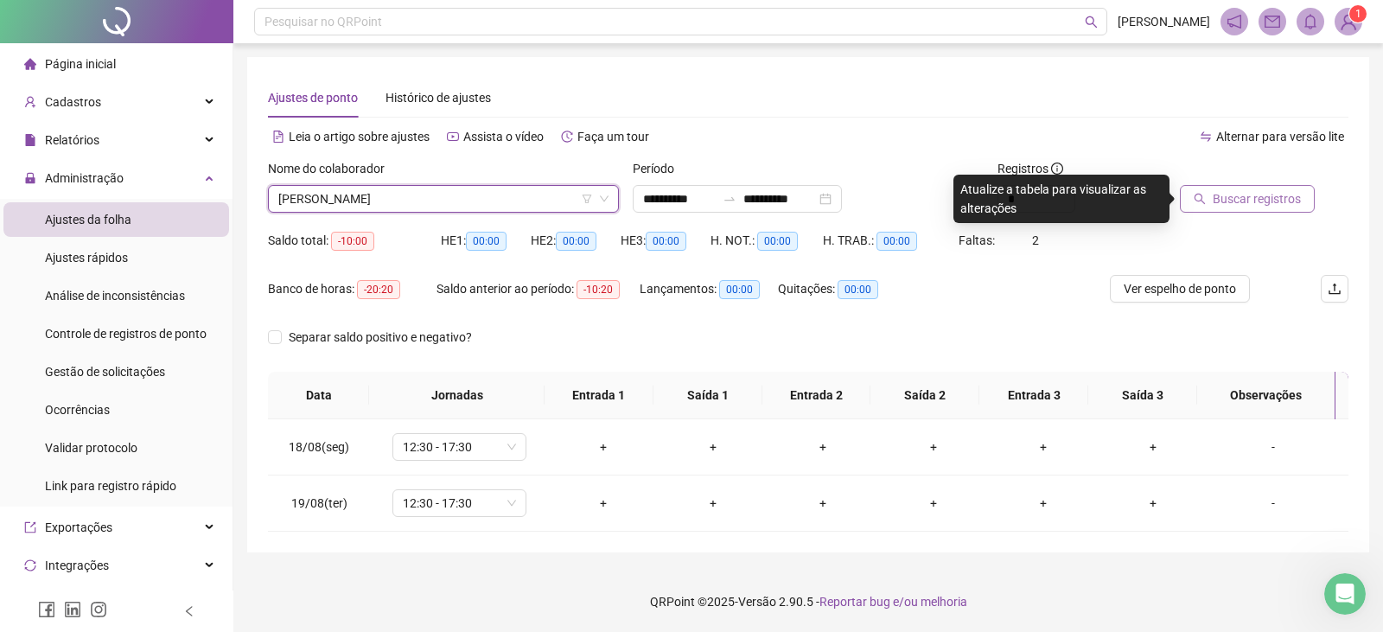
click at [1245, 200] on span "Buscar registros" at bounding box center [1257, 198] width 88 height 19
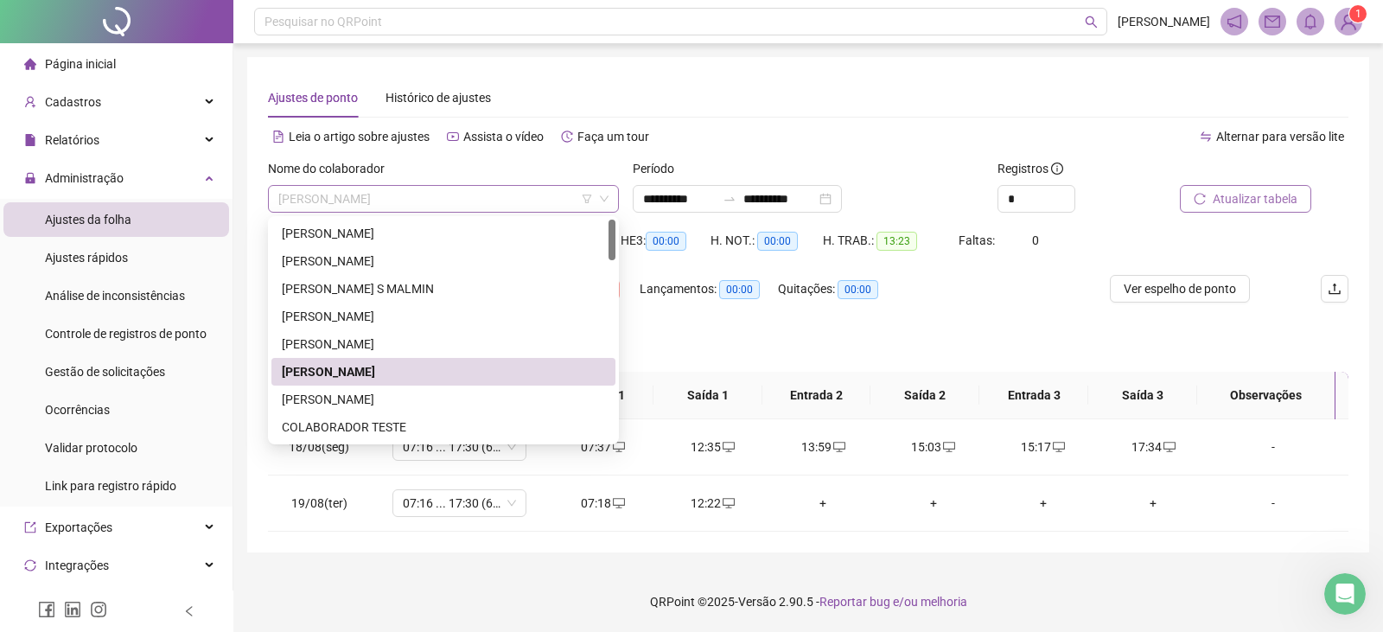
click at [407, 206] on span "[PERSON_NAME]" at bounding box center [443, 199] width 330 height 26
click at [330, 400] on div "[PERSON_NAME]" at bounding box center [443, 399] width 323 height 19
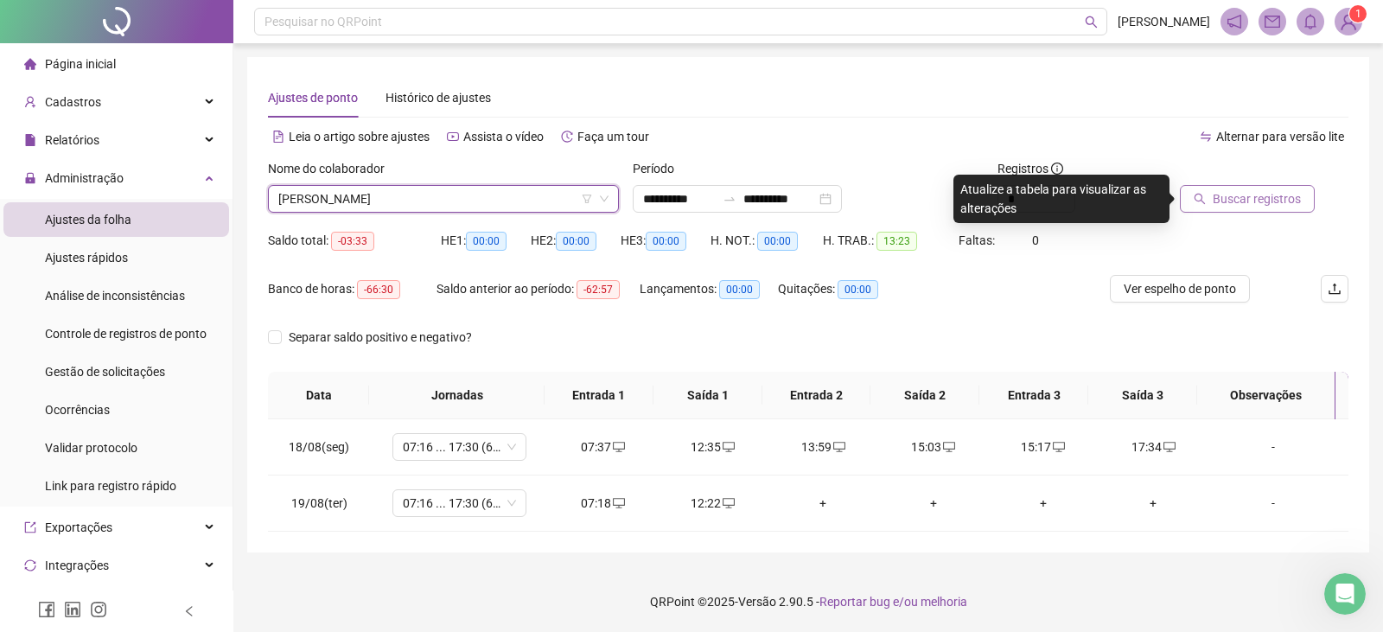
click at [1240, 191] on span "Buscar registros" at bounding box center [1257, 198] width 88 height 19
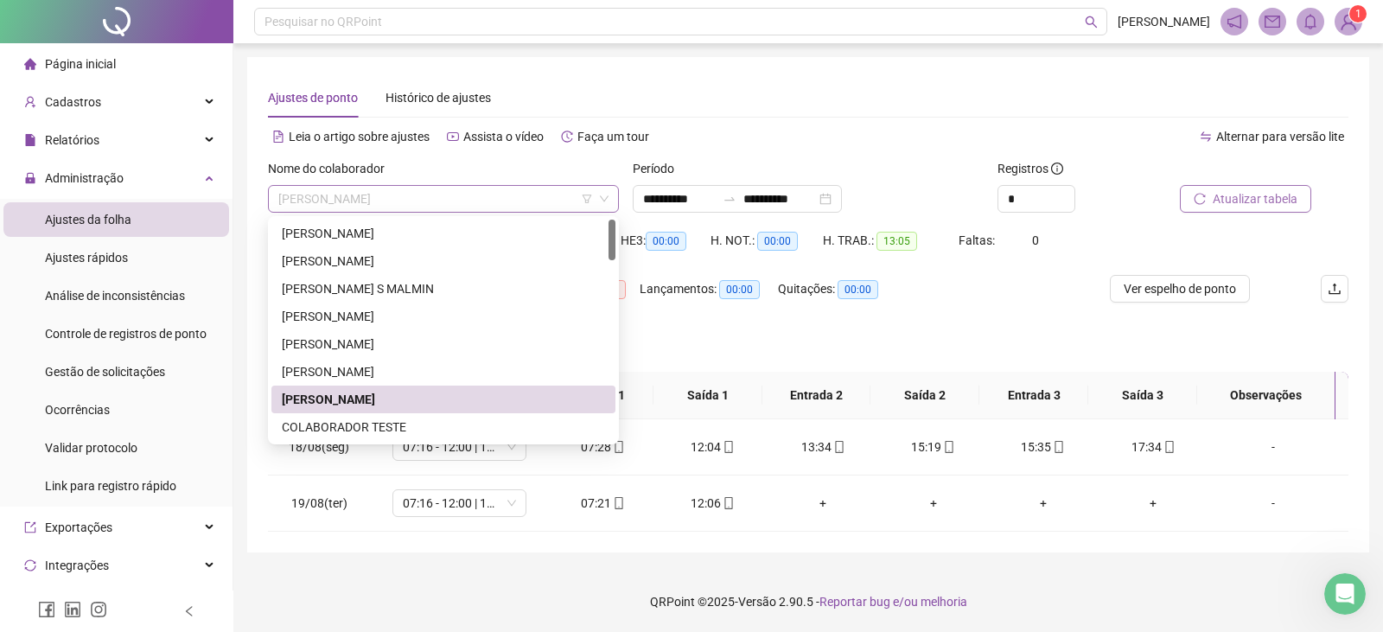
click at [414, 200] on span "[PERSON_NAME]" at bounding box center [443, 199] width 330 height 26
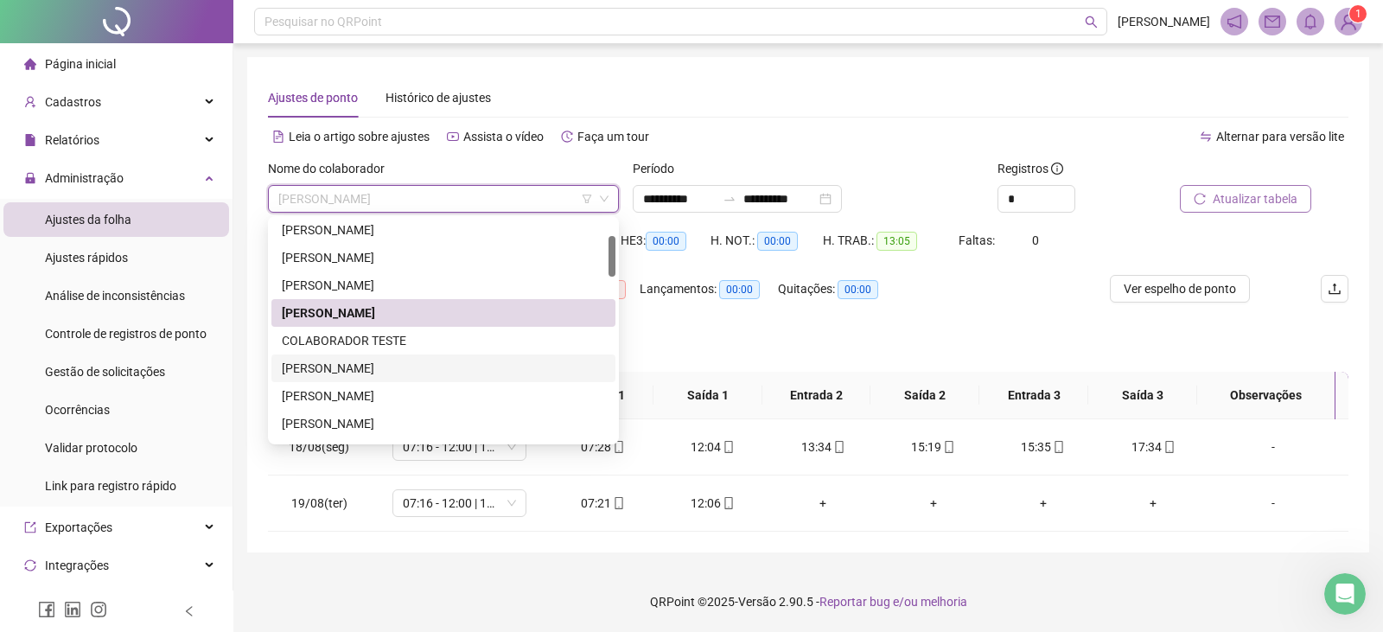
click at [360, 377] on div "[PERSON_NAME]" at bounding box center [443, 368] width 323 height 19
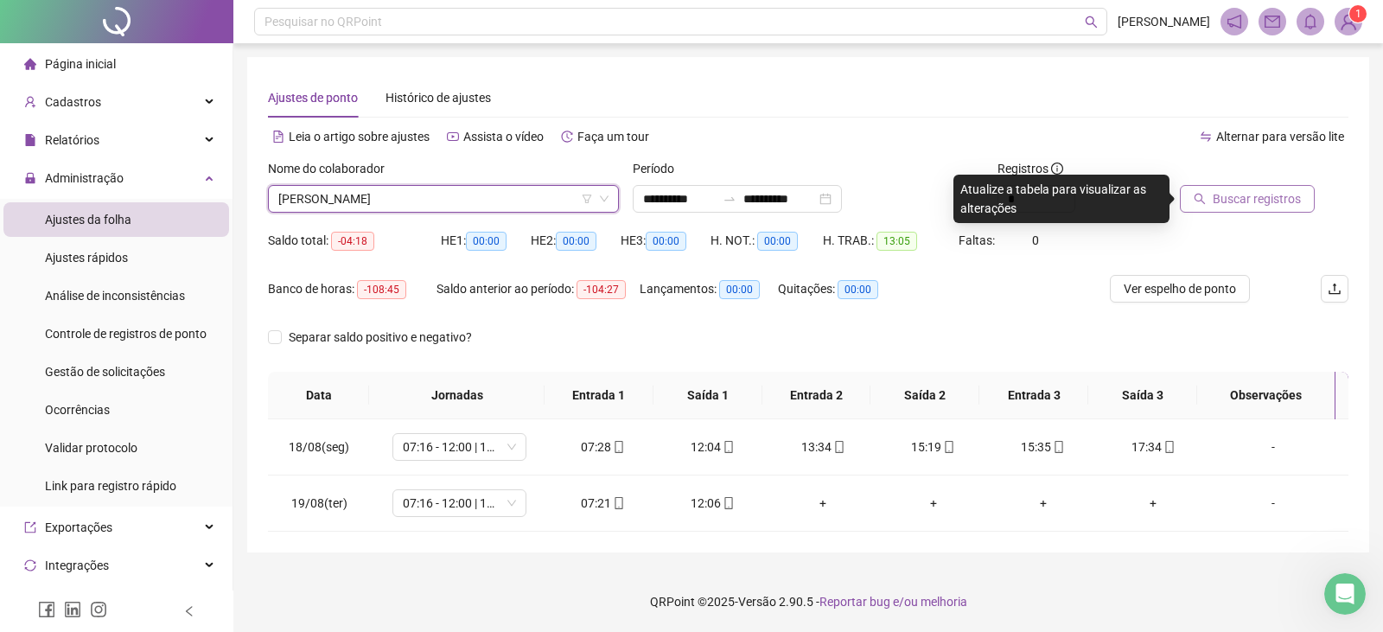
click at [1263, 199] on span "Buscar registros" at bounding box center [1257, 198] width 88 height 19
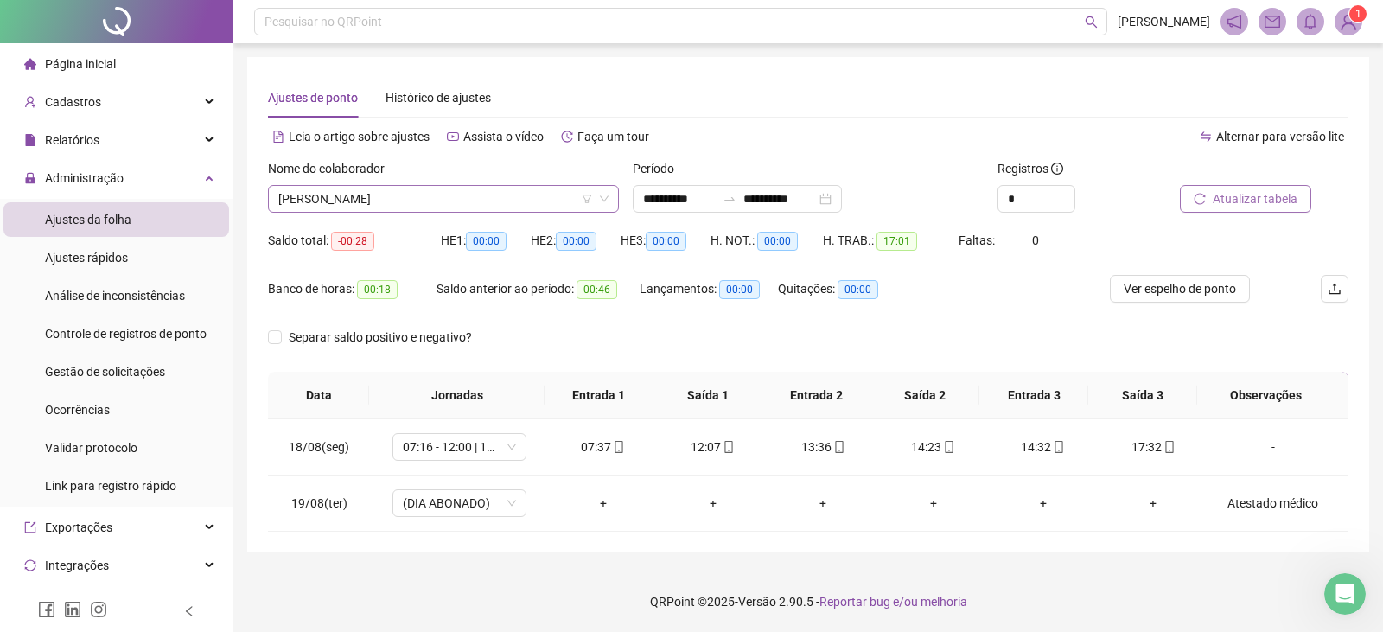
click at [414, 200] on span "[PERSON_NAME]" at bounding box center [443, 199] width 330 height 26
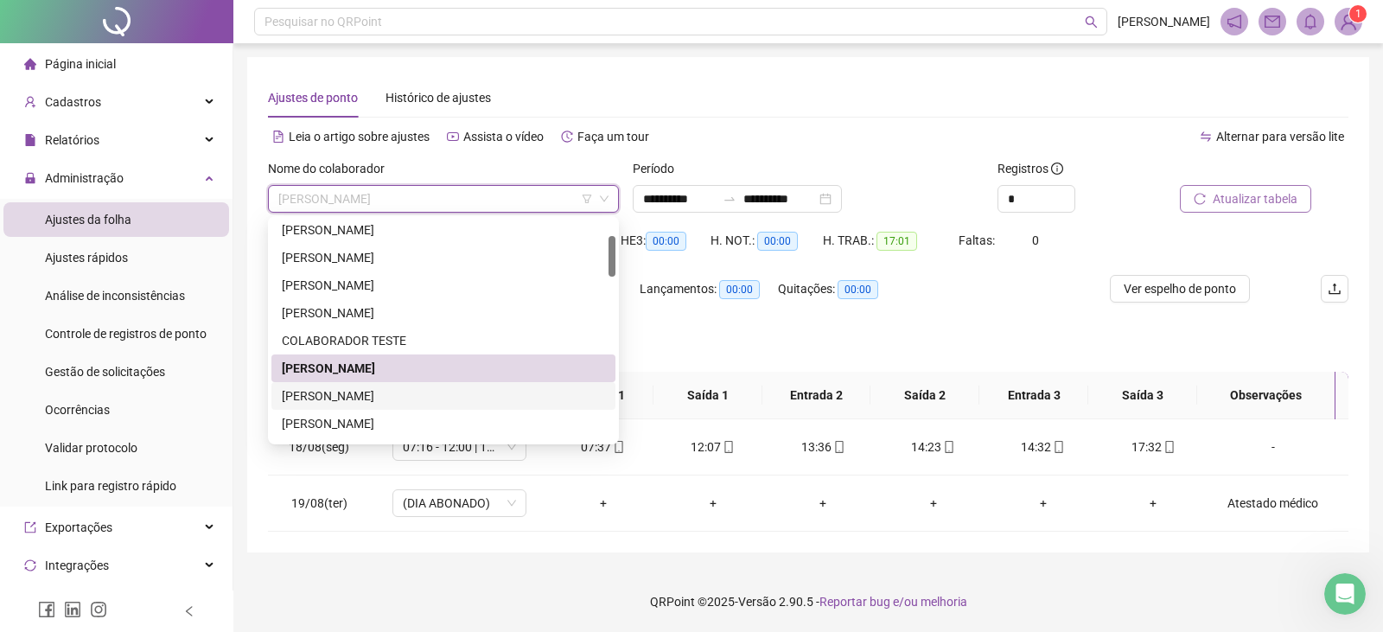
click at [330, 394] on div "[PERSON_NAME]" at bounding box center [443, 395] width 323 height 19
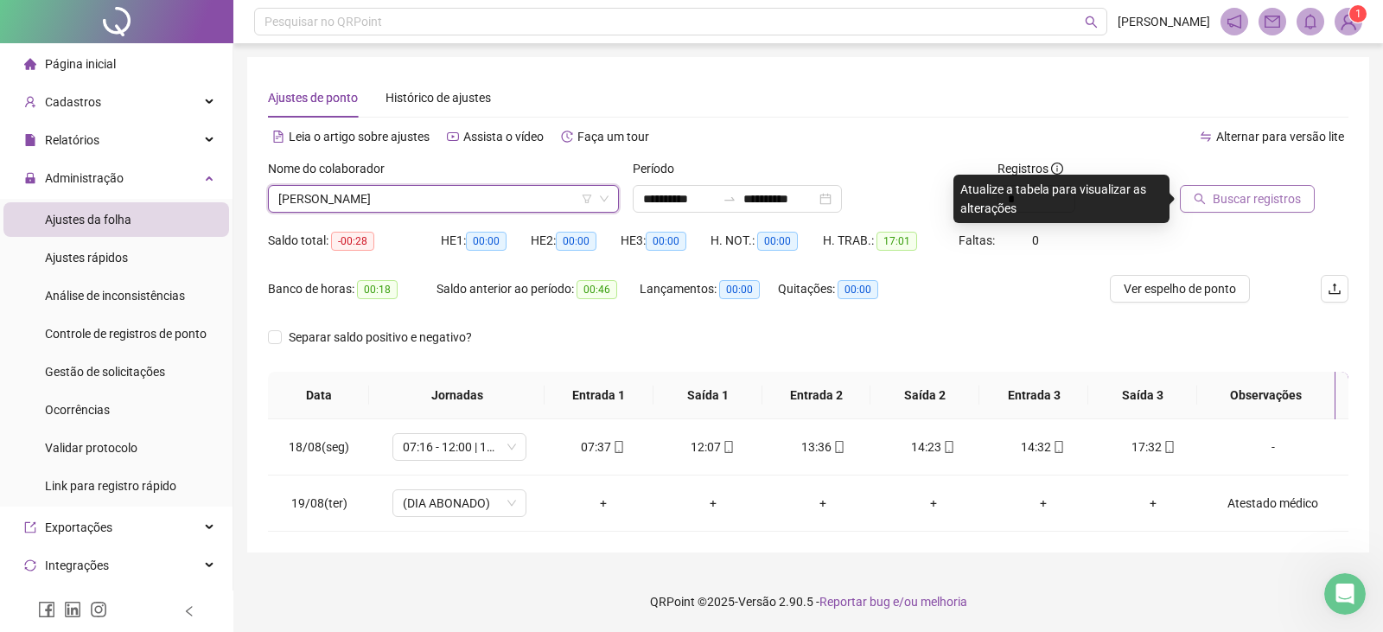
click at [1239, 200] on span "Buscar registros" at bounding box center [1257, 198] width 88 height 19
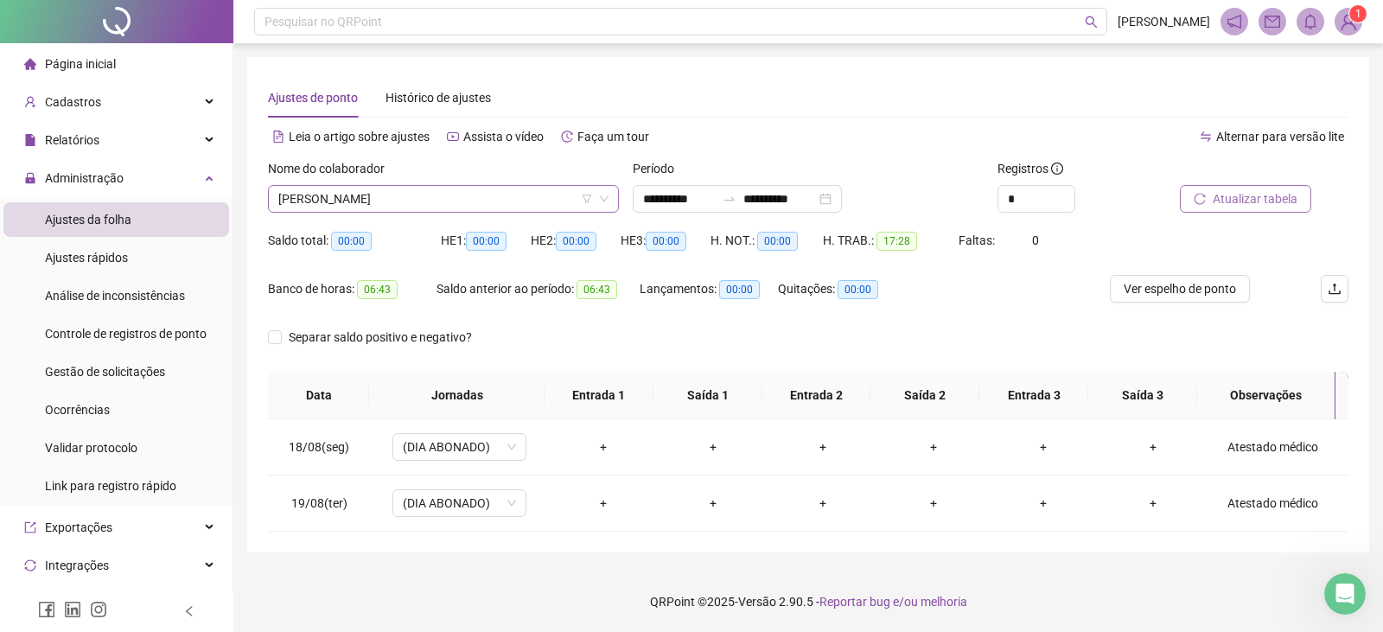
click at [464, 191] on span "[PERSON_NAME]" at bounding box center [443, 199] width 330 height 26
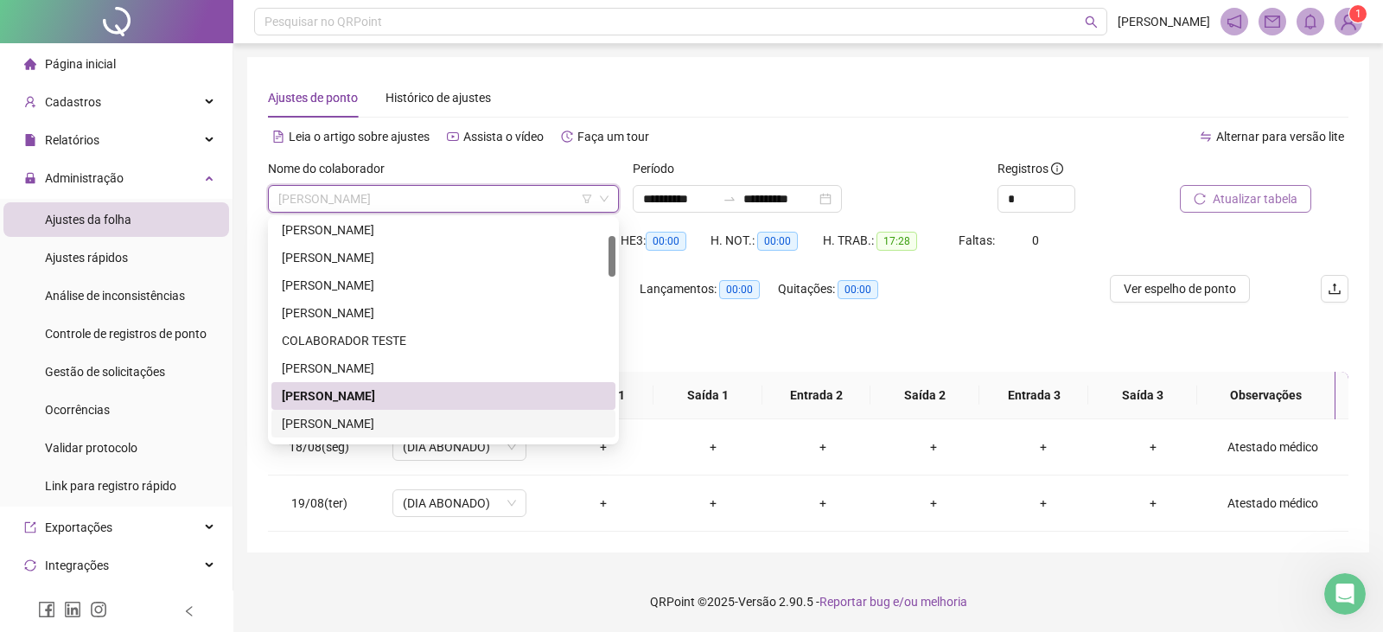
click at [383, 420] on div "[PERSON_NAME]" at bounding box center [443, 423] width 323 height 19
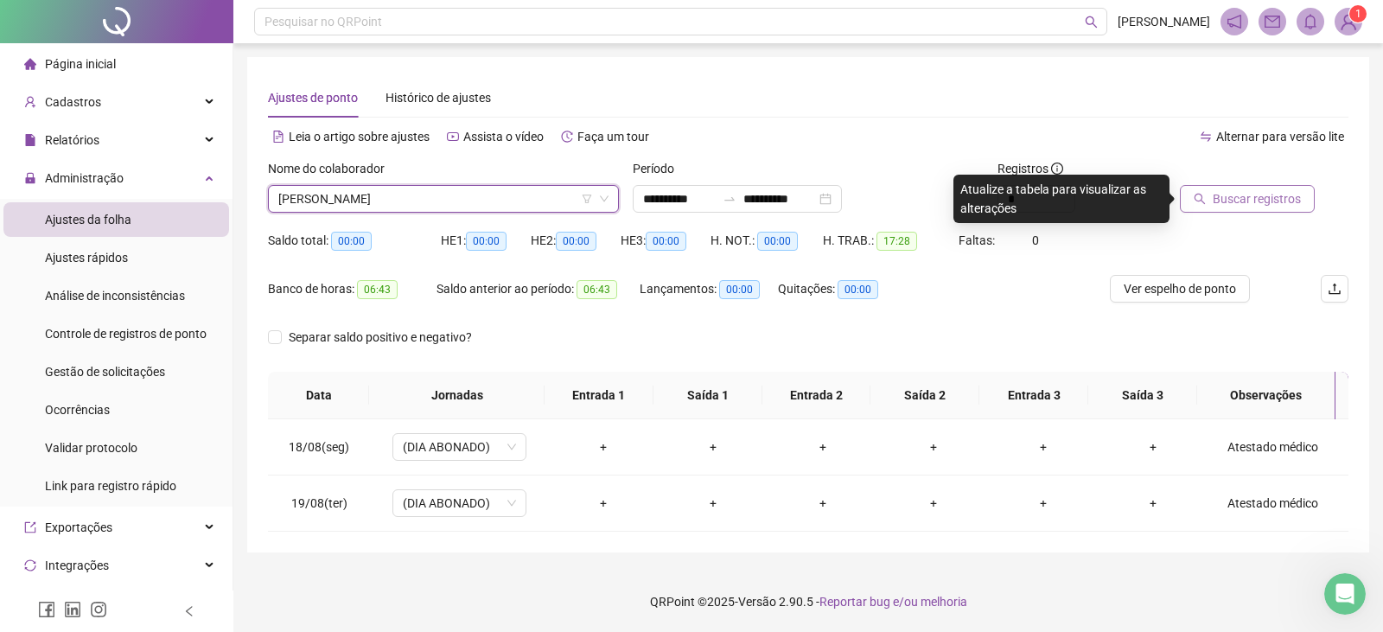
click at [1244, 197] on span "Buscar registros" at bounding box center [1257, 198] width 88 height 19
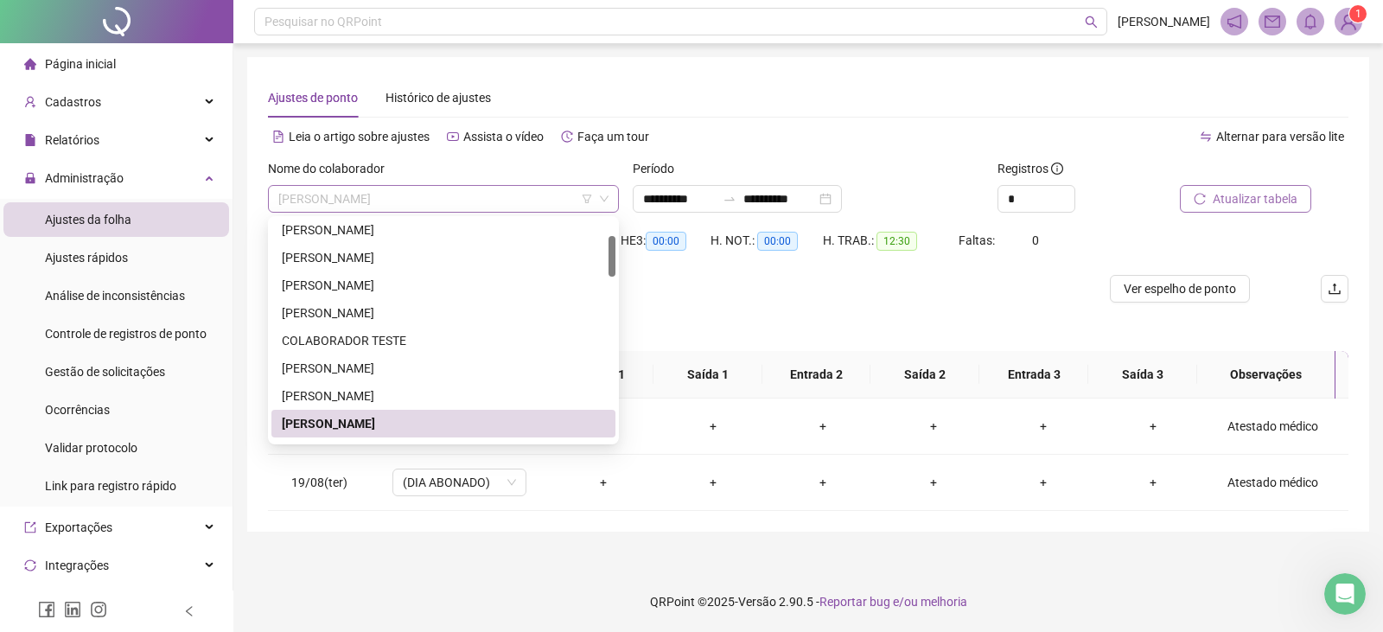
click at [528, 204] on span "[PERSON_NAME]" at bounding box center [443, 199] width 330 height 26
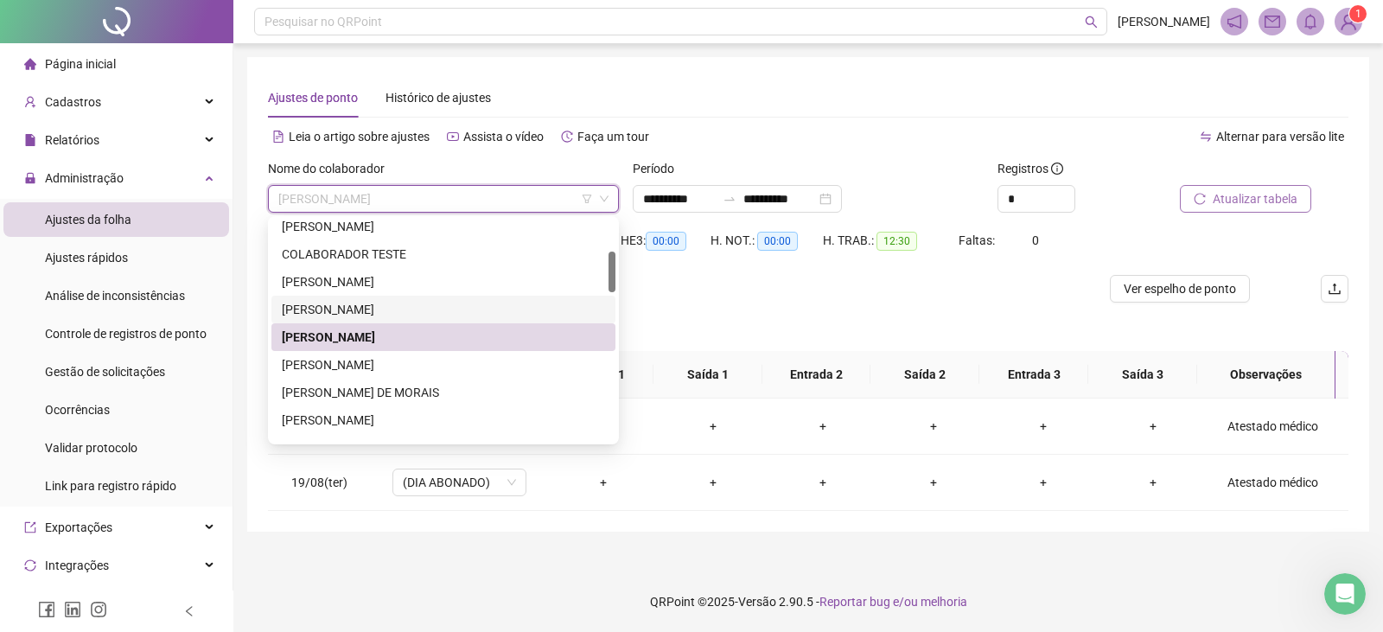
scroll to position [259, 0]
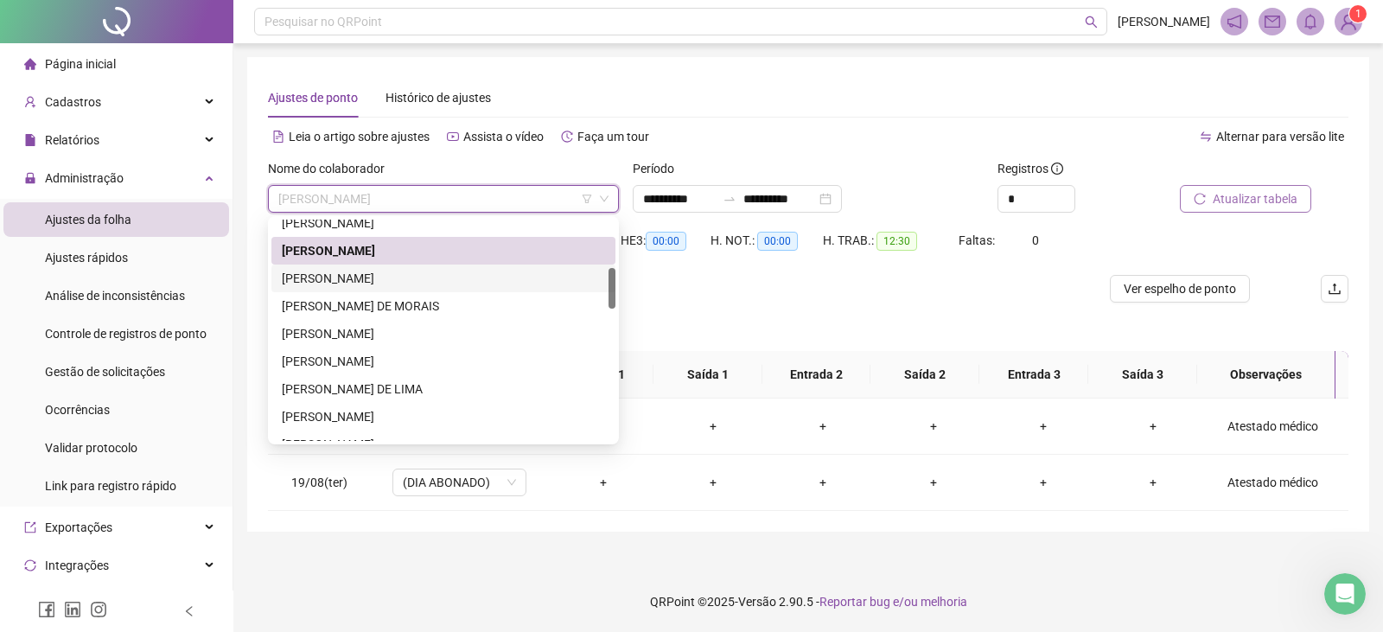
click at [335, 274] on div "[PERSON_NAME]" at bounding box center [443, 278] width 323 height 19
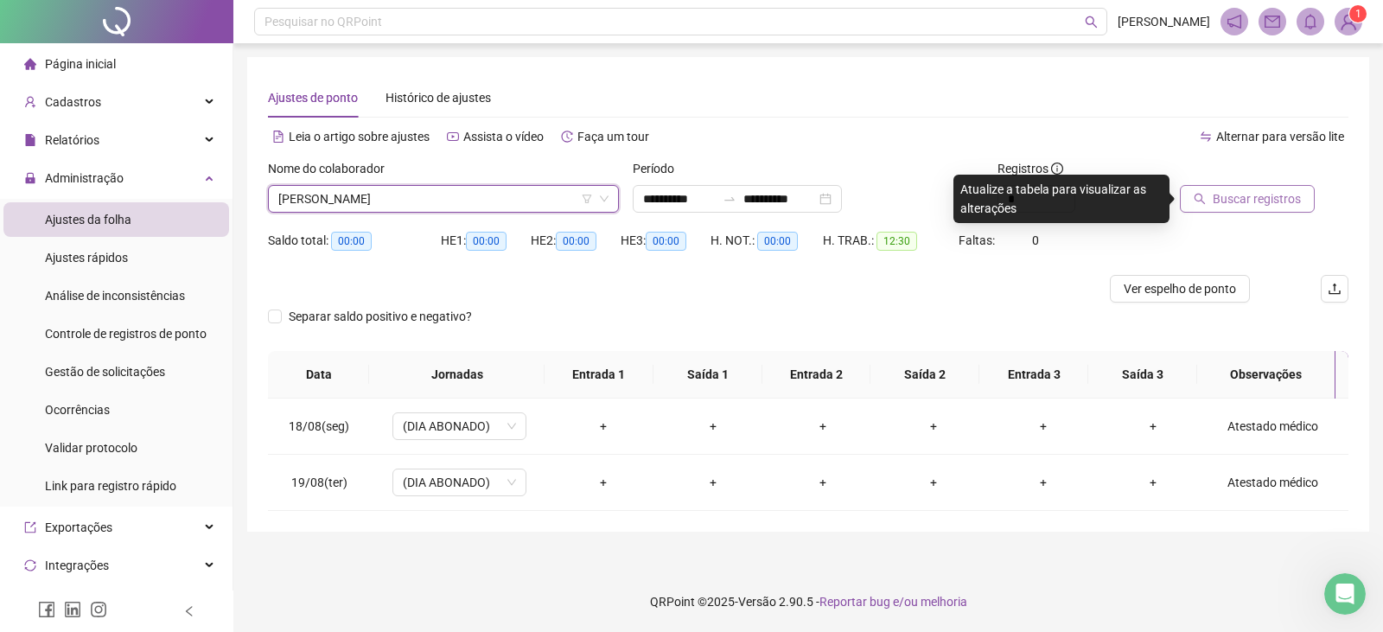
click at [1229, 199] on span "Buscar registros" at bounding box center [1257, 198] width 88 height 19
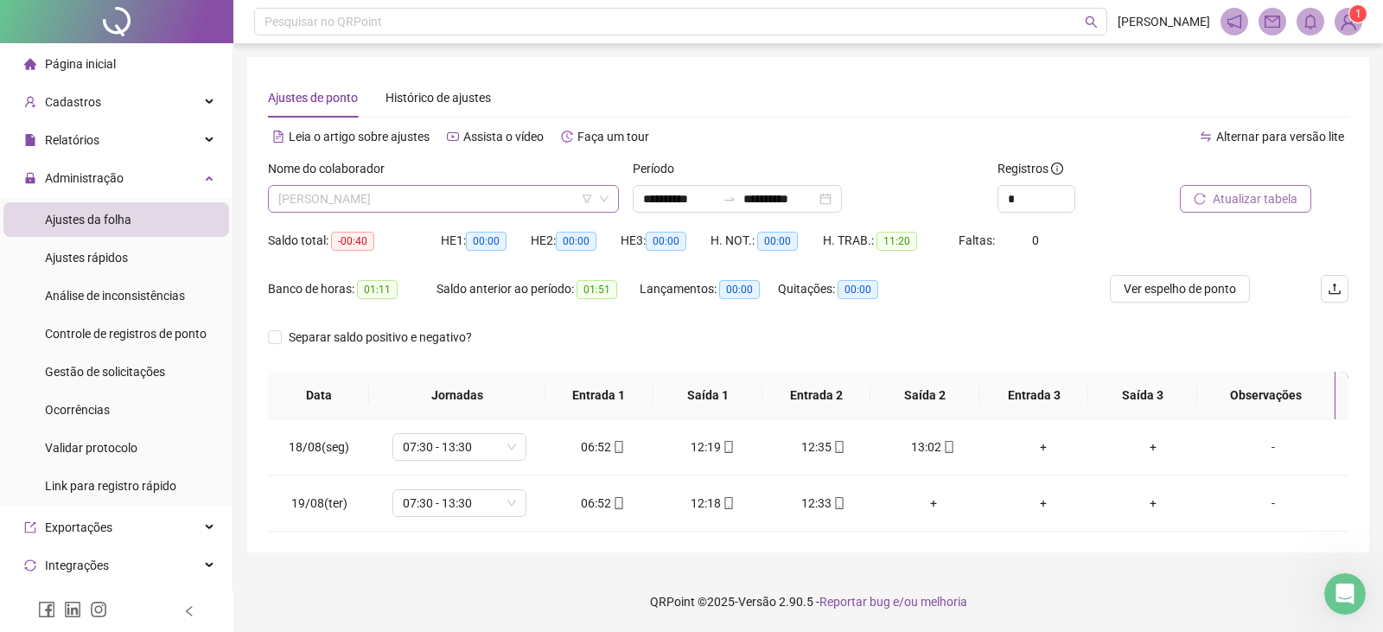
click at [455, 196] on span "[PERSON_NAME]" at bounding box center [443, 199] width 330 height 26
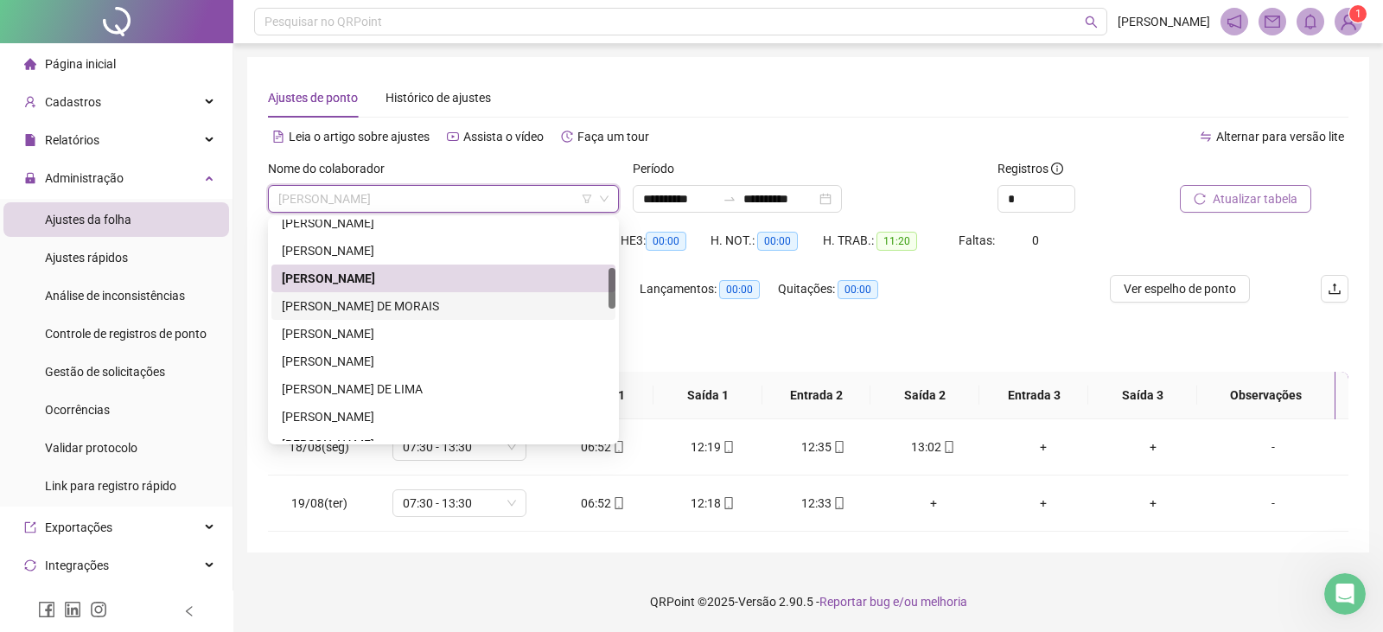
click at [319, 305] on div "[PERSON_NAME] DE MORAIS" at bounding box center [443, 305] width 323 height 19
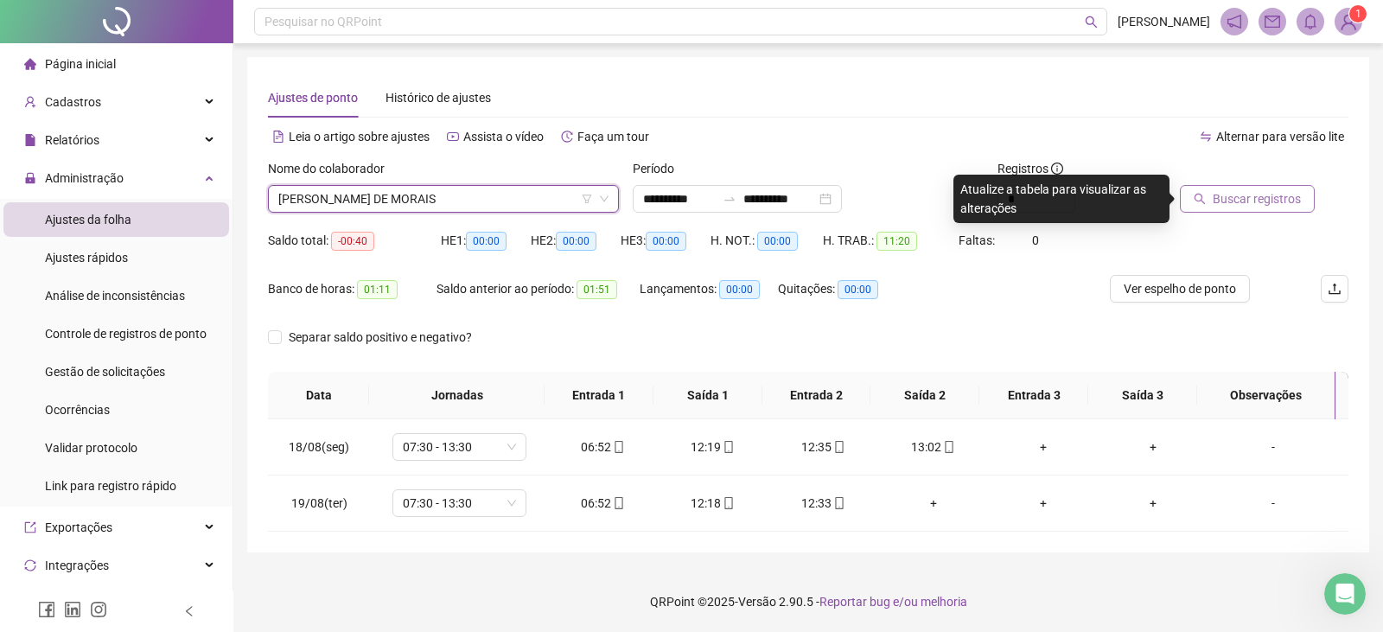
click at [1226, 190] on span "Buscar registros" at bounding box center [1257, 198] width 88 height 19
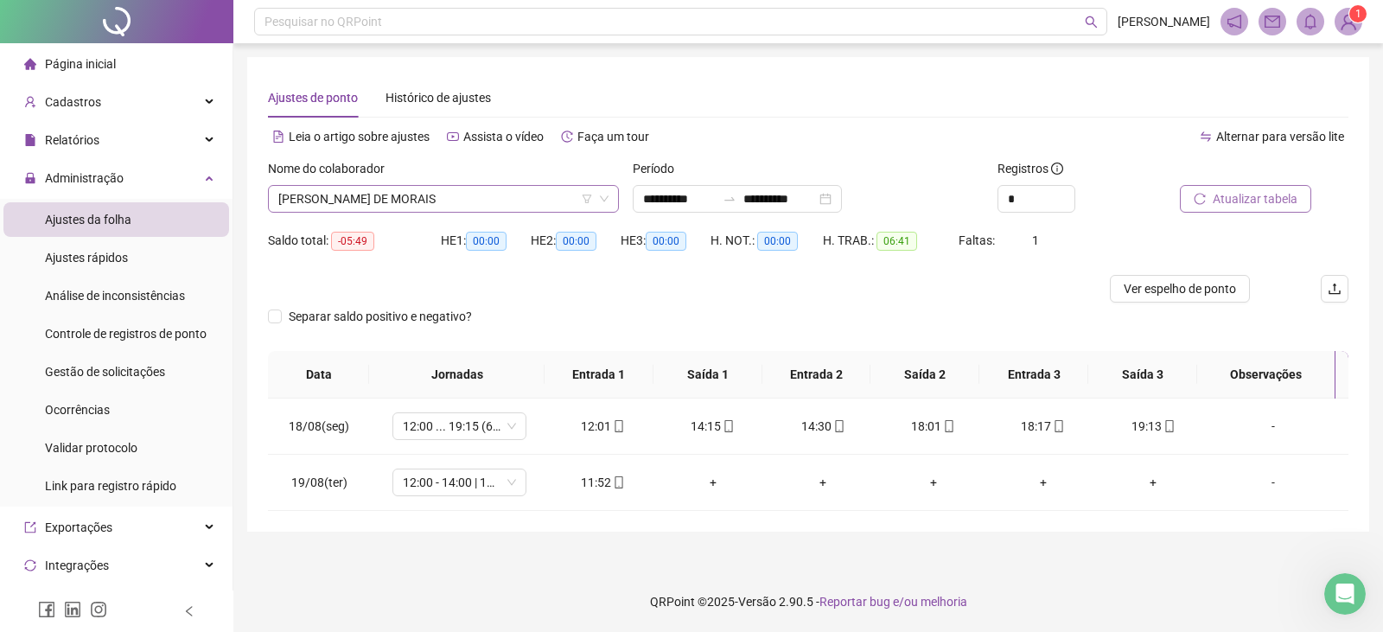
click at [422, 203] on span "[PERSON_NAME] DE MORAIS" at bounding box center [443, 199] width 330 height 26
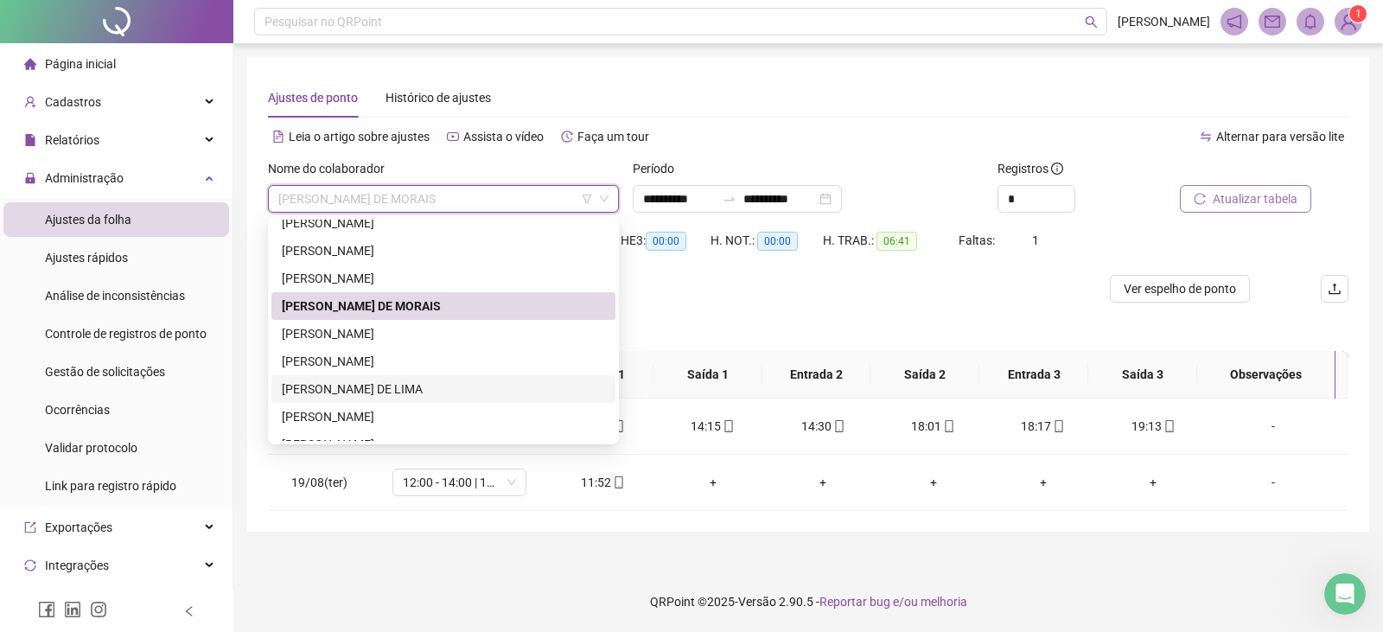
click at [341, 392] on div "[PERSON_NAME] DE LIMA" at bounding box center [443, 388] width 323 height 19
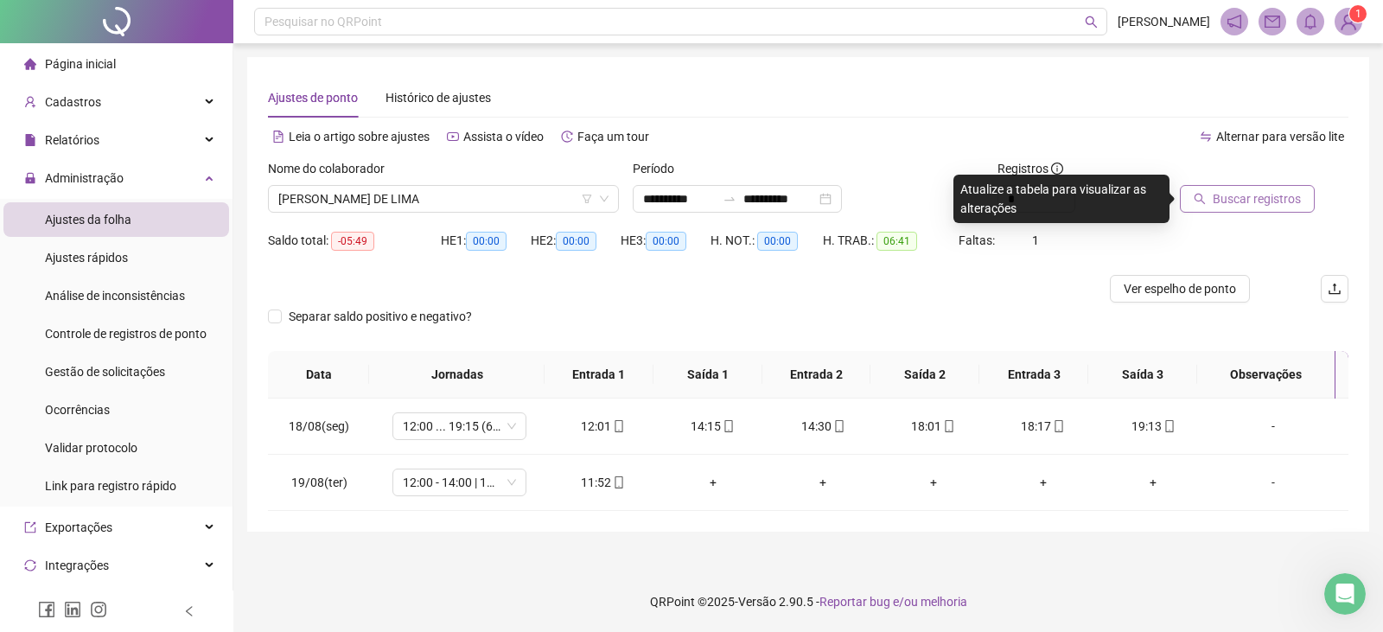
click at [1252, 194] on span "Buscar registros" at bounding box center [1257, 198] width 88 height 19
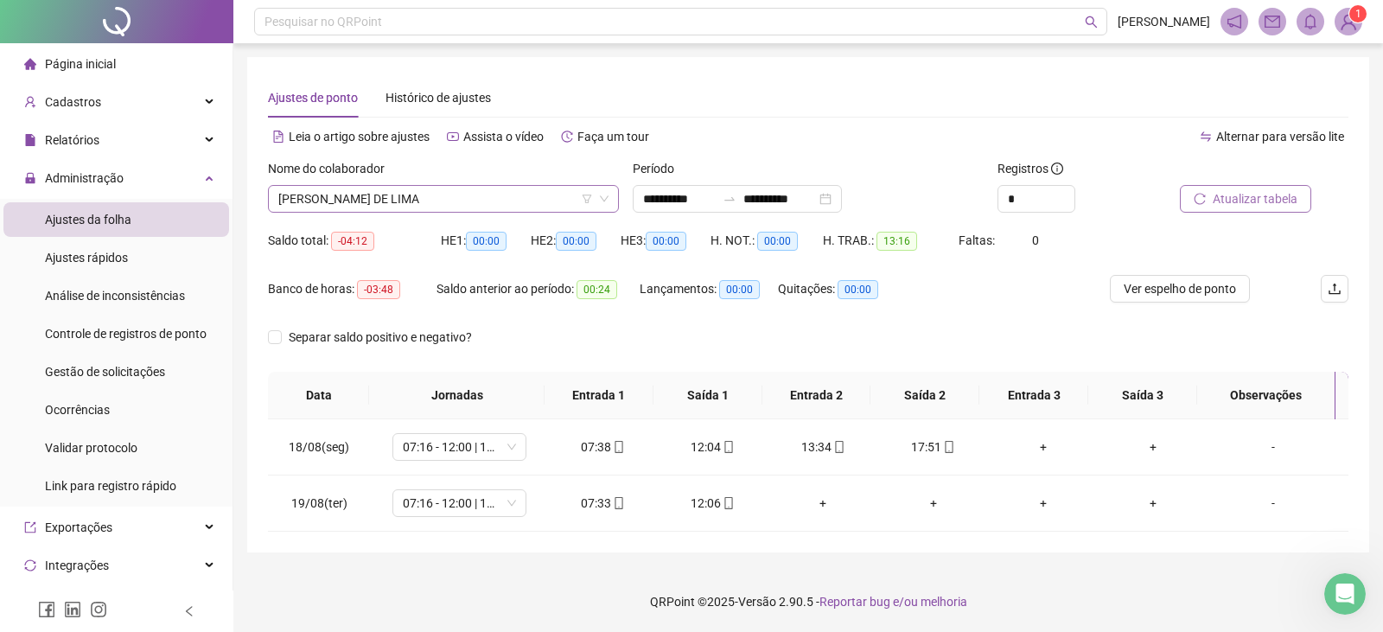
click at [396, 201] on span "[PERSON_NAME] DE LIMA" at bounding box center [443, 199] width 330 height 26
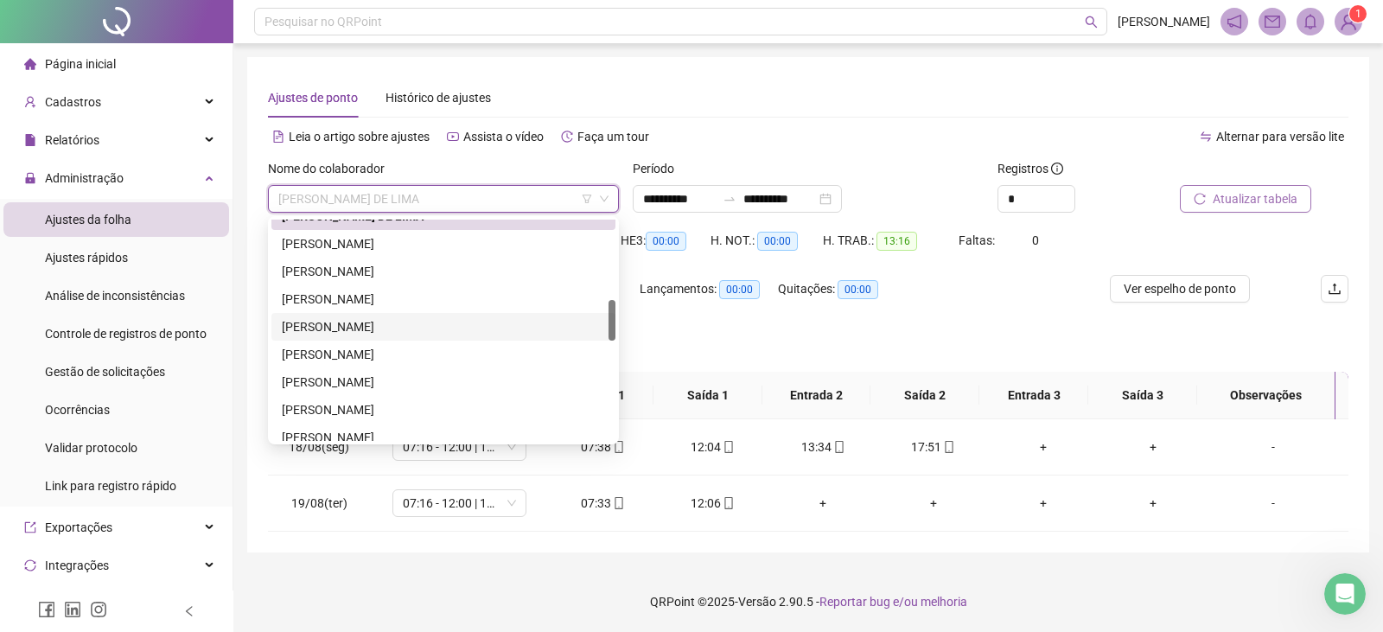
scroll to position [519, 0]
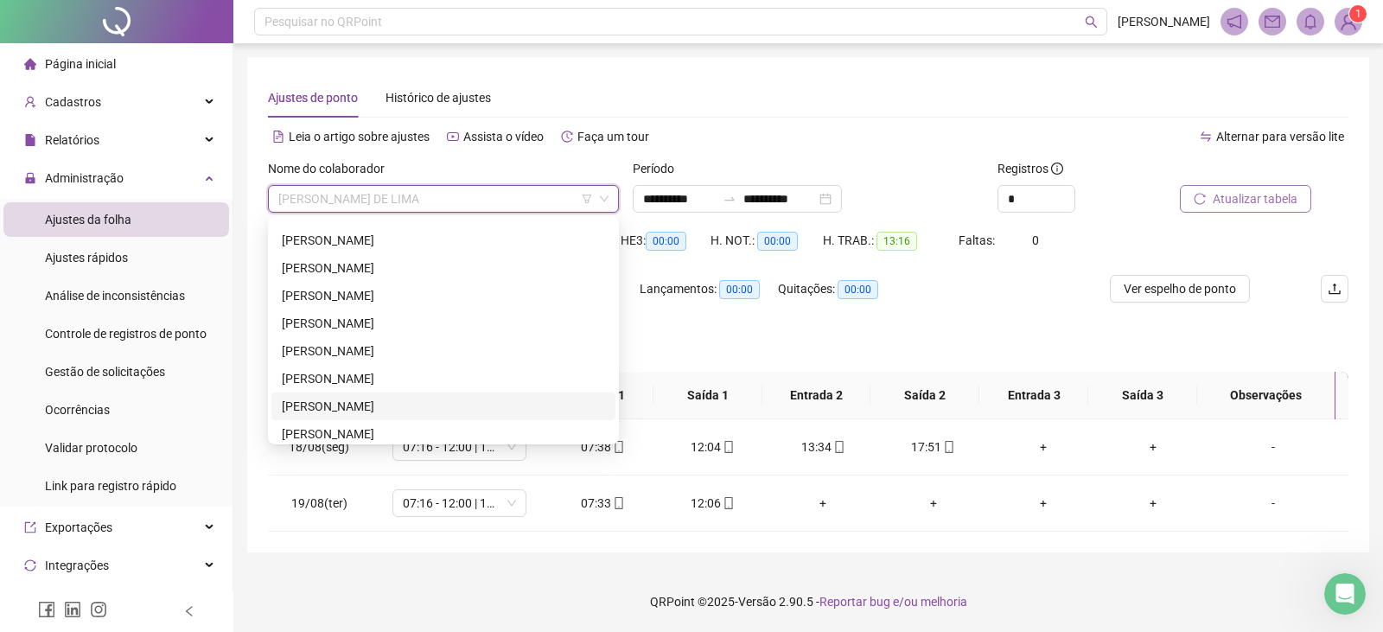
click at [390, 402] on div "[PERSON_NAME]" at bounding box center [443, 406] width 323 height 19
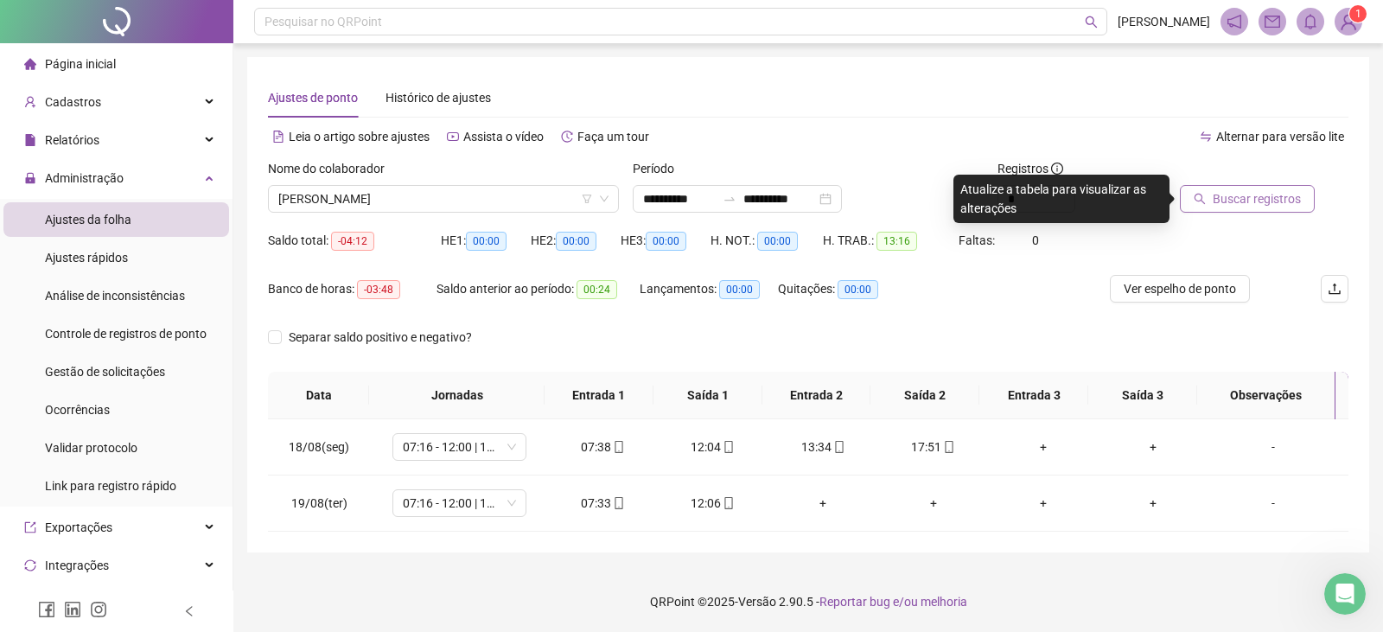
click at [1253, 201] on span "Buscar registros" at bounding box center [1257, 198] width 88 height 19
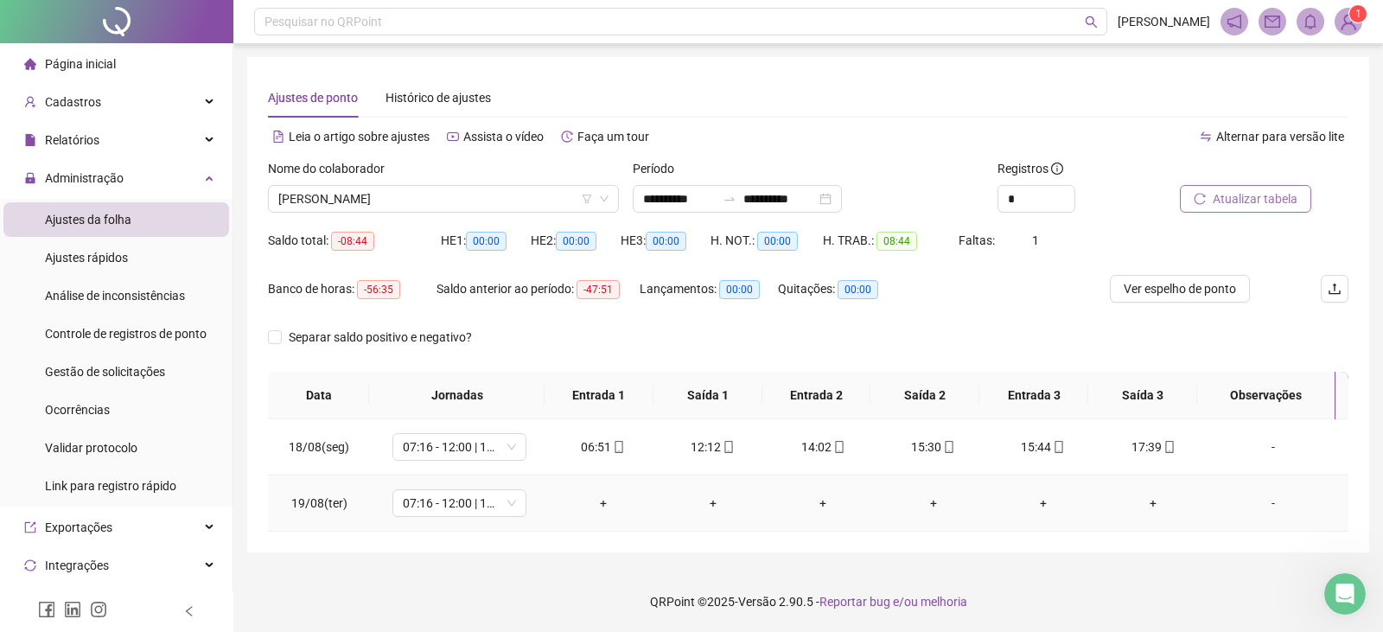
click at [1259, 510] on div "-" at bounding box center [1273, 503] width 102 height 19
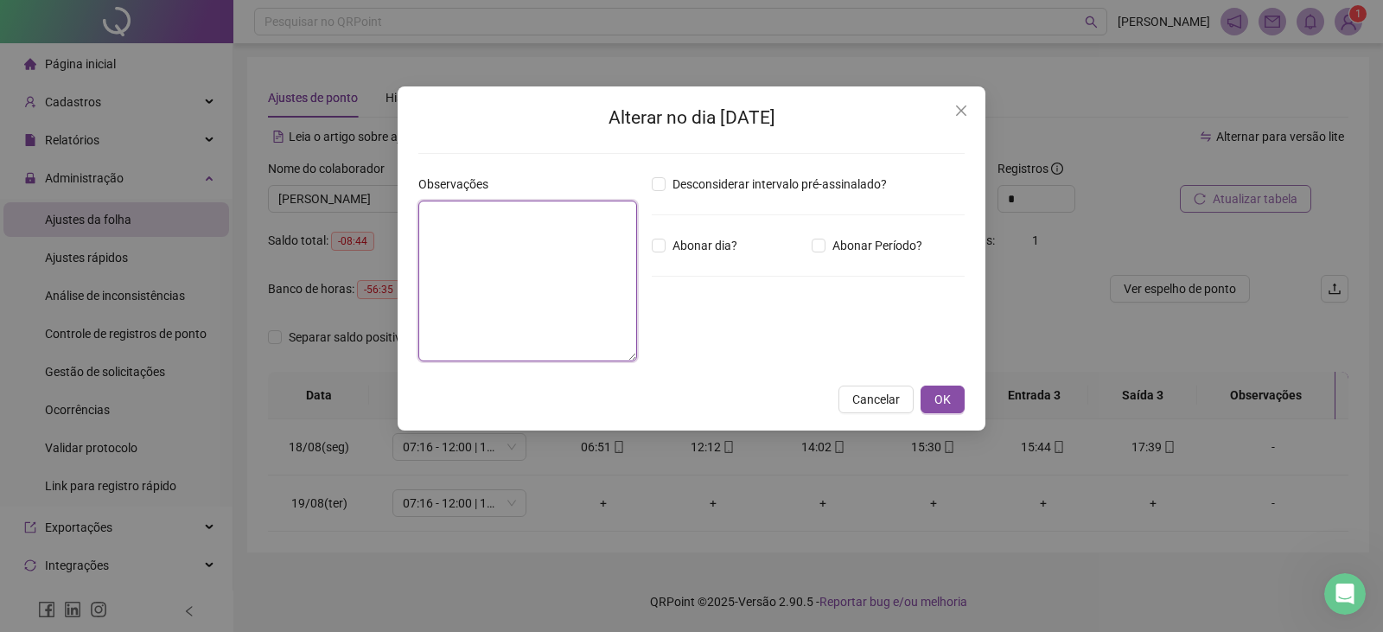
click at [507, 254] on textarea at bounding box center [527, 281] width 219 height 161
paste textarea "**********"
type textarea "**********"
click at [934, 390] on span "OK" at bounding box center [942, 399] width 16 height 19
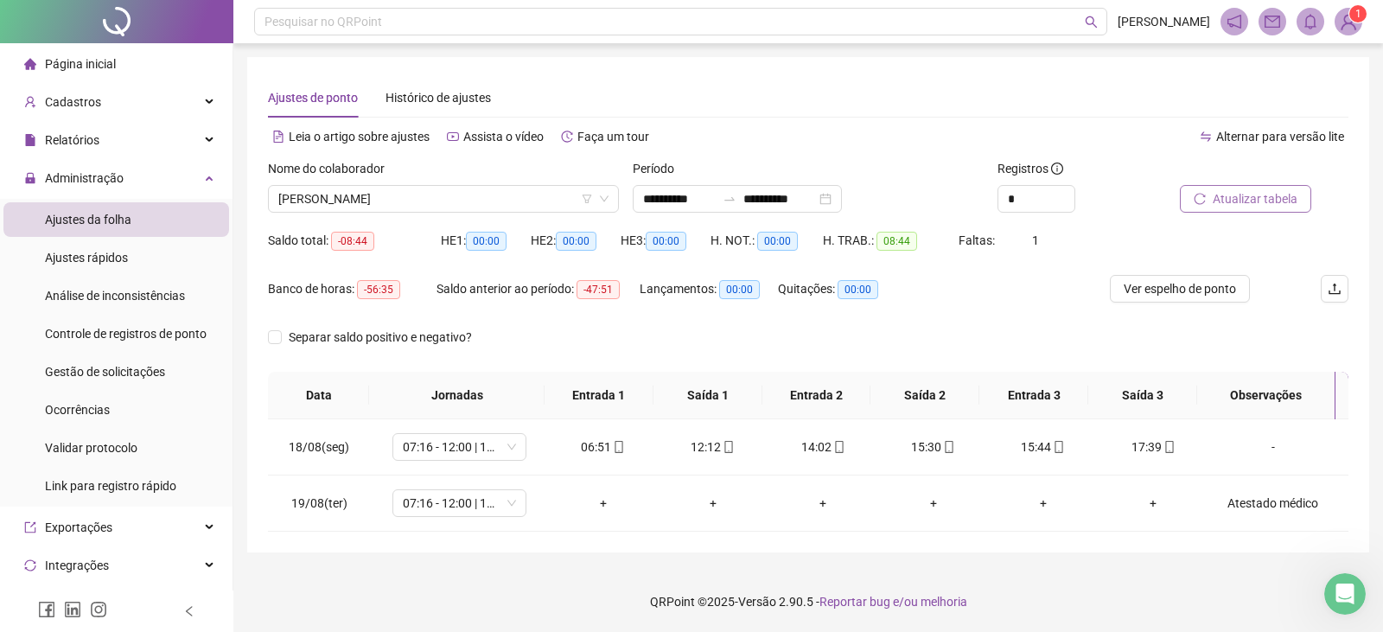
click at [1264, 206] on span "Atualizar tabela" at bounding box center [1255, 198] width 85 height 19
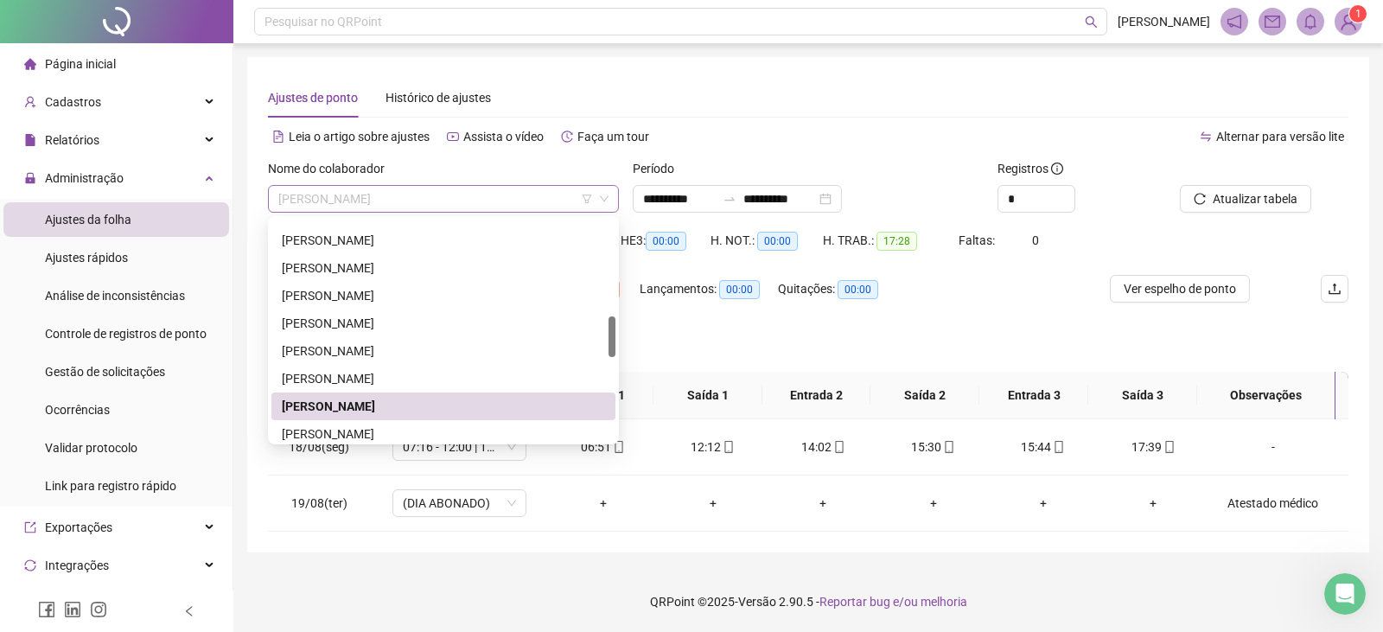
click at [439, 202] on span "[PERSON_NAME]" at bounding box center [443, 199] width 330 height 26
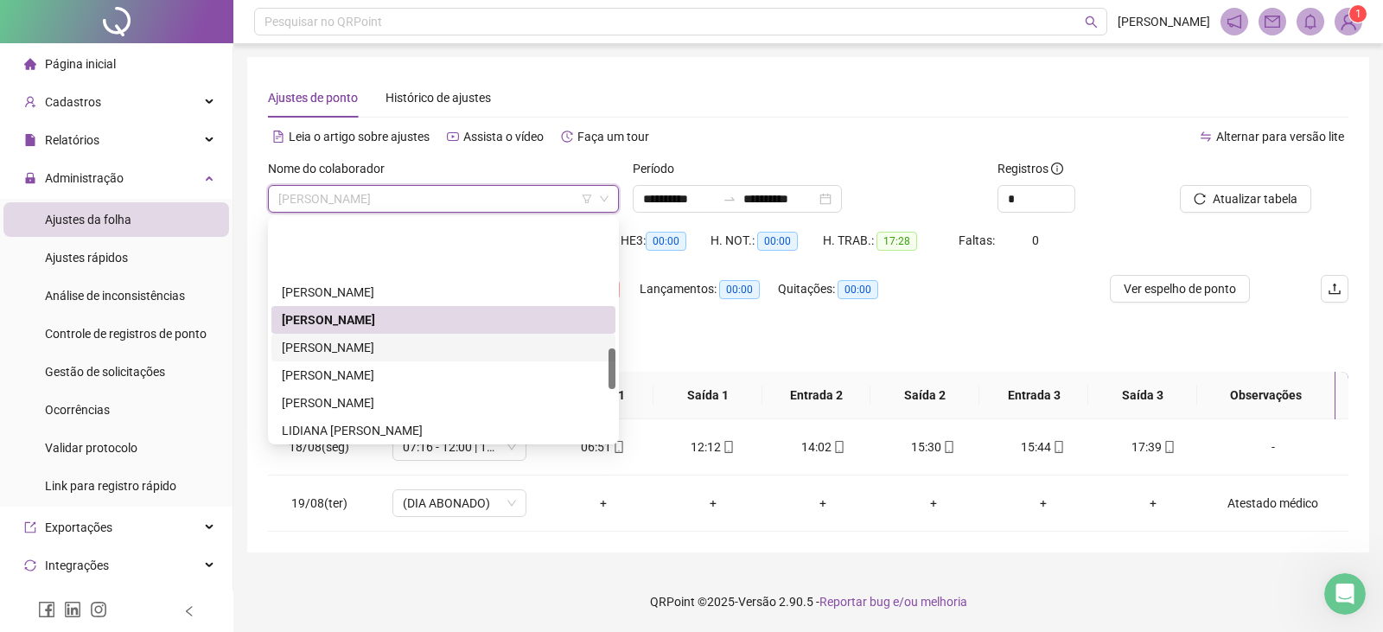
scroll to position [692, 0]
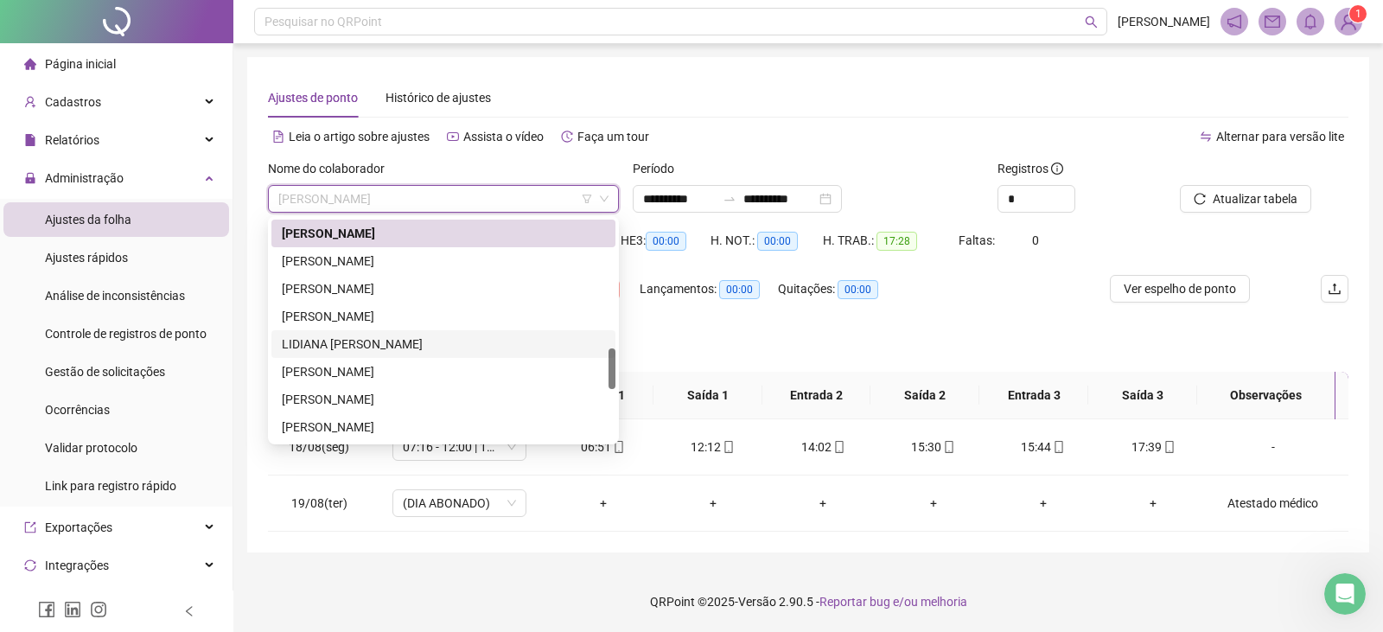
click at [367, 341] on div "LIDIANA [PERSON_NAME]" at bounding box center [443, 344] width 323 height 19
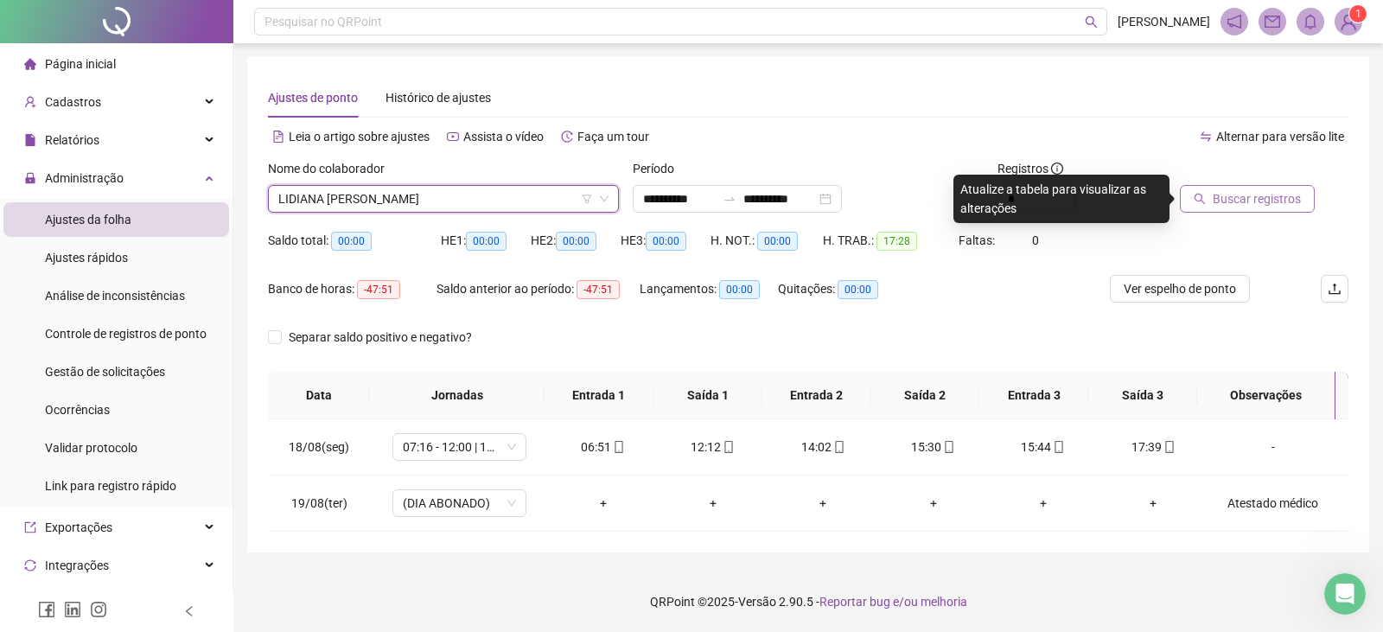
click at [1227, 211] on button "Buscar registros" at bounding box center [1247, 199] width 135 height 28
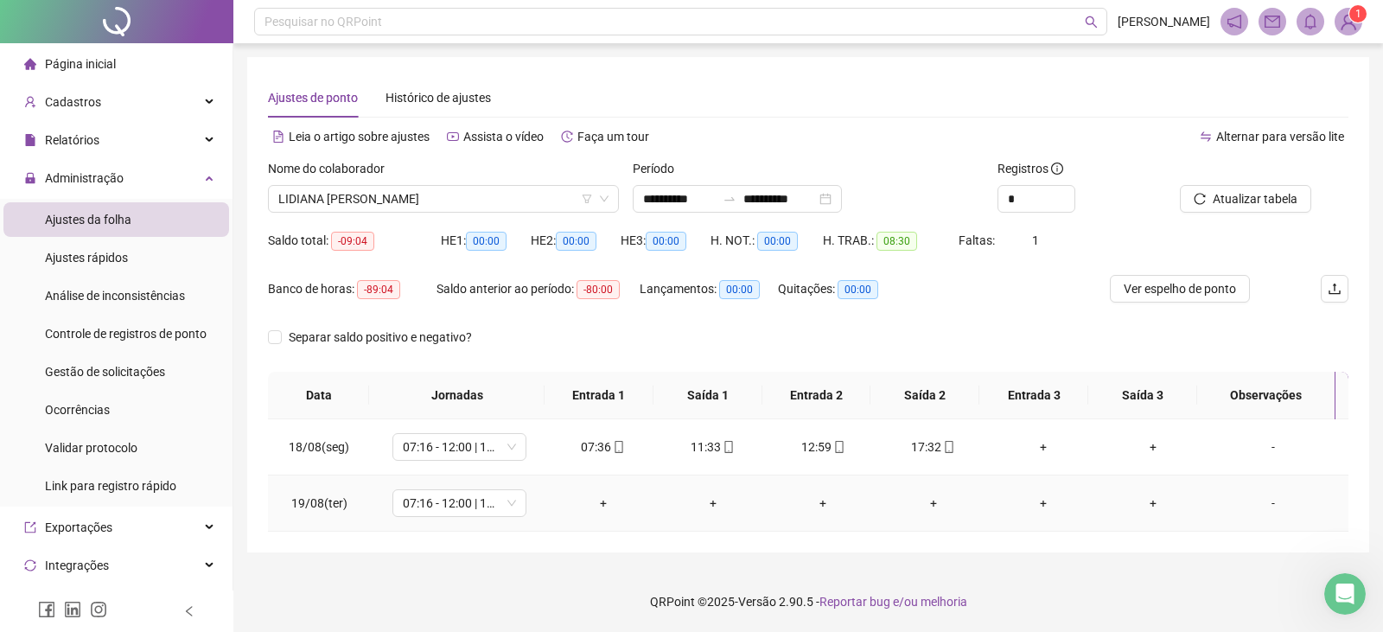
click at [1263, 502] on div "-" at bounding box center [1273, 503] width 102 height 19
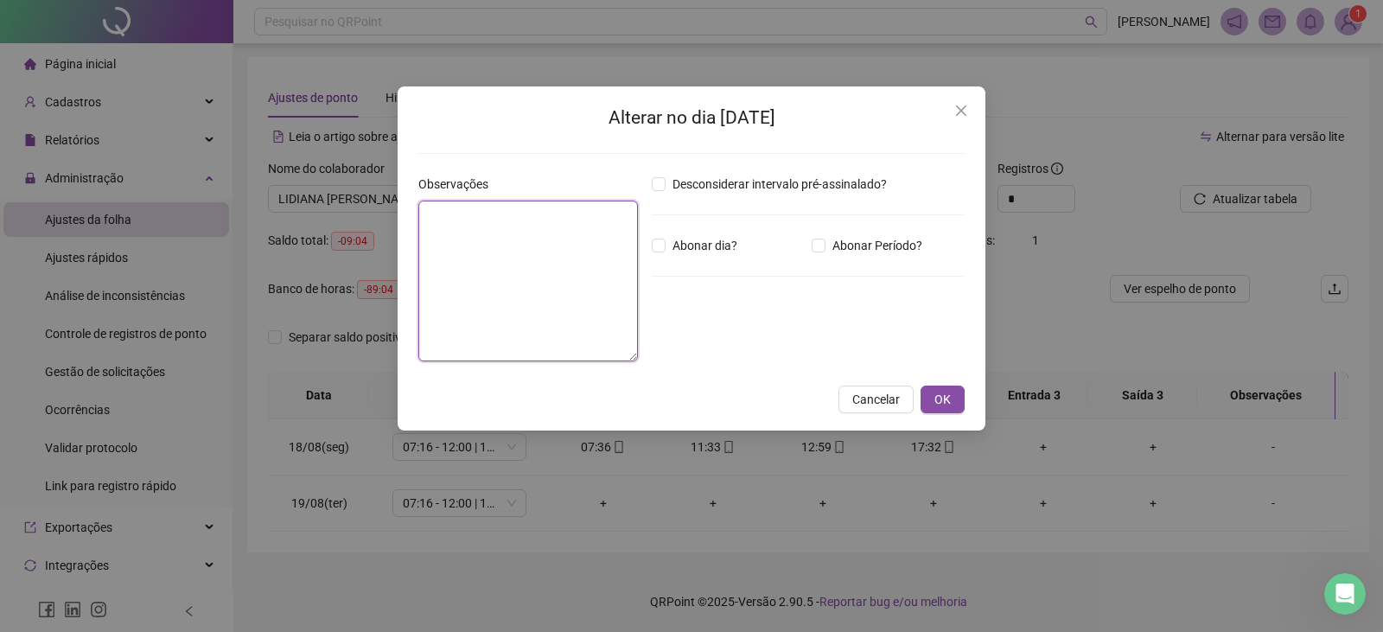
click at [543, 290] on textarea at bounding box center [528, 281] width 220 height 161
paste textarea "**********"
type textarea "**********"
click at [934, 405] on button "OK" at bounding box center [943, 400] width 44 height 28
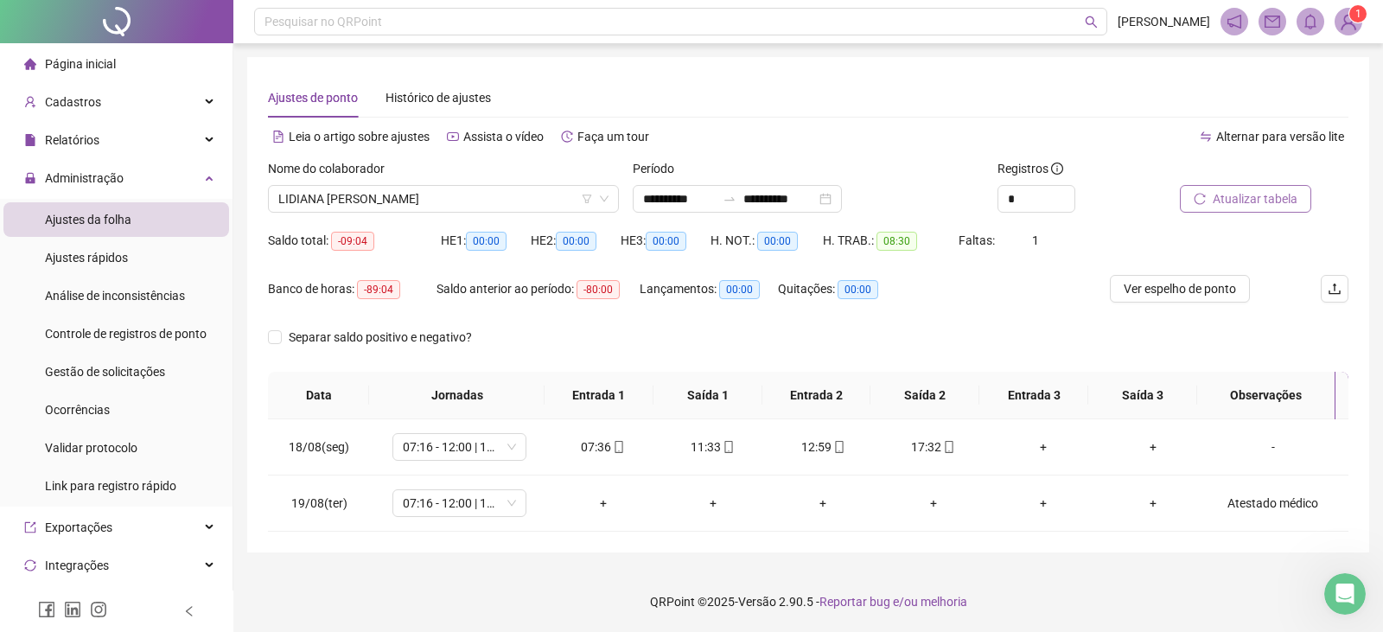
click at [1259, 195] on span "Atualizar tabela" at bounding box center [1255, 198] width 85 height 19
click at [328, 194] on span "LIDIANA [PERSON_NAME]" at bounding box center [443, 199] width 330 height 26
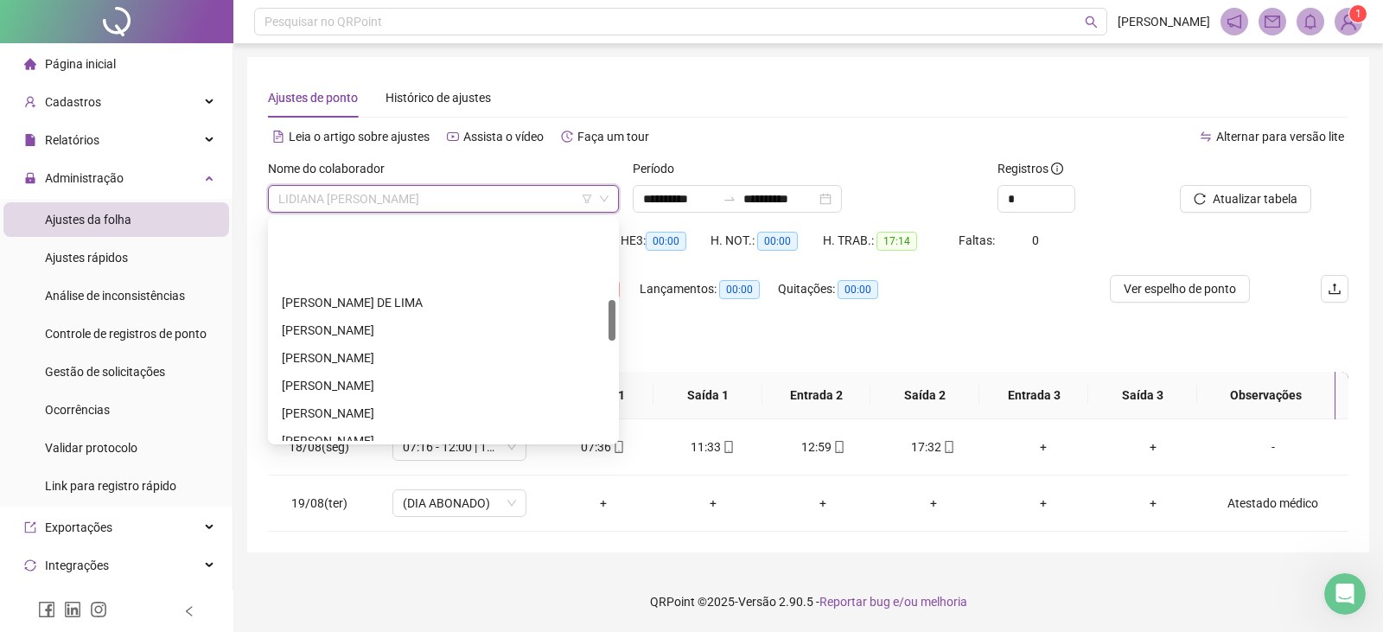
scroll to position [432, 0]
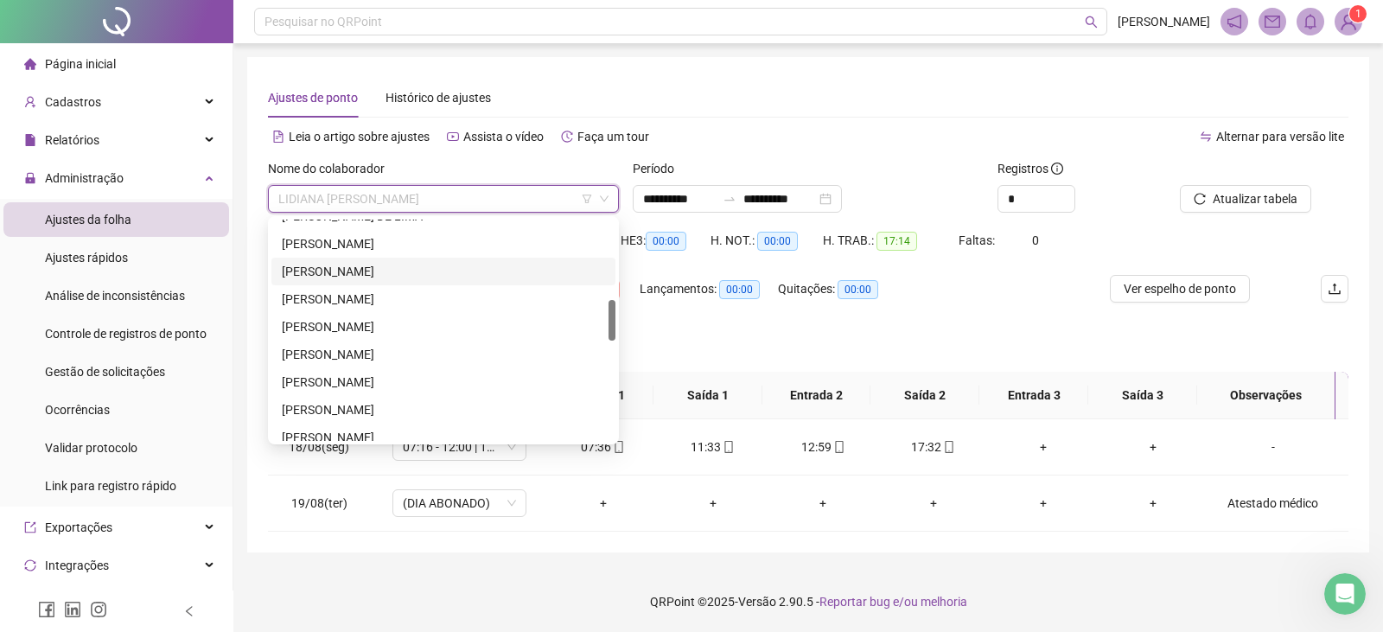
click at [952, 95] on div "Ajustes de ponto Histórico de ajustes" at bounding box center [808, 98] width 1081 height 40
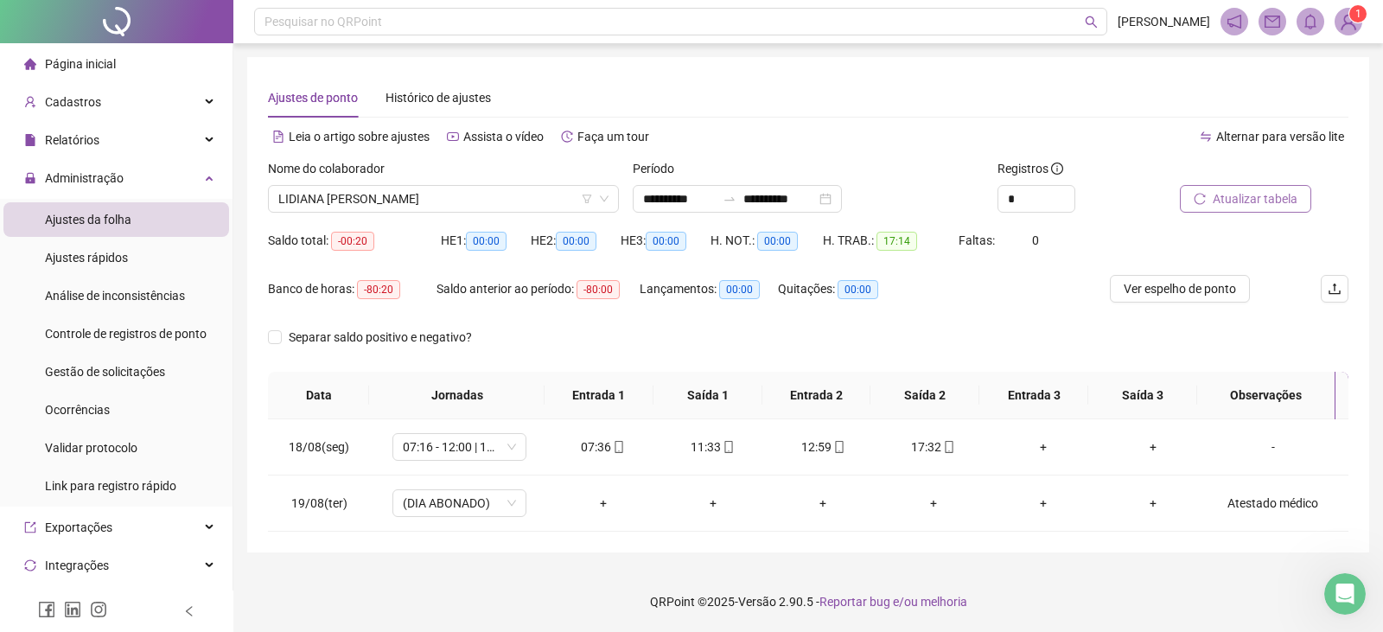
click at [1230, 193] on span "Atualizar tabela" at bounding box center [1255, 198] width 85 height 19
click at [415, 177] on div "Nome do colaborador" at bounding box center [443, 172] width 351 height 26
click at [423, 202] on span "LIDIANA [PERSON_NAME]" at bounding box center [443, 199] width 330 height 26
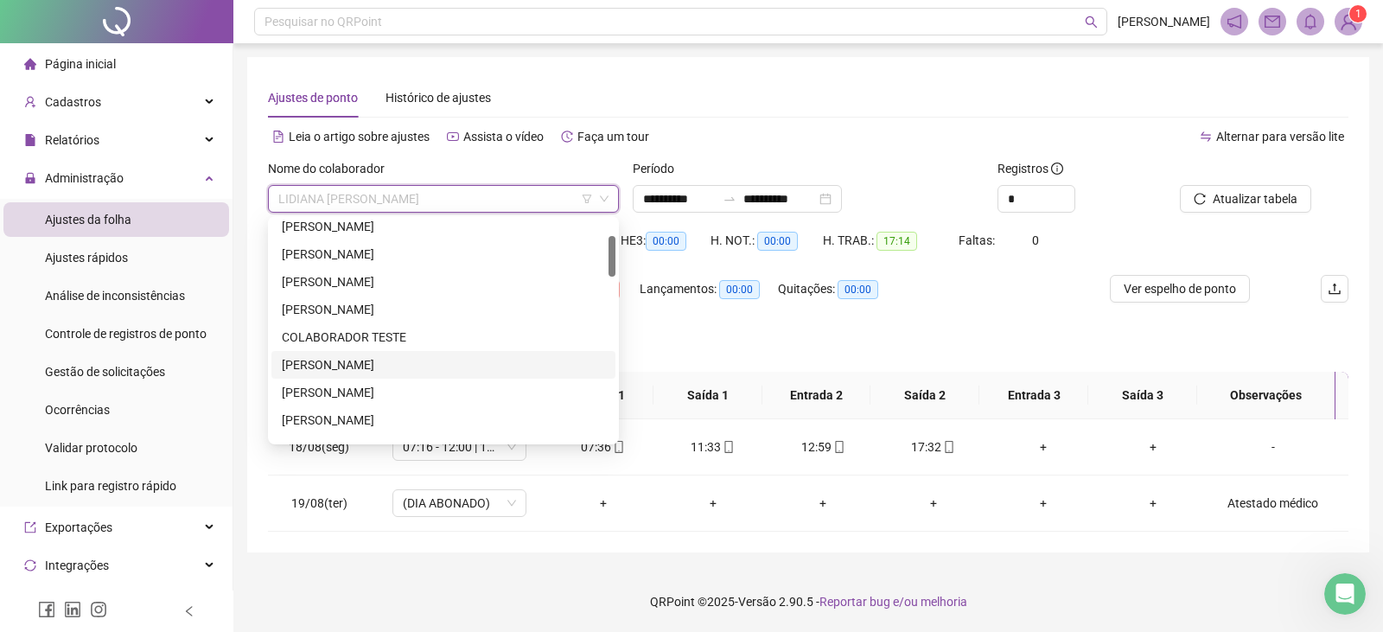
scroll to position [3, 0]
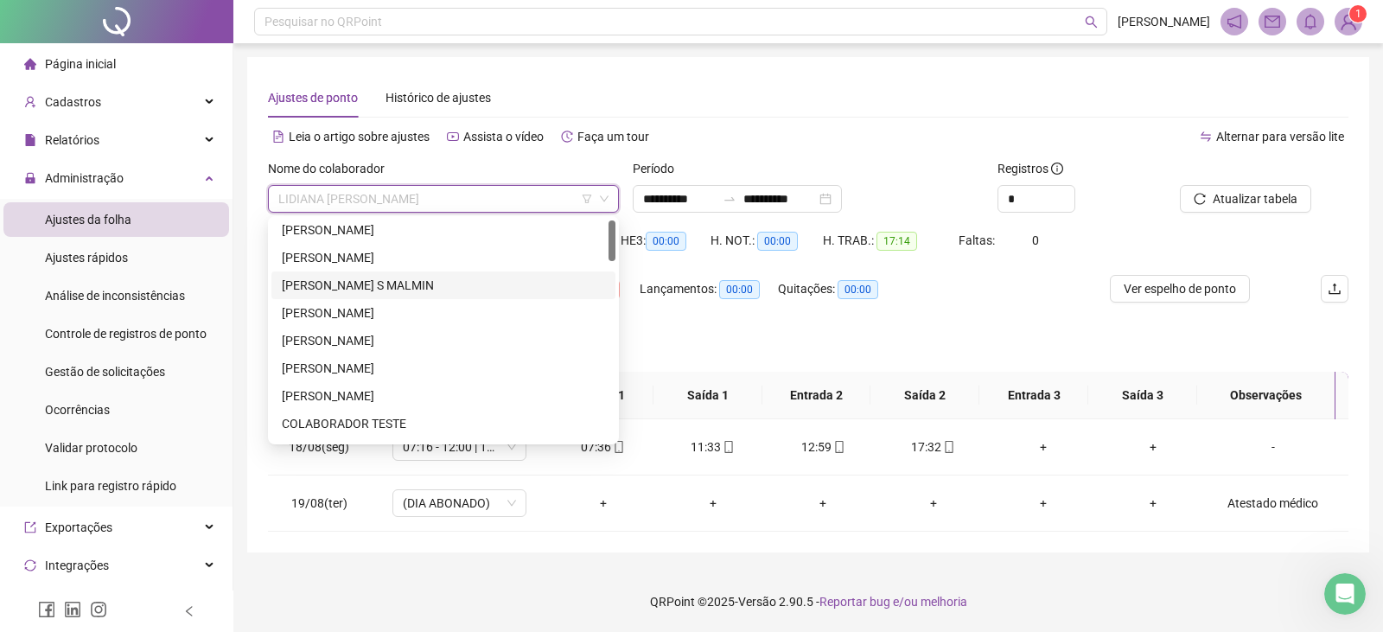
click at [344, 283] on div "[PERSON_NAME] S MALMIN" at bounding box center [443, 285] width 323 height 19
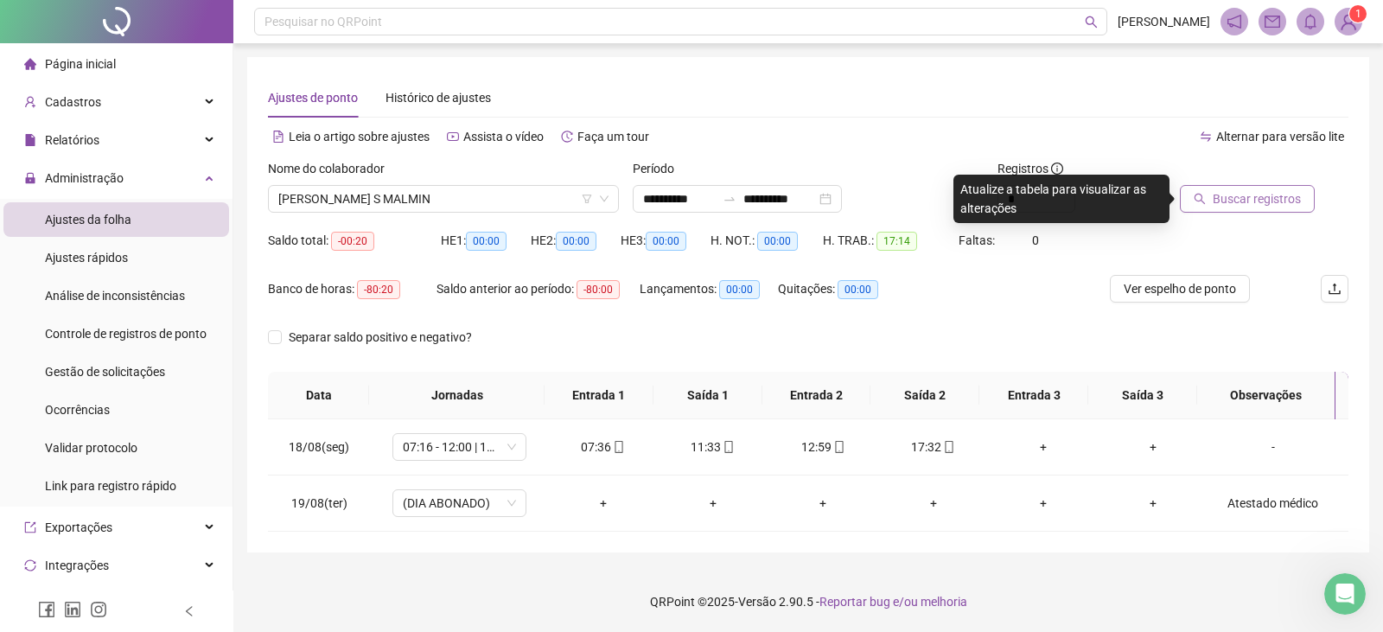
click at [1245, 201] on span "Buscar registros" at bounding box center [1257, 198] width 88 height 19
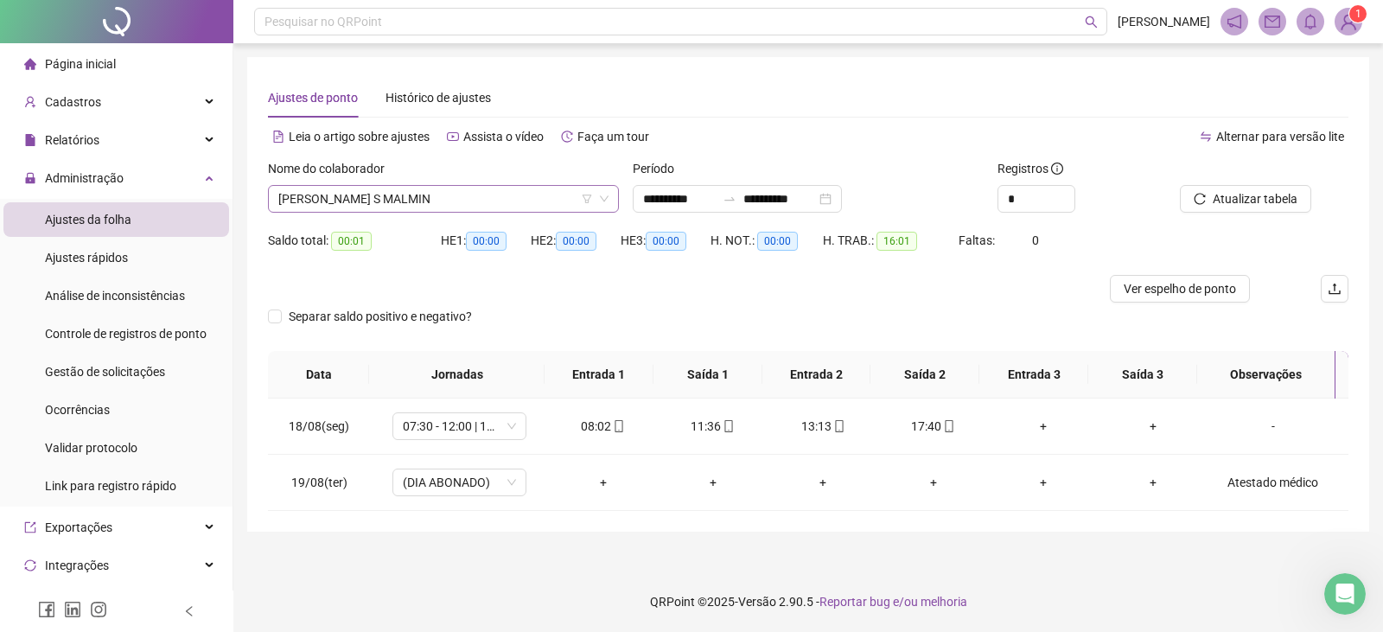
click at [500, 194] on span "[PERSON_NAME] S MALMIN" at bounding box center [443, 199] width 330 height 26
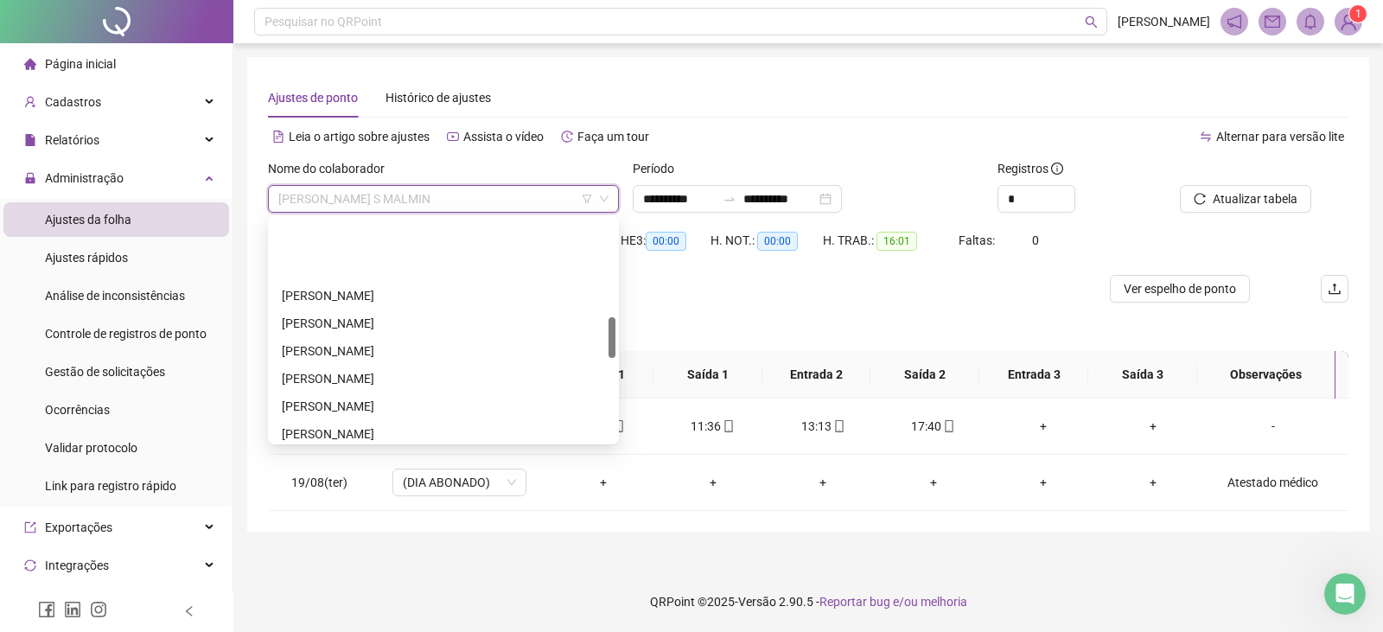
scroll to position [522, 0]
click at [361, 403] on div "[PERSON_NAME]" at bounding box center [443, 402] width 323 height 19
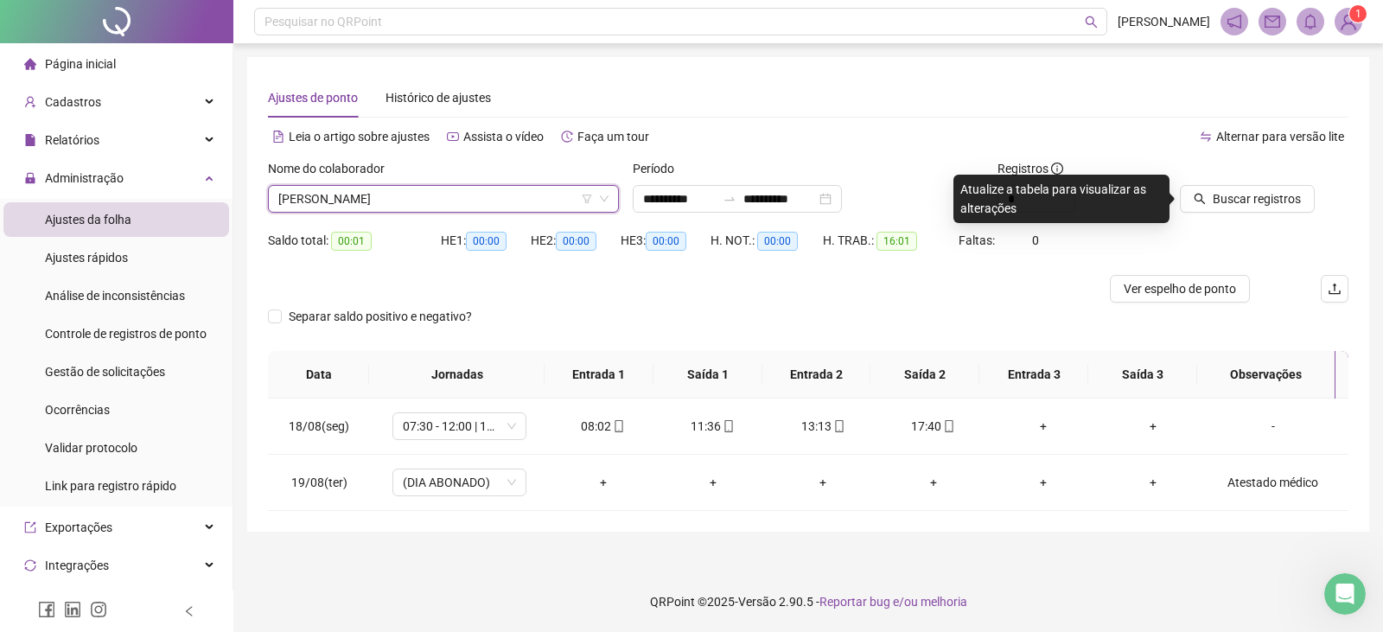
click at [1258, 216] on div "Buscar registros" at bounding box center [1264, 192] width 182 height 67
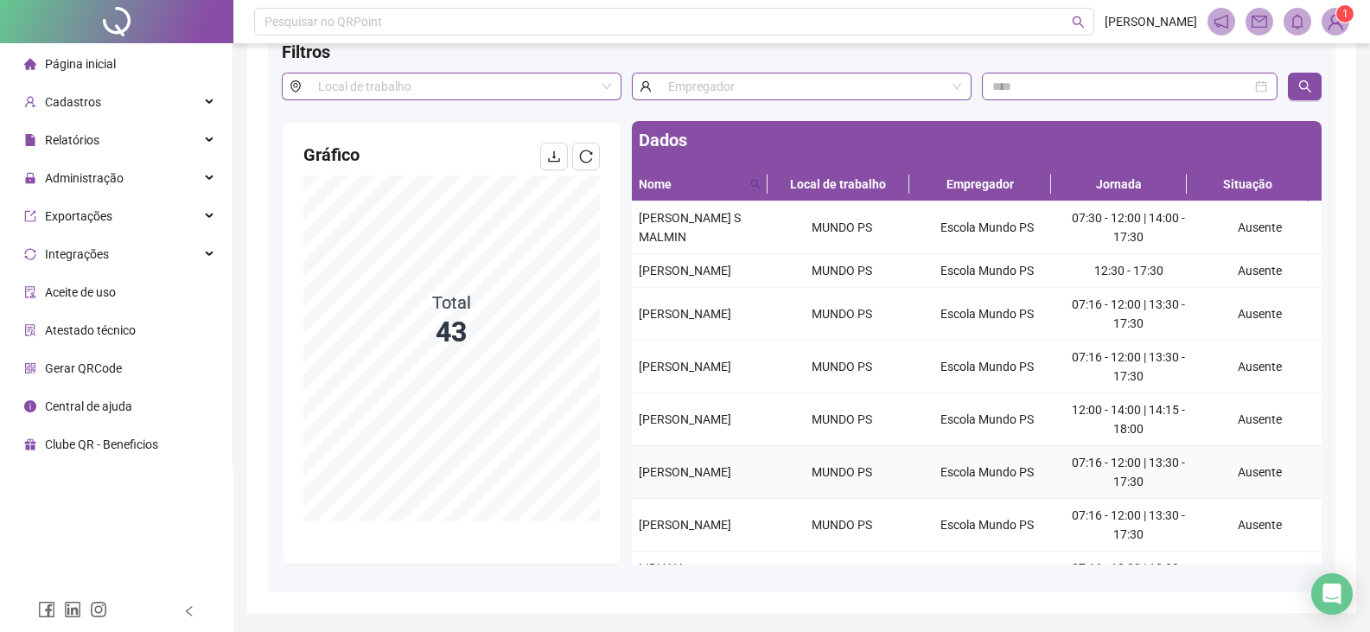
scroll to position [59, 0]
